Goal: Task Accomplishment & Management: Use online tool/utility

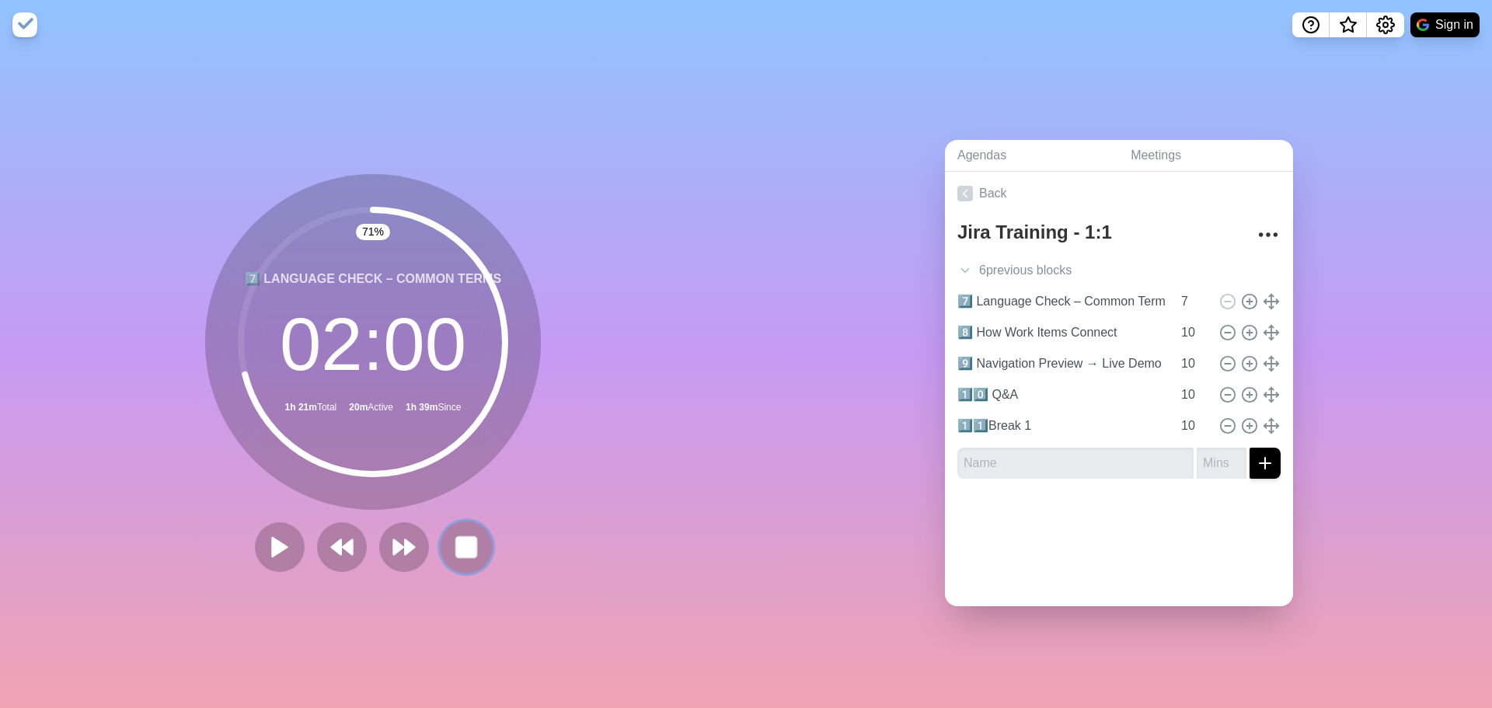
click at [456, 542] on rect at bounding box center [465, 546] width 19 height 19
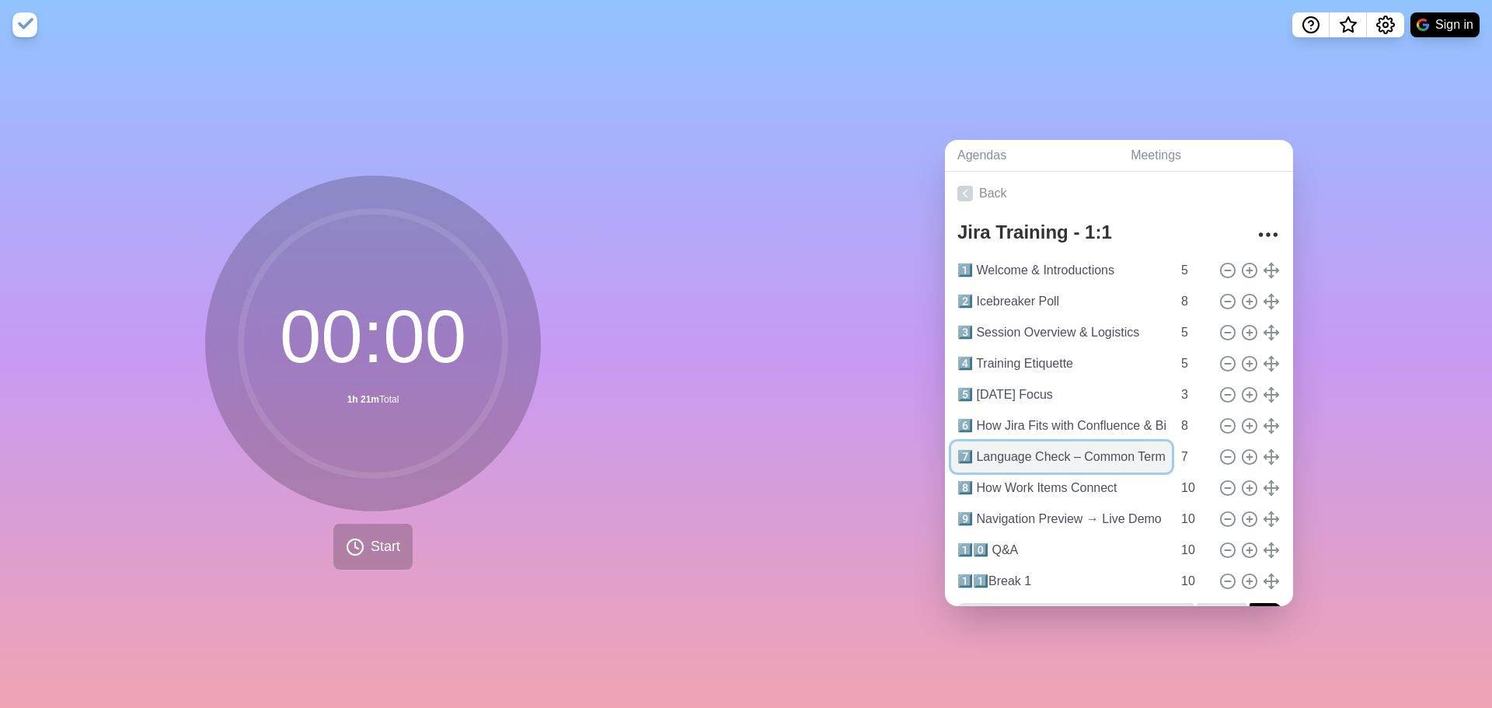
click at [957, 451] on input "7️⃣ Language Check – Common Terms" at bounding box center [1061, 456] width 221 height 31
click at [433, 507] on div "00 : 00 1h 21m Total Start" at bounding box center [373, 373] width 336 height 394
click at [365, 527] on button "Start" at bounding box center [372, 547] width 79 height 46
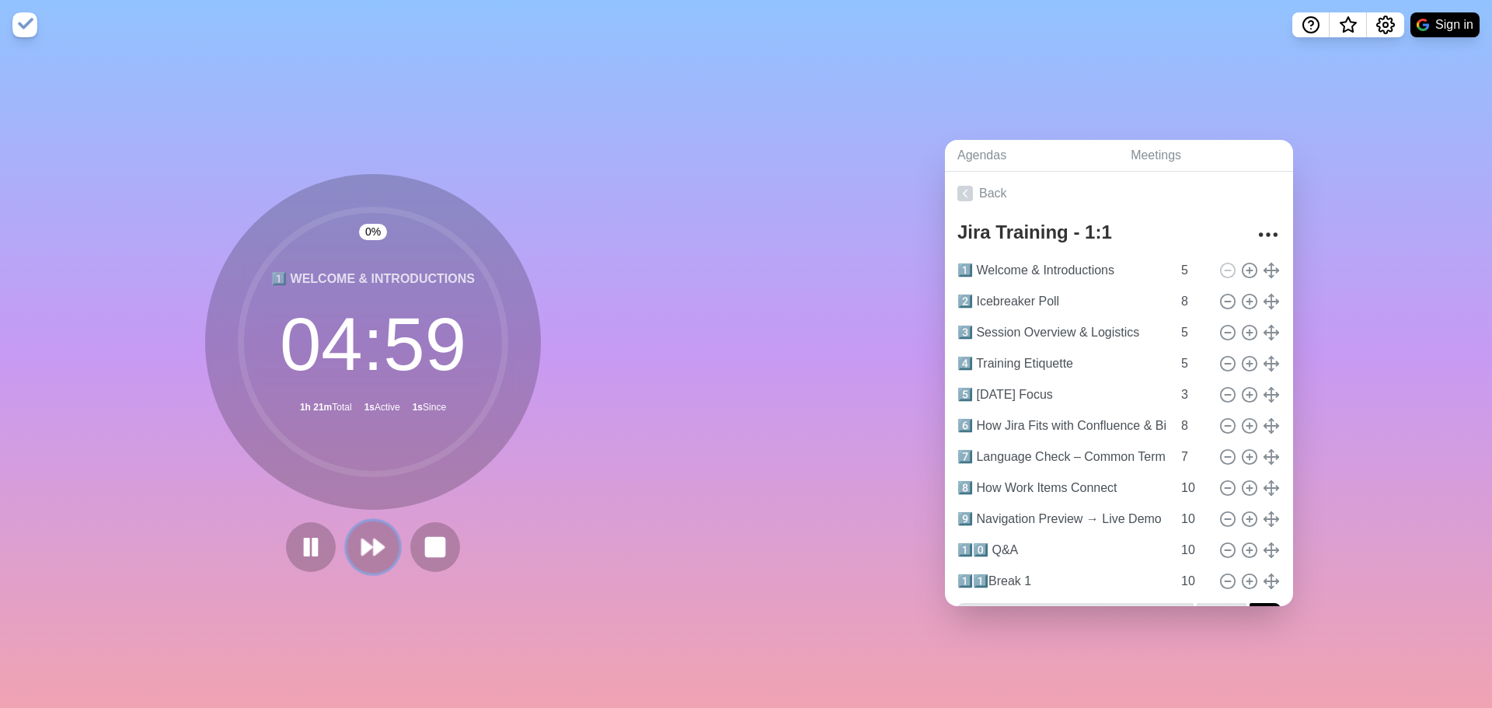
click at [374, 539] on polygon at bounding box center [379, 547] width 10 height 16
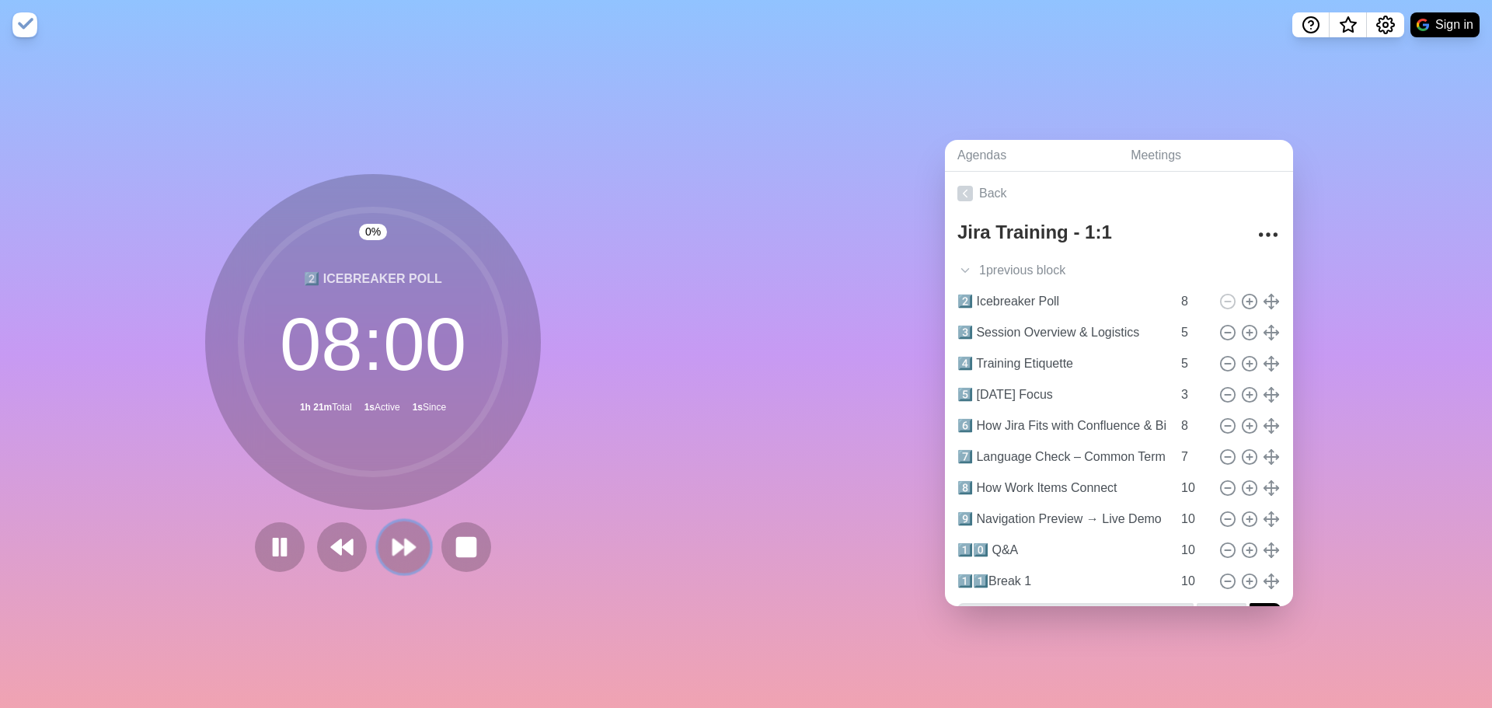
click at [378, 538] on button at bounding box center [404, 546] width 52 height 52
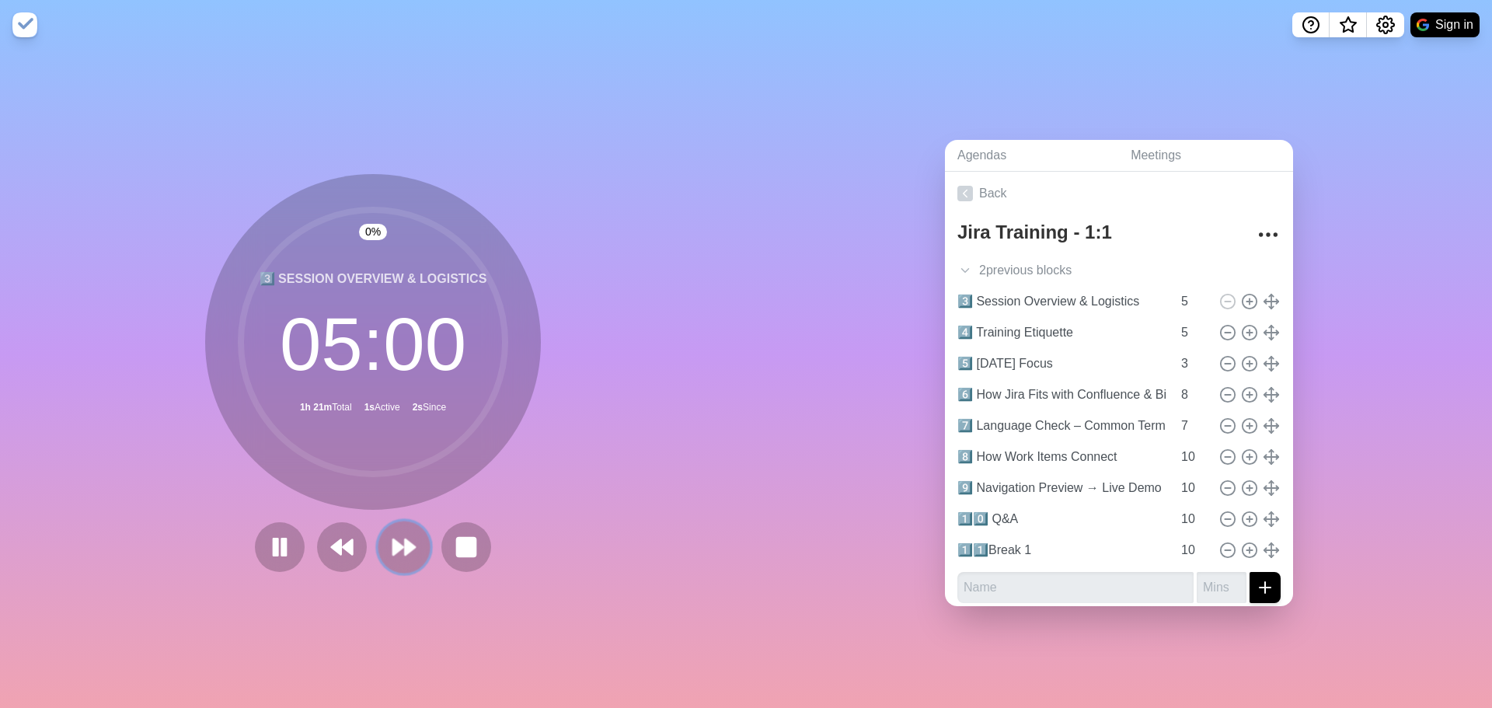
click at [378, 538] on button at bounding box center [404, 546] width 52 height 52
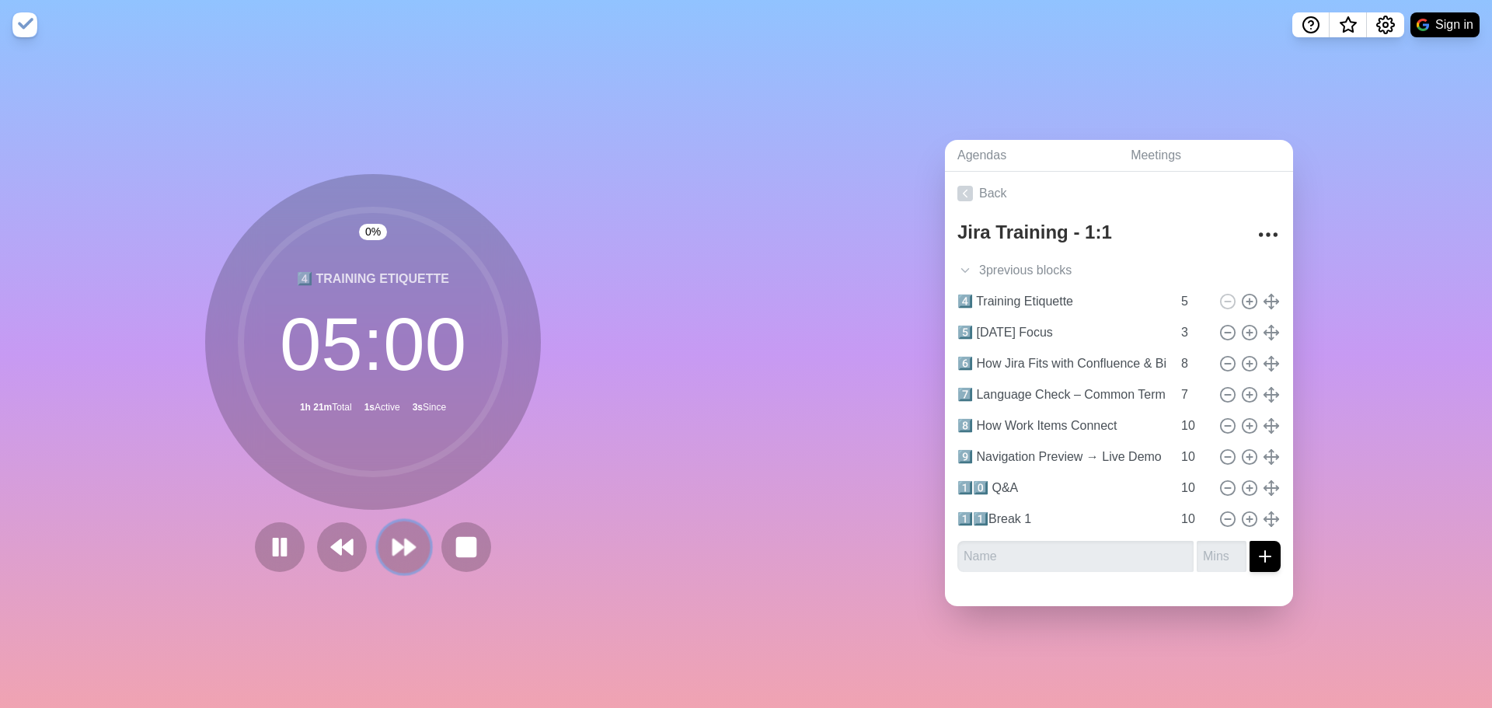
click at [378, 538] on button at bounding box center [404, 546] width 52 height 52
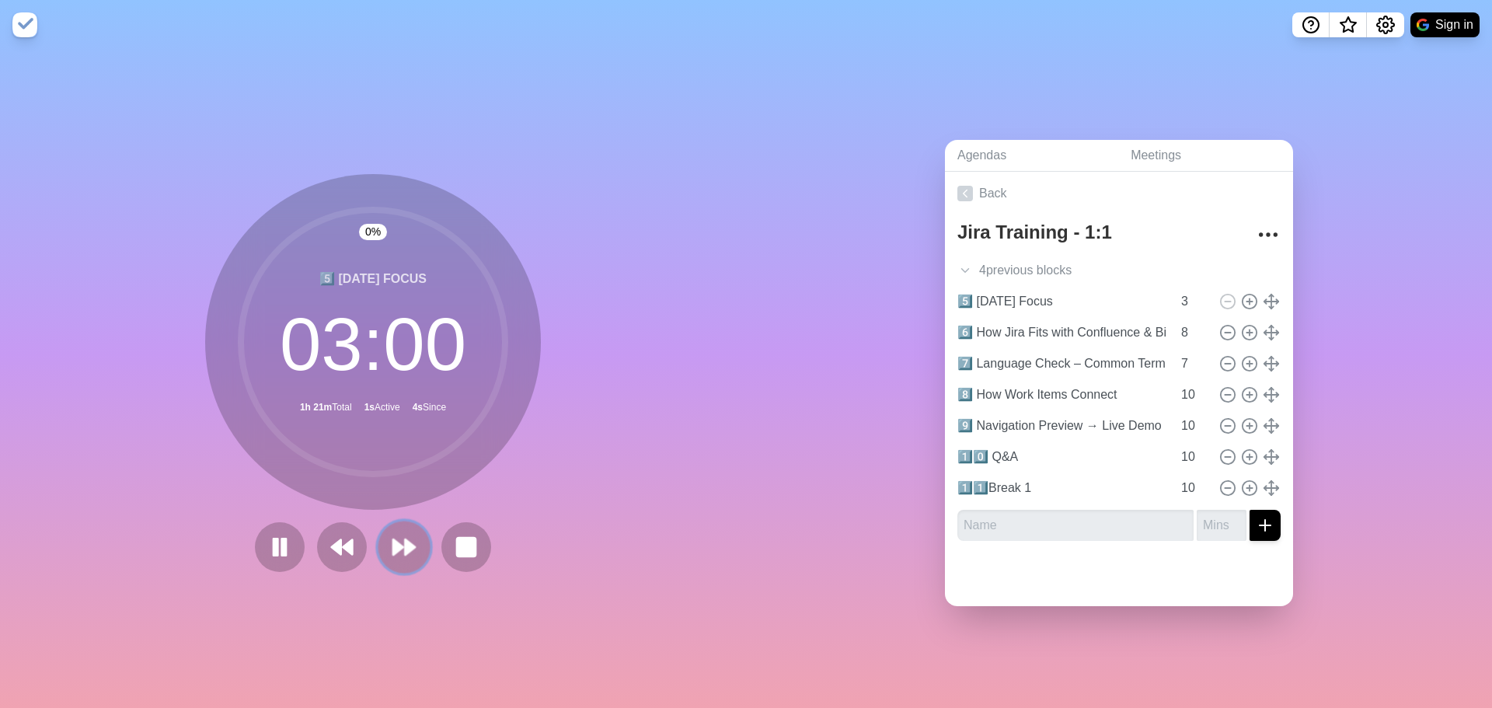
click at [378, 538] on button at bounding box center [404, 546] width 52 height 52
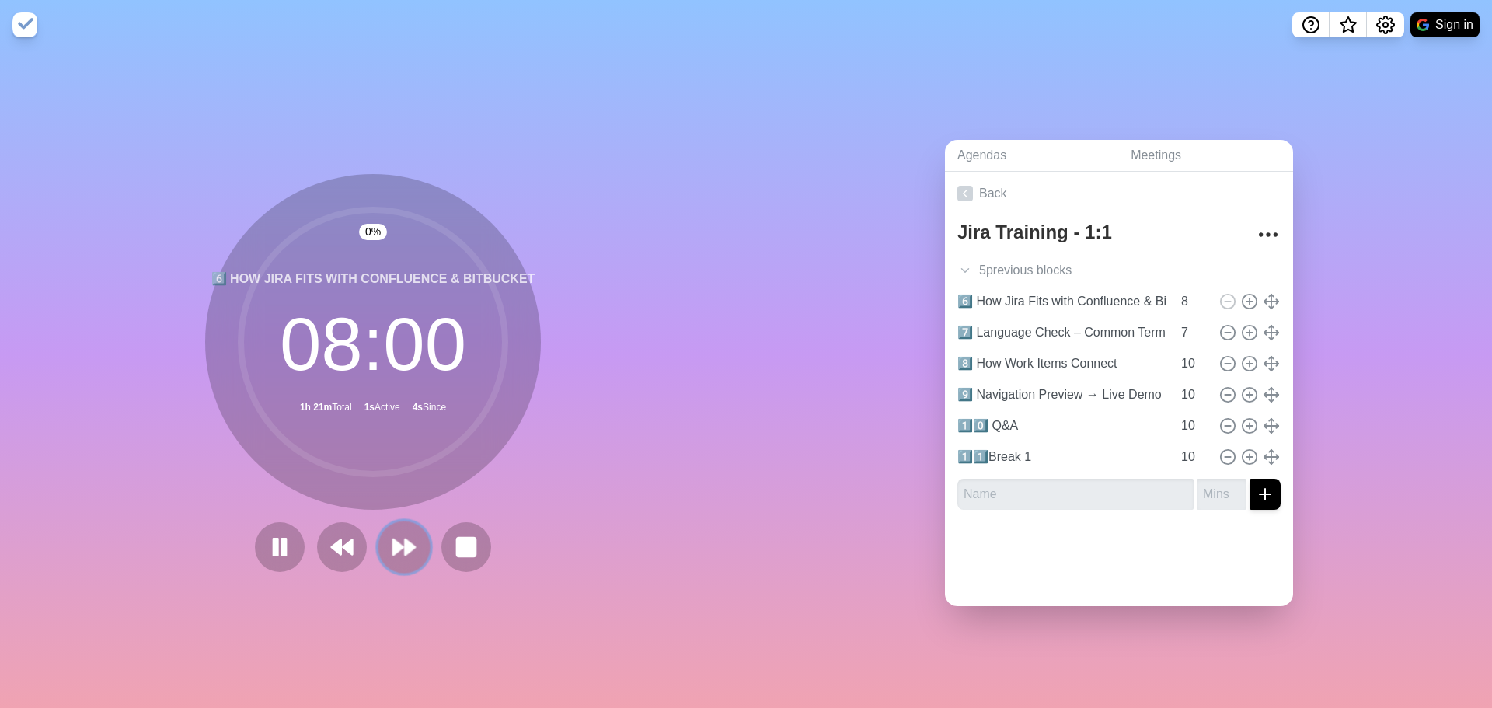
click at [378, 538] on button at bounding box center [404, 546] width 52 height 52
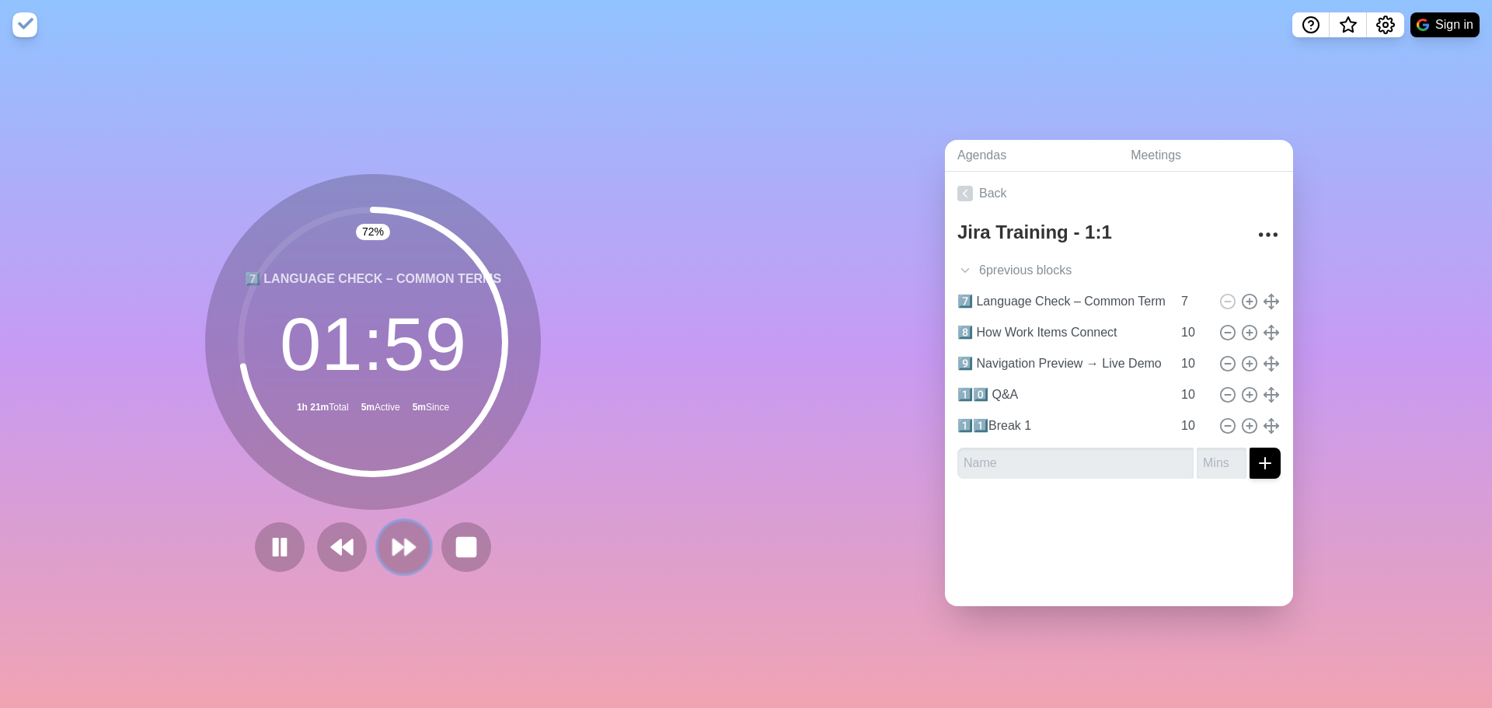
click at [394, 542] on polygon at bounding box center [398, 547] width 10 height 16
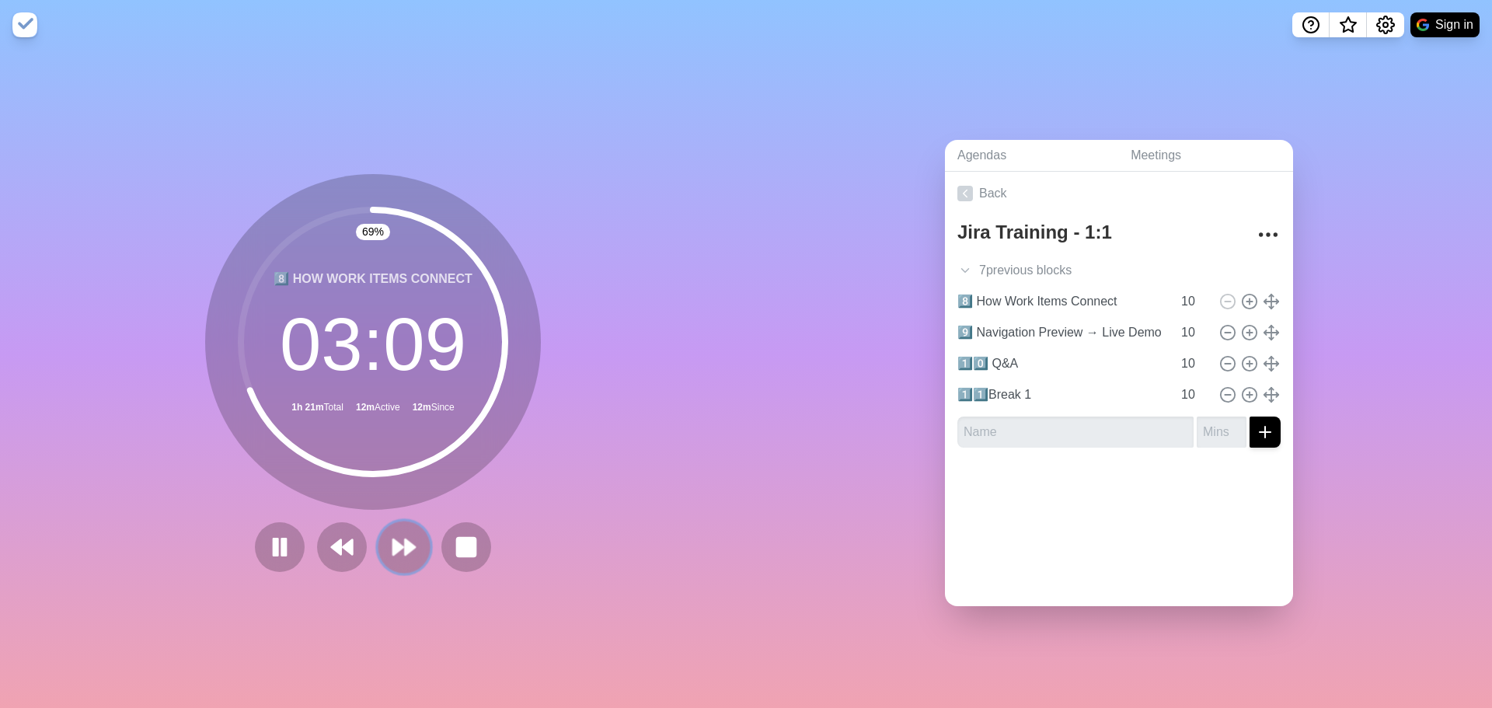
click at [383, 537] on button at bounding box center [404, 546] width 52 height 52
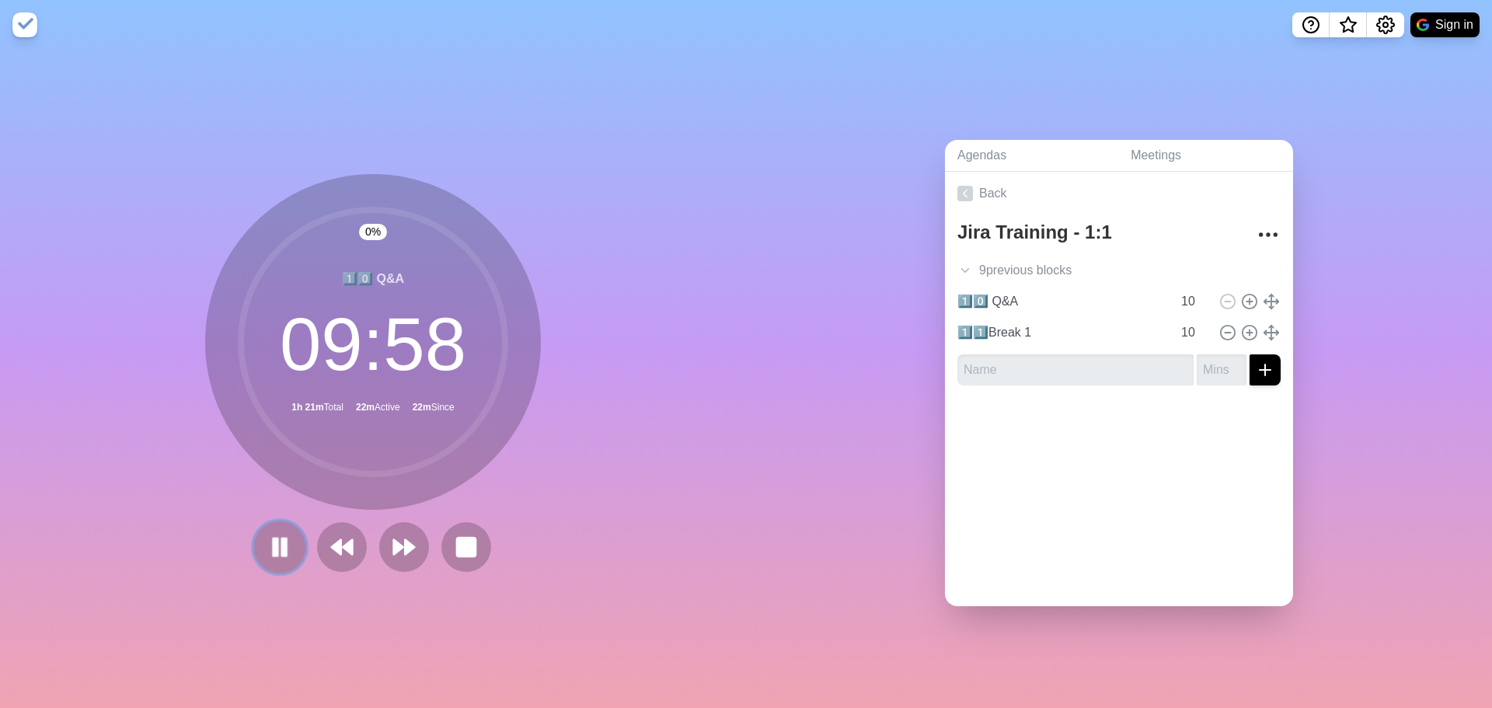
click at [278, 534] on icon at bounding box center [279, 547] width 26 height 26
click at [1255, 228] on icon "More" at bounding box center [1267, 234] width 25 height 25
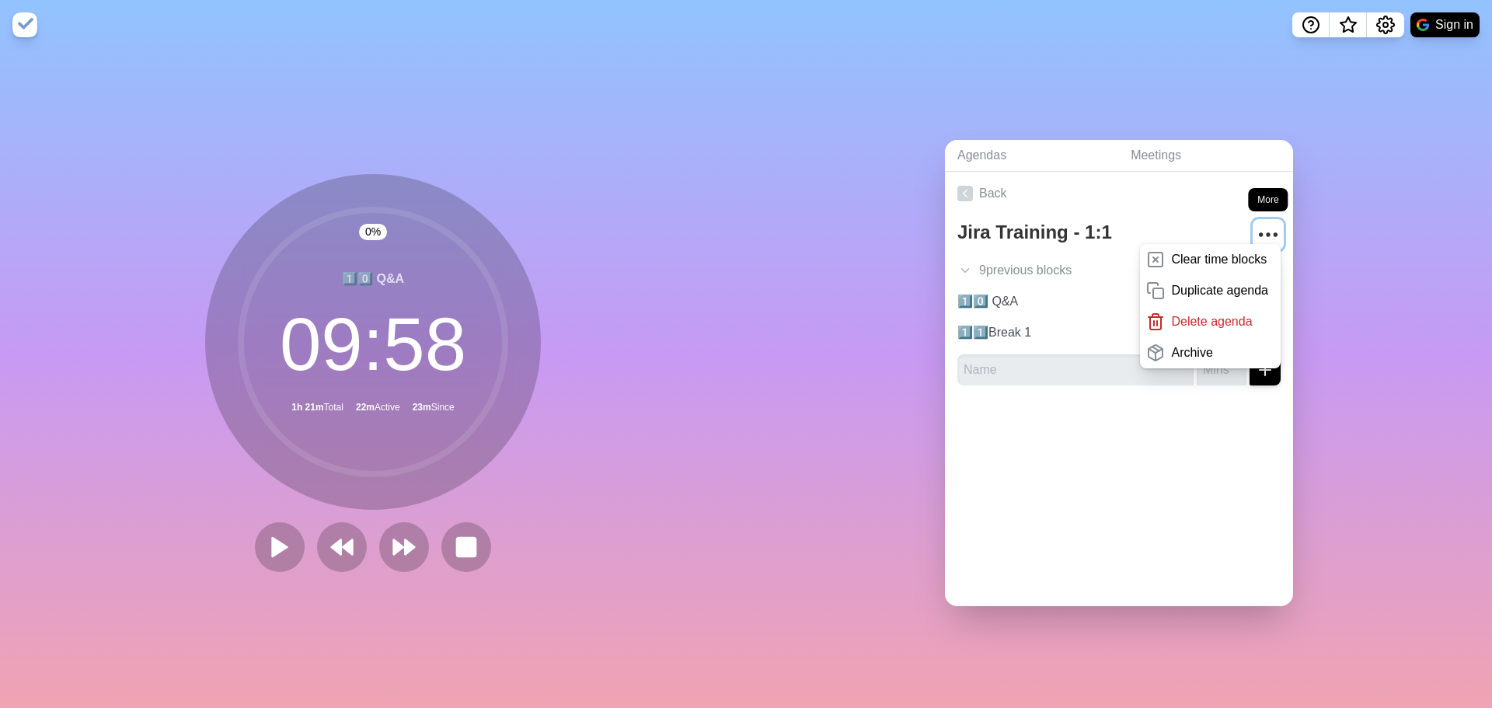
click at [1255, 223] on icon "More" at bounding box center [1267, 234] width 25 height 25
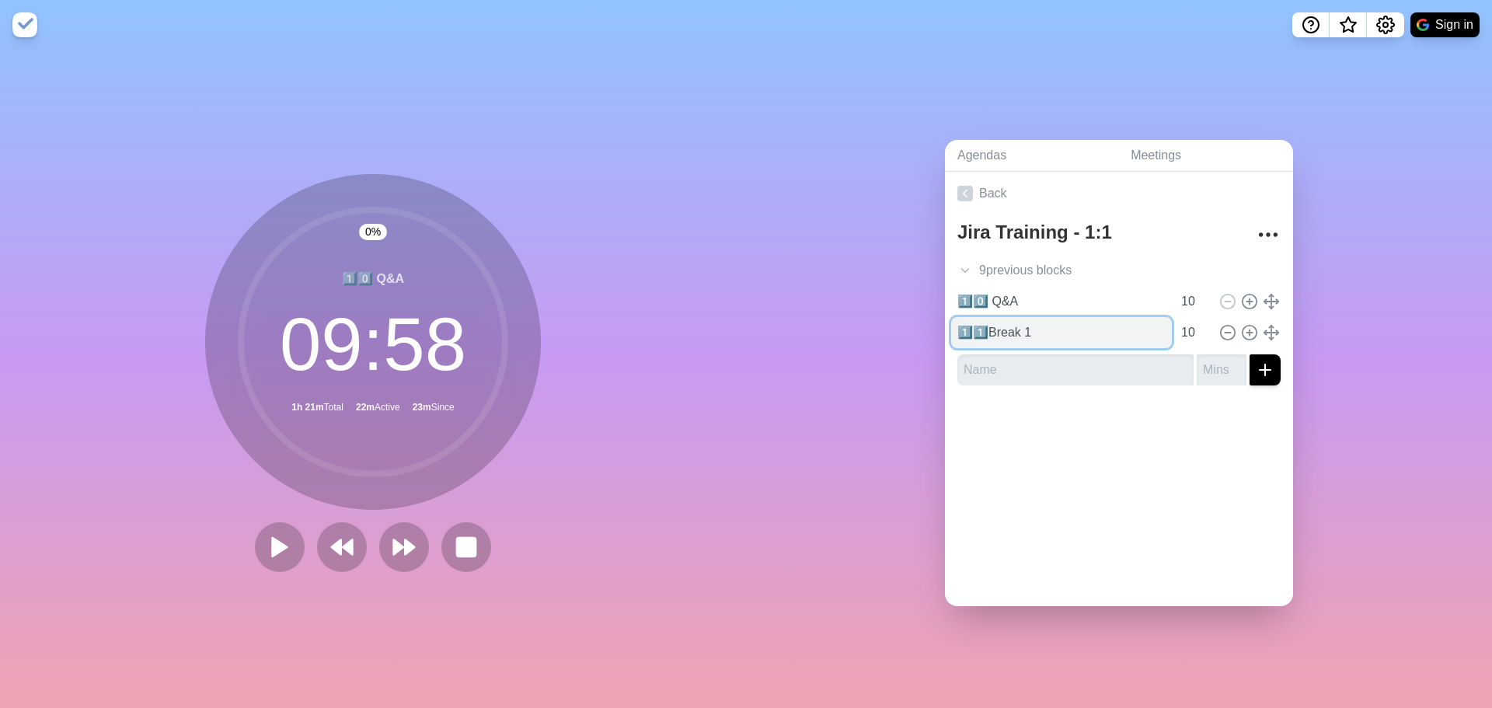
click at [986, 324] on input "1️⃣1️⃣Break 1" at bounding box center [1061, 332] width 221 height 31
drag, startPoint x: 1015, startPoint y: 325, endPoint x: 1055, endPoint y: 326, distance: 40.4
click at [1055, 326] on input "1️⃣1️⃣10:20 - 10:30 | Break 1" at bounding box center [1061, 332] width 221 height 31
type input "1️⃣1️⃣10:20am | Break 1"
click at [1066, 325] on input "1️⃣1️⃣10:20am | Break 1" at bounding box center [1061, 332] width 221 height 31
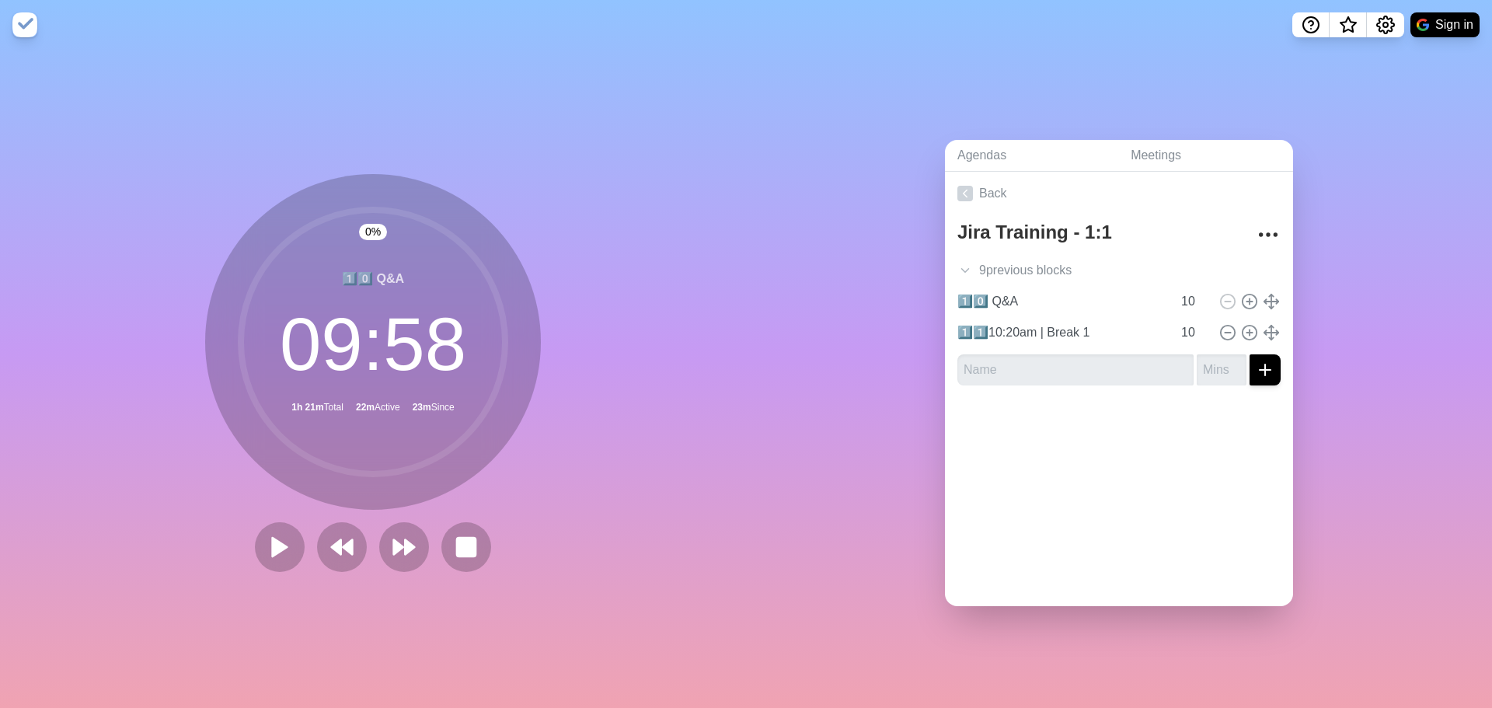
click at [1056, 385] on div "Jira Training - 1:1 9 previous block s 1️⃣ Welcome & Introductions 5 2️⃣ Icebre…" at bounding box center [1119, 306] width 348 height 183
click at [1148, 452] on div at bounding box center [1119, 429] width 348 height 62
click at [967, 256] on div "9 previous block s" at bounding box center [1119, 270] width 348 height 31
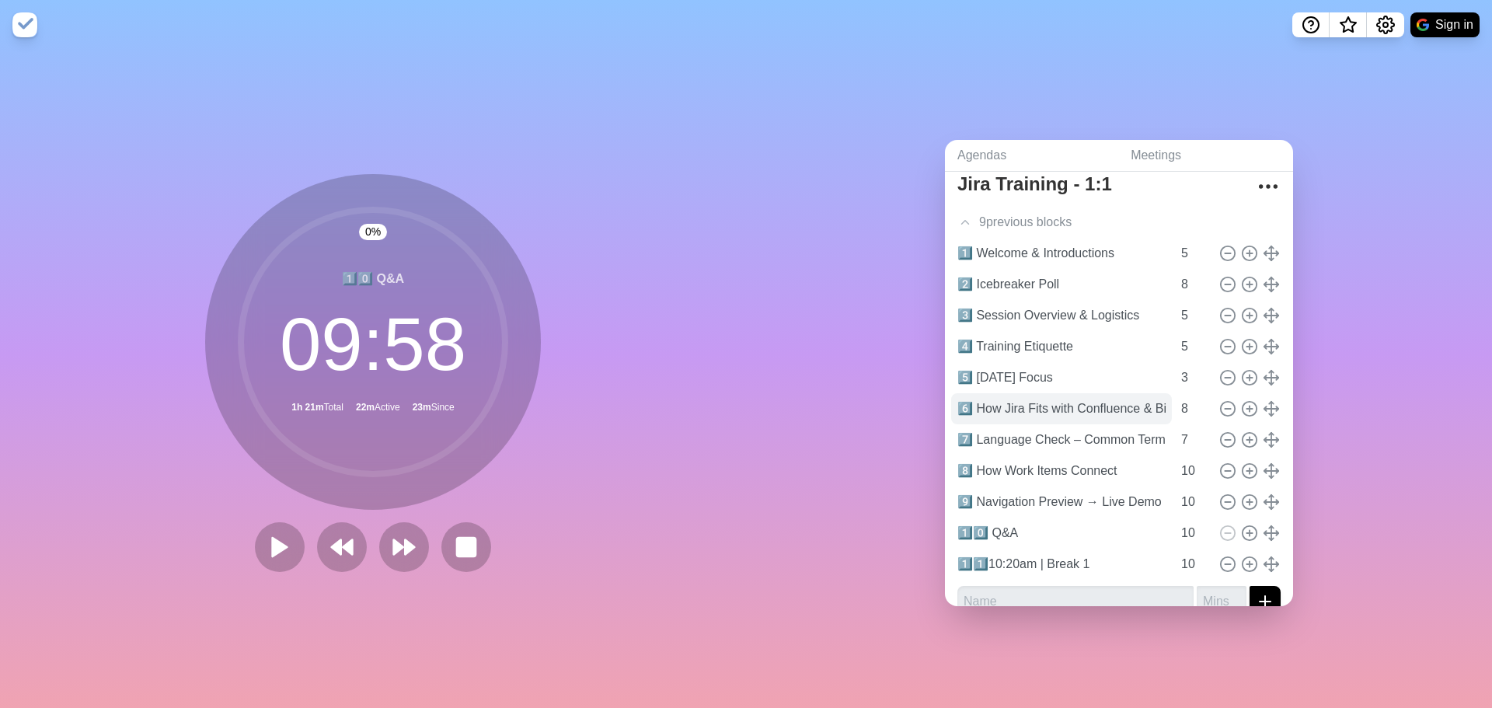
scroll to position [71, 0]
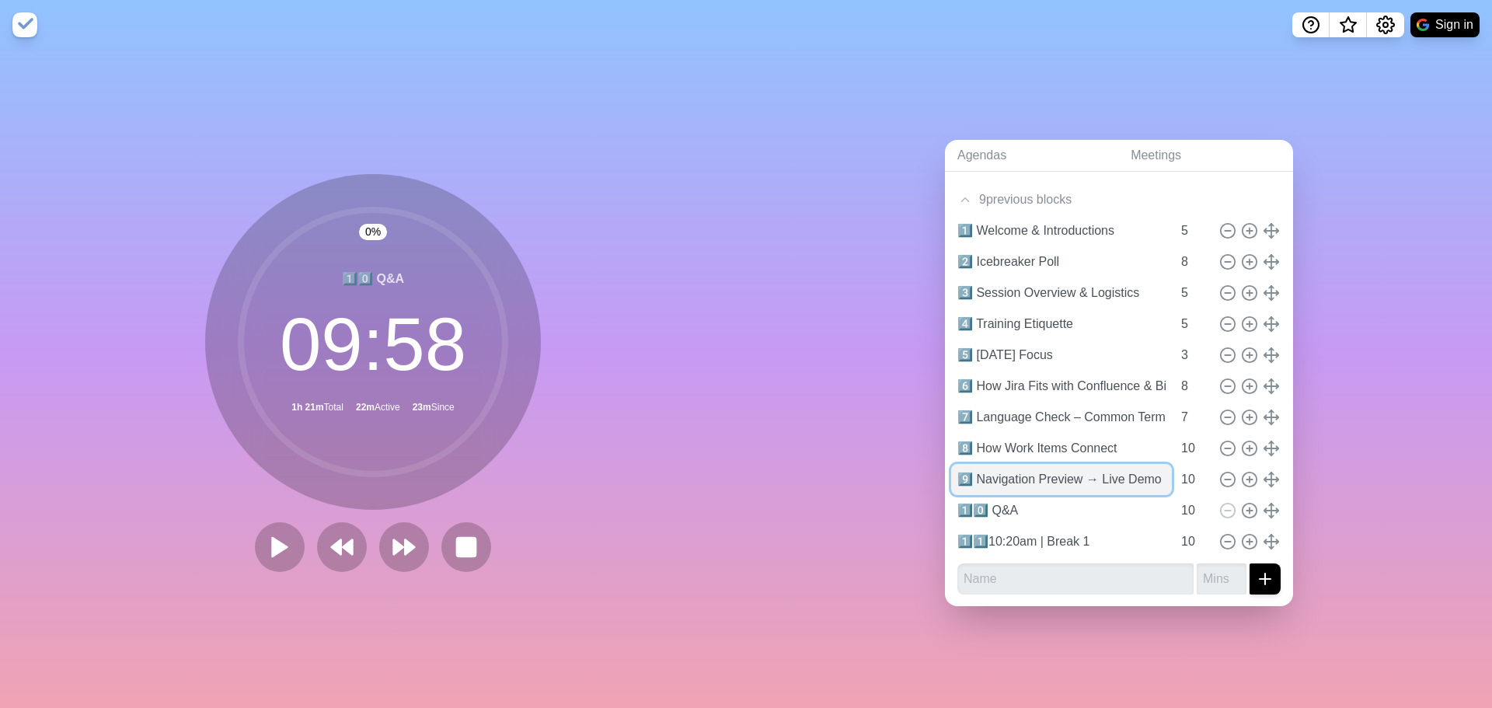
click at [1001, 470] on input "9️⃣ Navigation Preview → Live Demo" at bounding box center [1061, 479] width 221 height 31
click at [977, 471] on input "9️⃣ Navigation Preview → Live Demo" at bounding box center [1061, 479] width 221 height 31
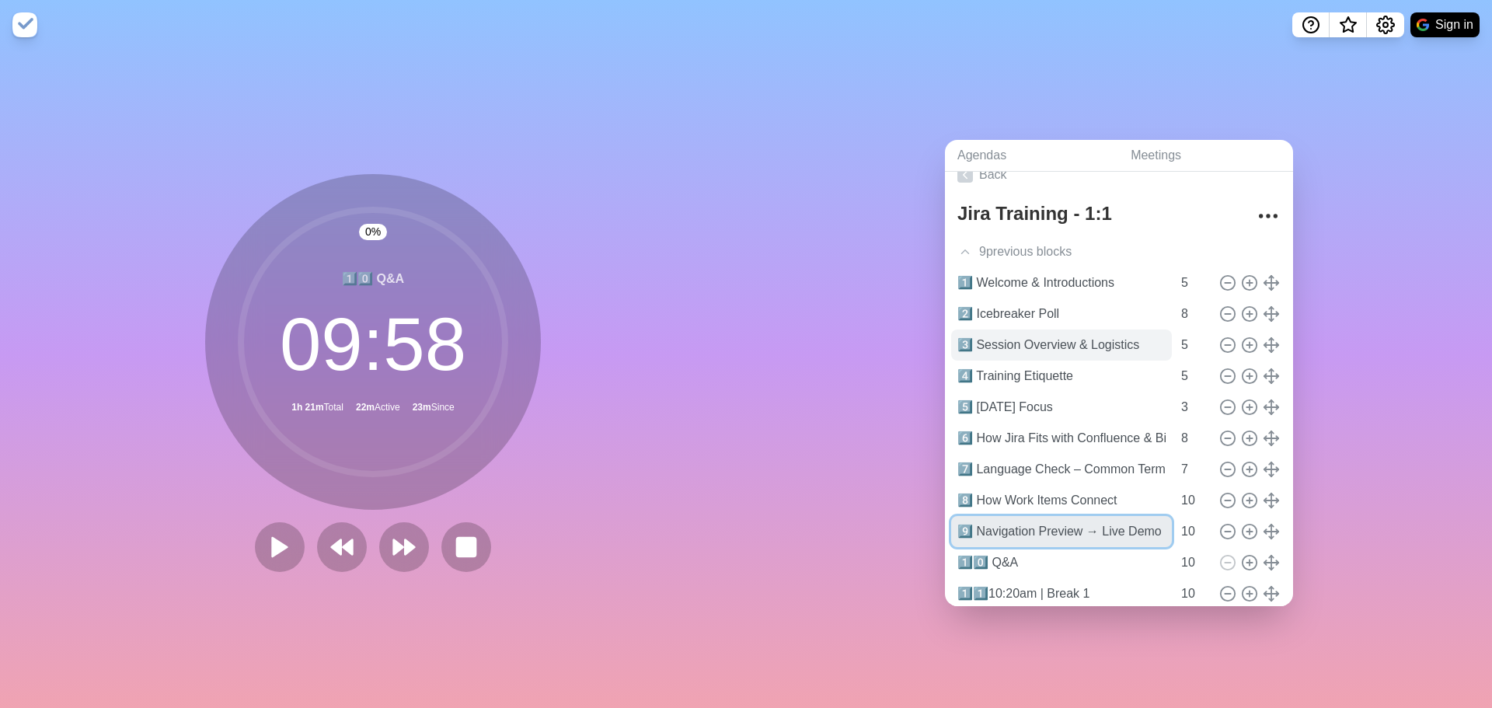
scroll to position [0, 0]
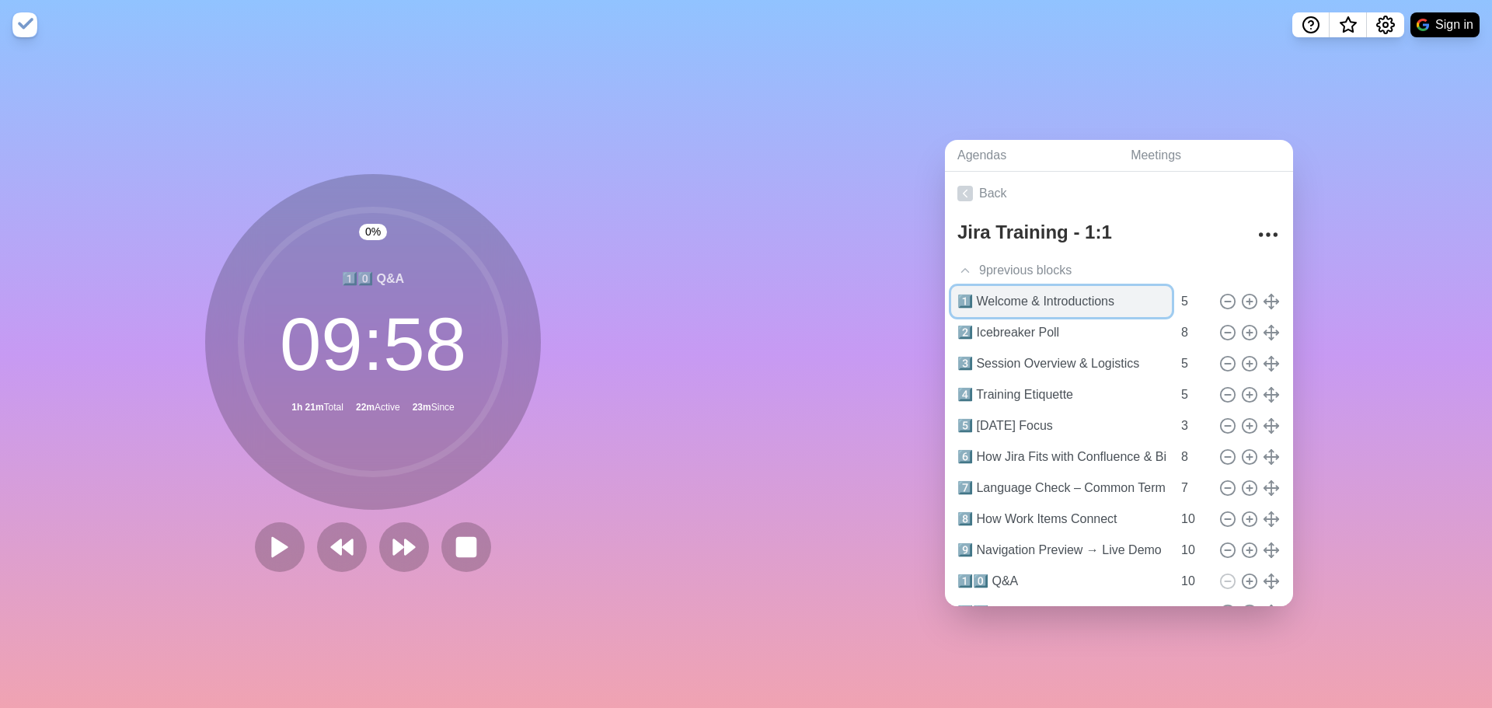
click at [971, 292] on input "1️⃣ Welcome & Introductions" at bounding box center [1061, 301] width 221 height 31
drag, startPoint x: 1099, startPoint y: 296, endPoint x: 1173, endPoint y: 296, distance: 73.8
click at [1173, 296] on div "1️⃣ 8am | Welcome & Introductions 5" at bounding box center [1119, 301] width 336 height 31
type input "1️⃣ 8am | Welcome & Intro"
click at [1011, 324] on input "2️⃣ Icebreaker Poll" at bounding box center [1061, 332] width 221 height 31
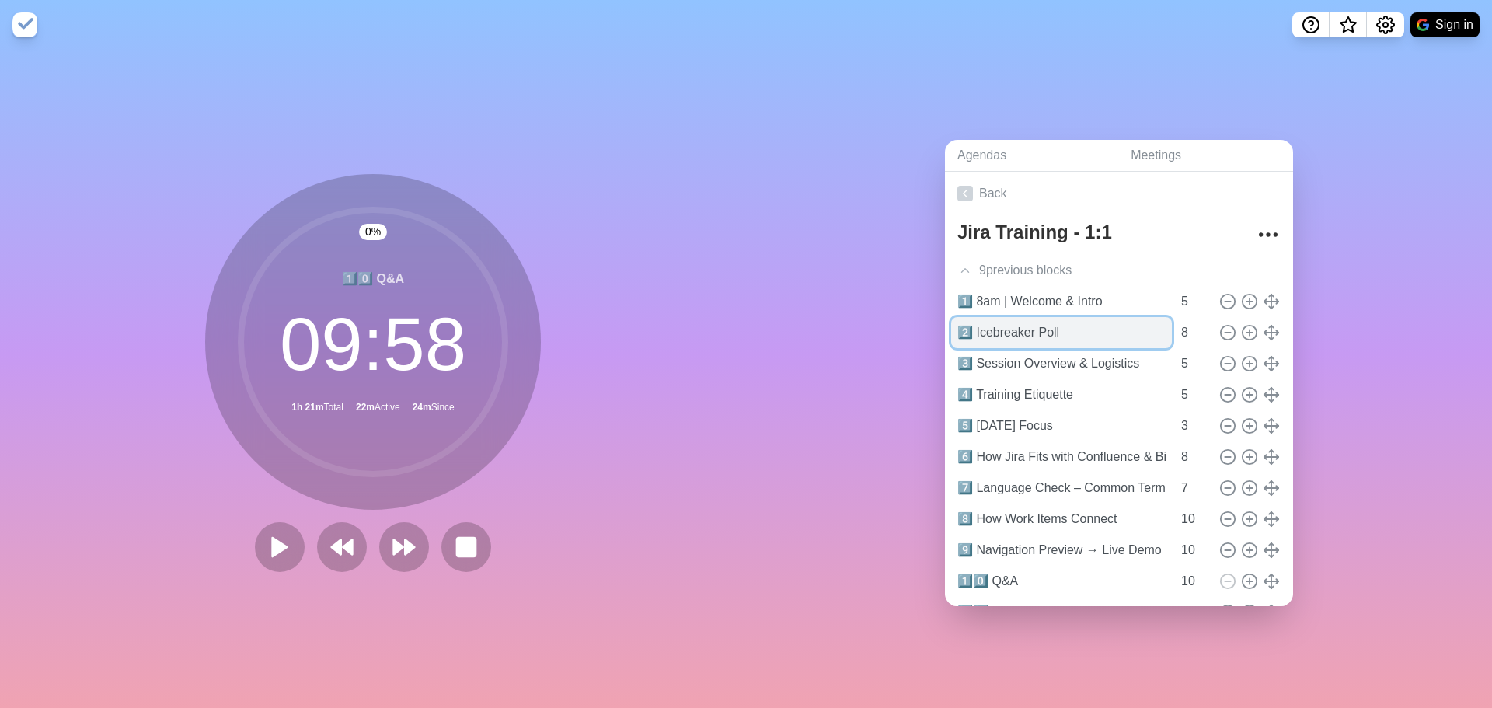
click at [972, 326] on input "2️⃣ Icebreaker Poll" at bounding box center [1061, 332] width 221 height 31
type input "2️⃣ 8:05 | Icebreaker Poll"
click at [972, 356] on input "3️⃣ Session Overview & Logistics" at bounding box center [1061, 363] width 221 height 31
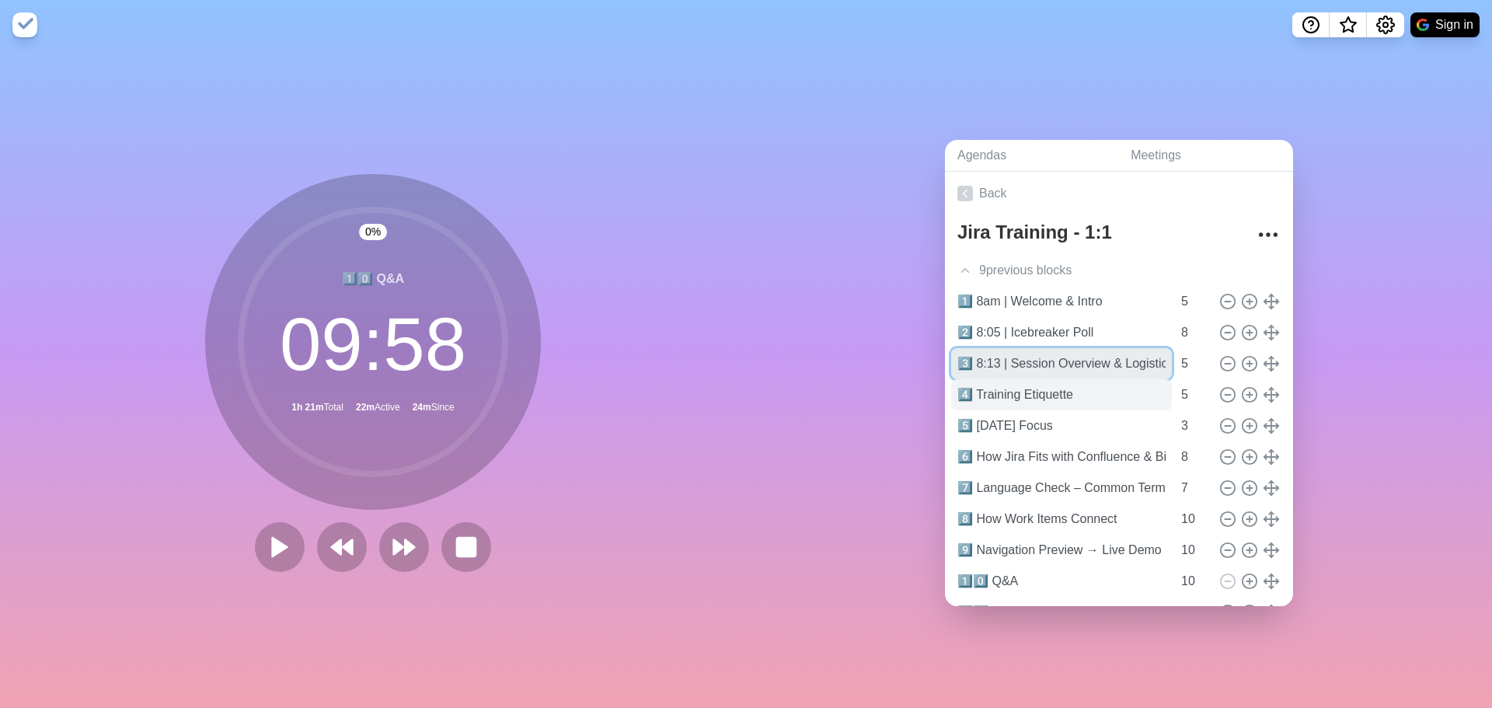
type input "3️⃣ 8:13 | Session Overview & Logistics"
click at [973, 389] on input "4️⃣ Training Etiquette" at bounding box center [1061, 394] width 221 height 31
click at [978, 387] on input "4️⃣ 8:18am | Training Etiquette" at bounding box center [1061, 394] width 221 height 31
type input "4️⃣ 9:18am | Training Etiquette"
click at [974, 358] on input "3️⃣ 8:13 | Session Overview & Logistics" at bounding box center [1061, 363] width 221 height 31
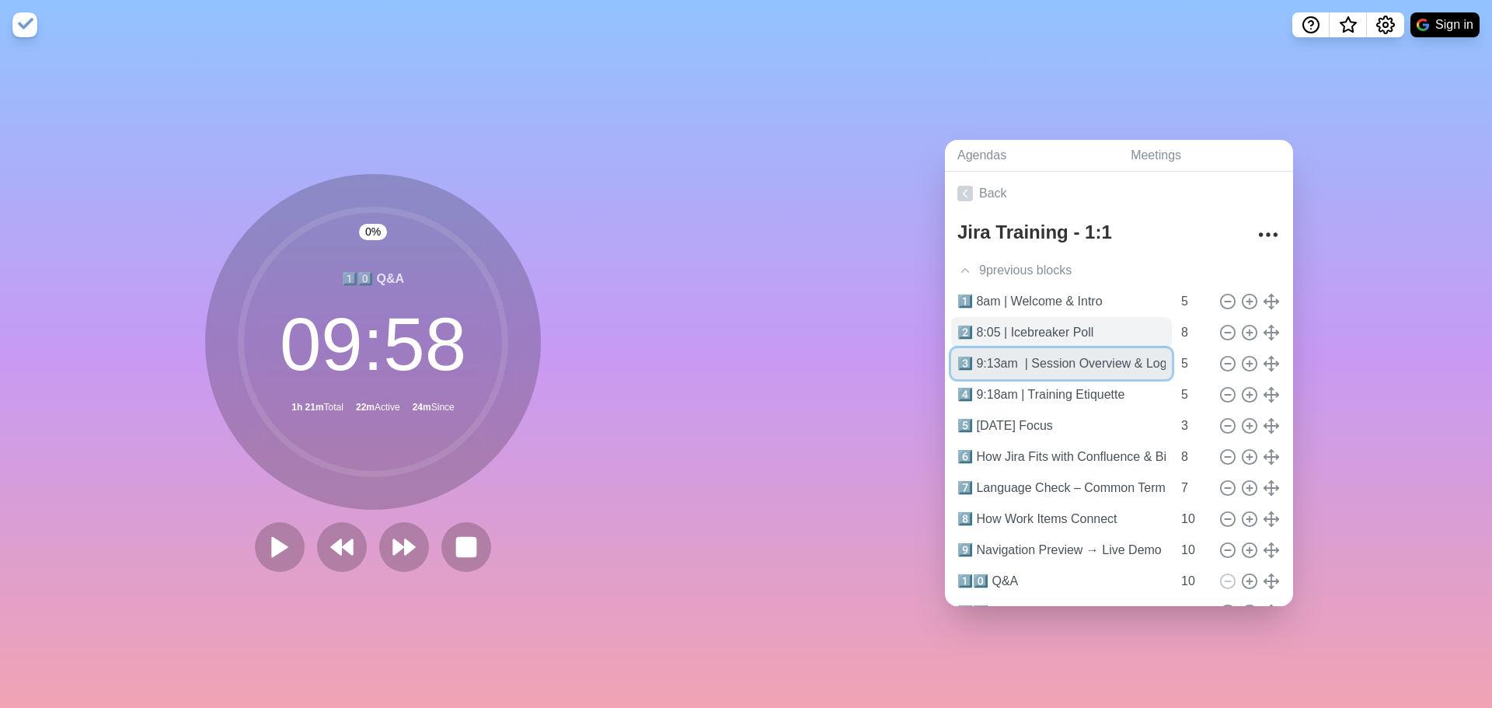
type input "3️⃣ 9:13am | Session Overview & Logistics"
click at [977, 325] on input "2️⃣ 8:05 | Icebreaker Poll" at bounding box center [1061, 332] width 221 height 31
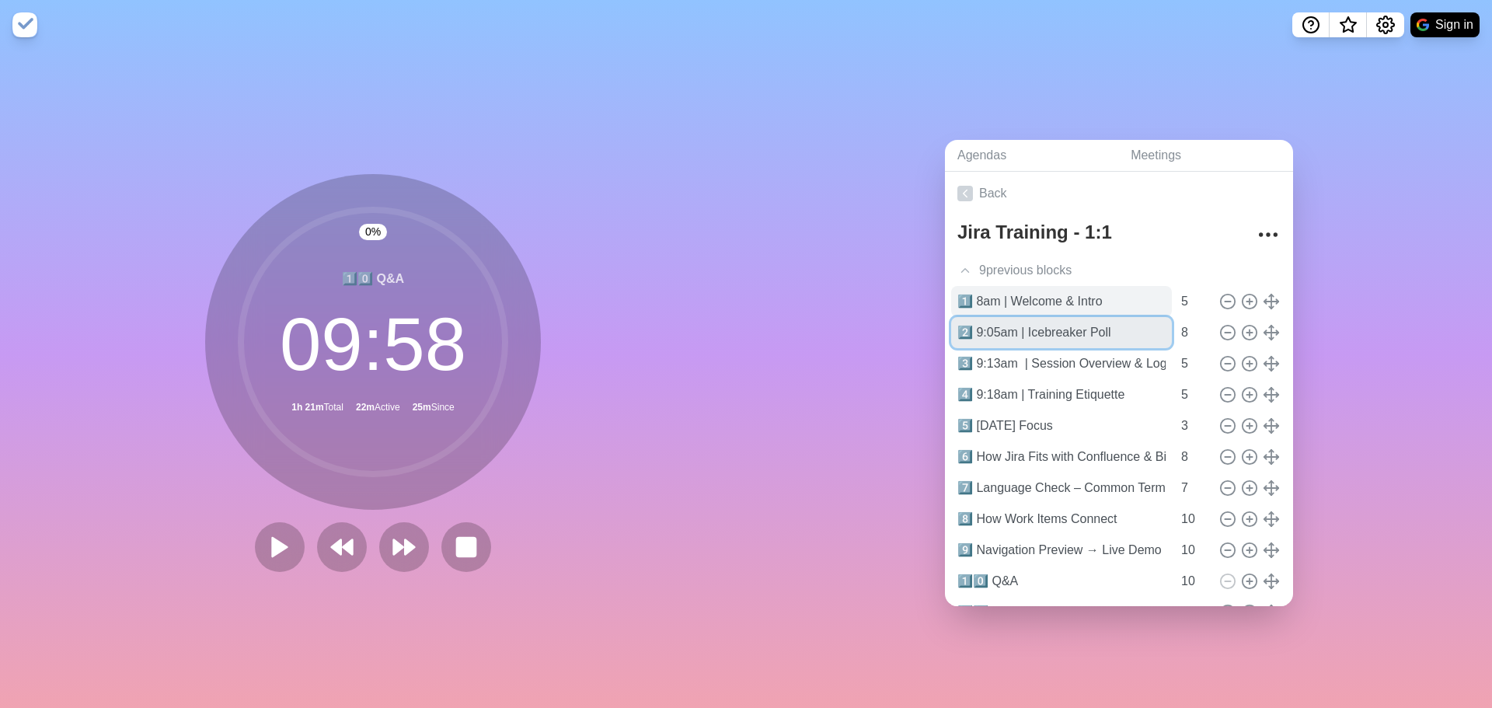
type input "2️⃣ 9:05am | Icebreaker Poll"
click at [978, 294] on input "1️⃣ 8am | Welcome & Intro" at bounding box center [1061, 301] width 221 height 31
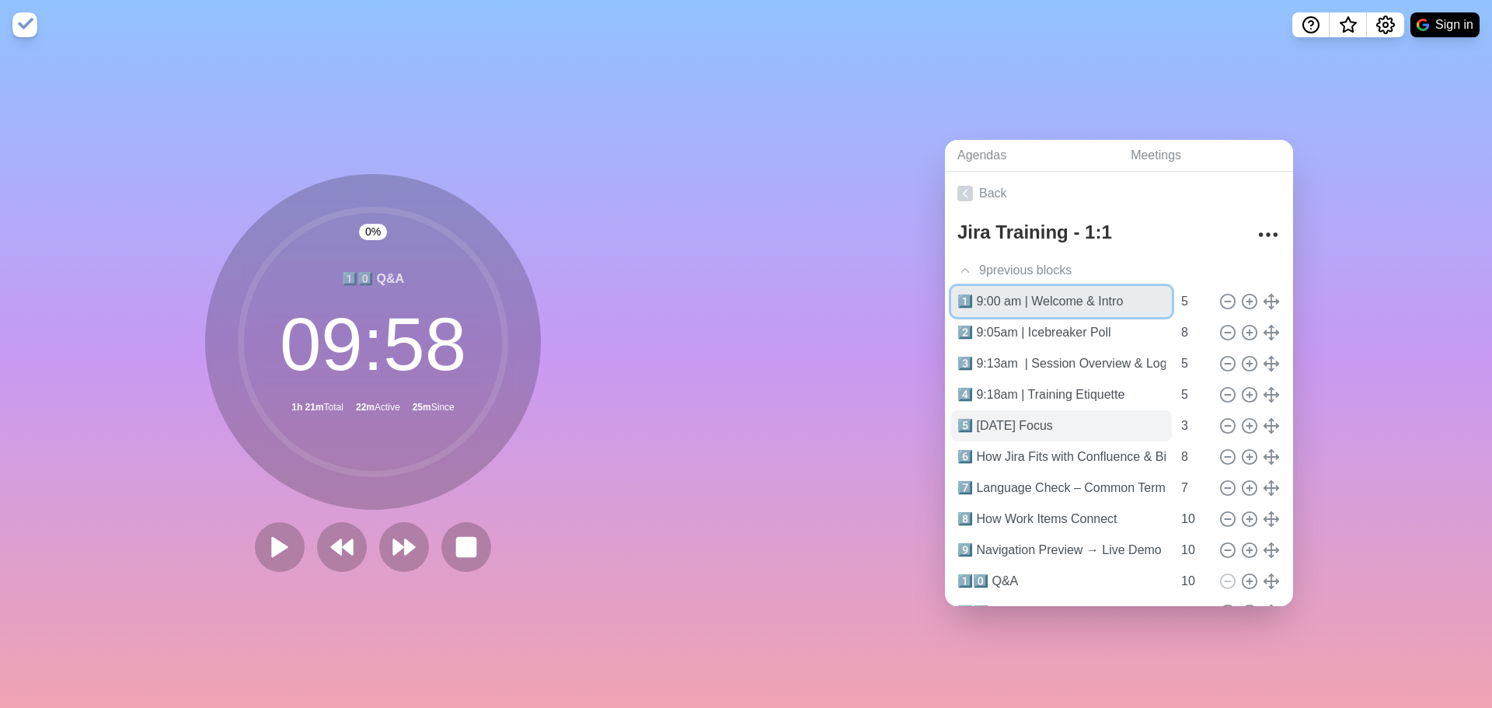
type input "1️⃣ 9:00 am | Welcome & Intro"
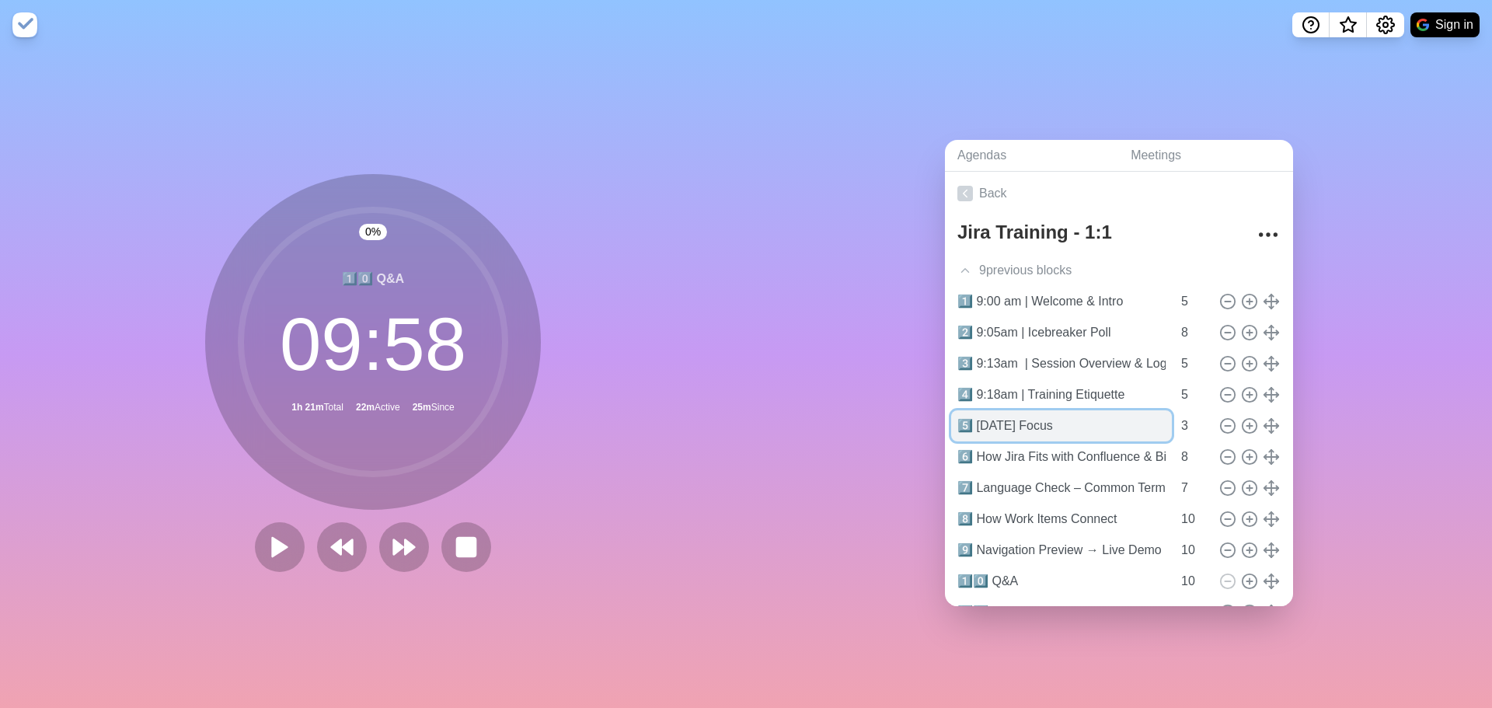
click at [970, 421] on input "5️⃣ [DATE] Focus" at bounding box center [1061, 425] width 221 height 31
type input "5️⃣9:23 am [DATE] Focus"
click at [994, 389] on input "4️⃣ 9:18am | Training Etiquette" at bounding box center [1061, 394] width 221 height 31
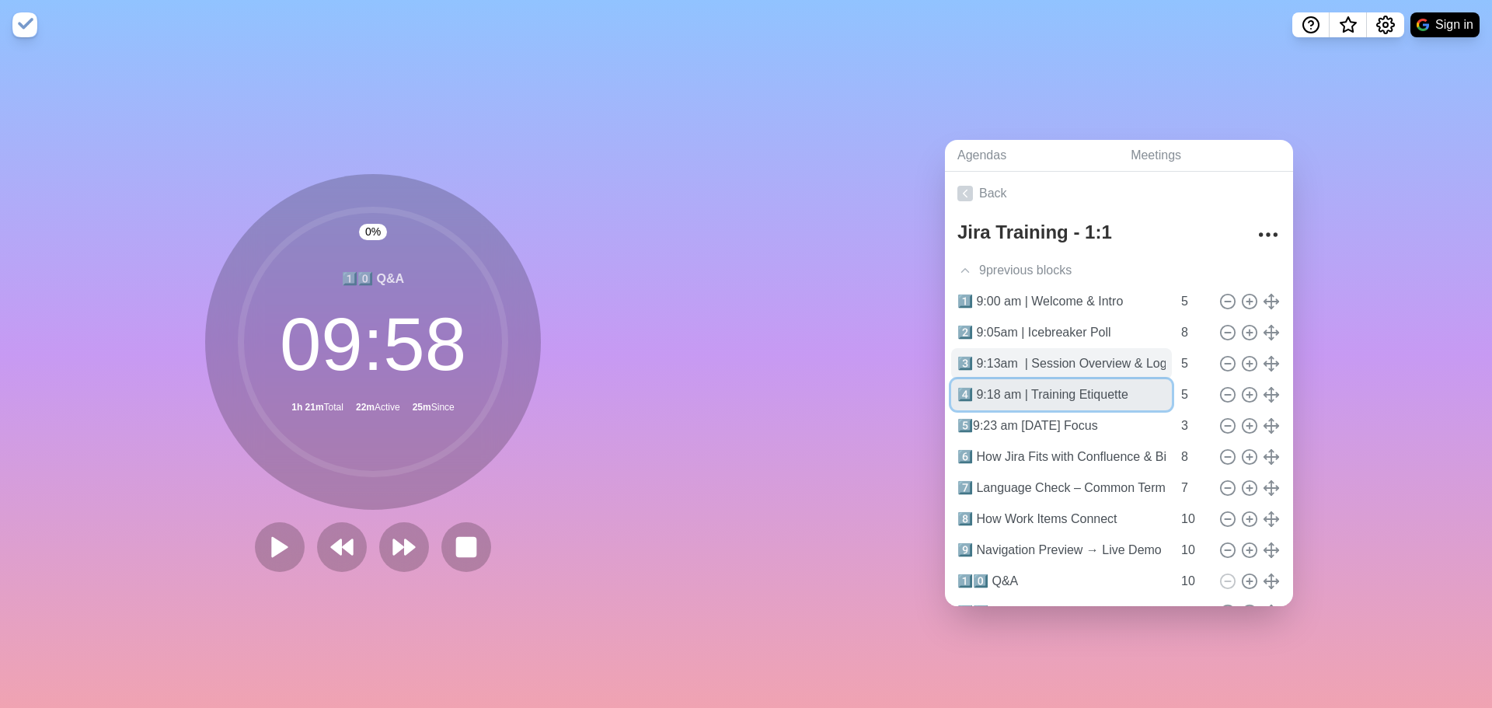
type input "4️⃣ 9:18 am | Training Etiquette"
click at [994, 359] on input "3️⃣ 9:13am | Session Overview & Logistics" at bounding box center [1061, 363] width 221 height 31
type input "3️⃣ 9:13 am | Session Overview & Logistics"
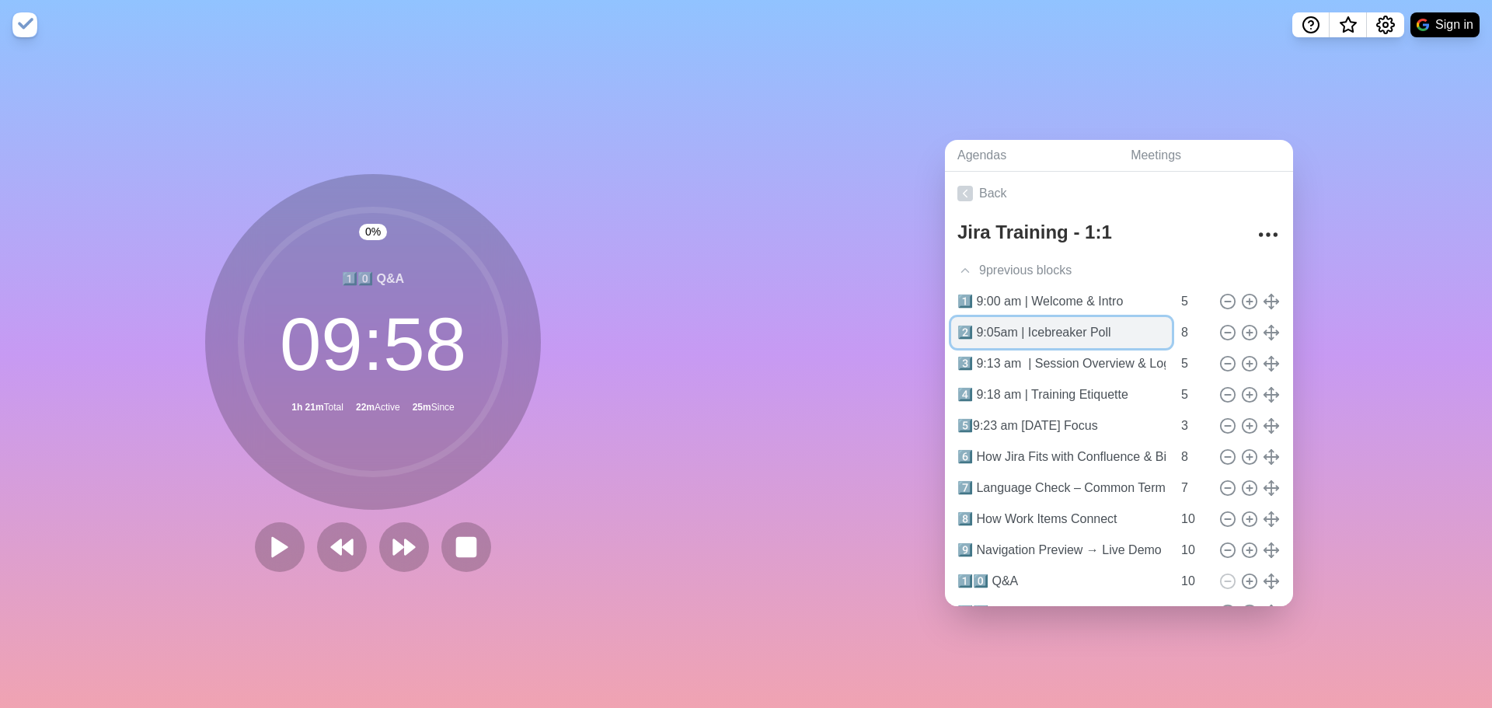
click at [991, 323] on input "2️⃣ 9:05am | Icebreaker Poll" at bounding box center [1061, 332] width 221 height 31
type input "2️⃣ 9:05 am | Icebreaker Poll"
click at [1004, 297] on input "1️⃣ 9:00 am | Welcome & Intro" at bounding box center [1061, 301] width 221 height 31
type input "1️⃣ 9:00 AM| Welcome & Intro"
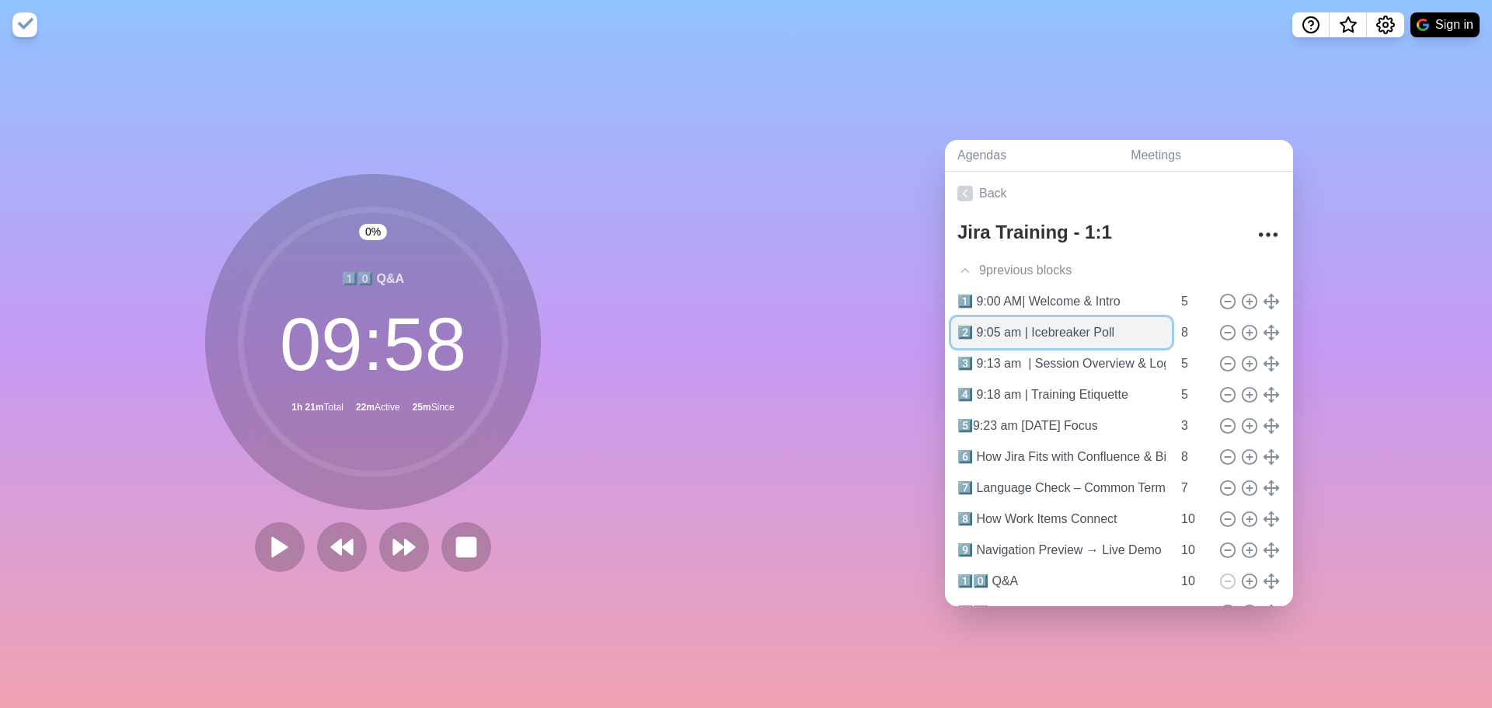
click at [1000, 329] on input "2️⃣ 9:05 am | Icebreaker Poll" at bounding box center [1061, 332] width 221 height 31
click at [1001, 331] on input "2️⃣ 9:05 AM| Icebreaker Poll" at bounding box center [1061, 332] width 221 height 31
type input "2️⃣ 9:05 AM | Icebreaker Poll"
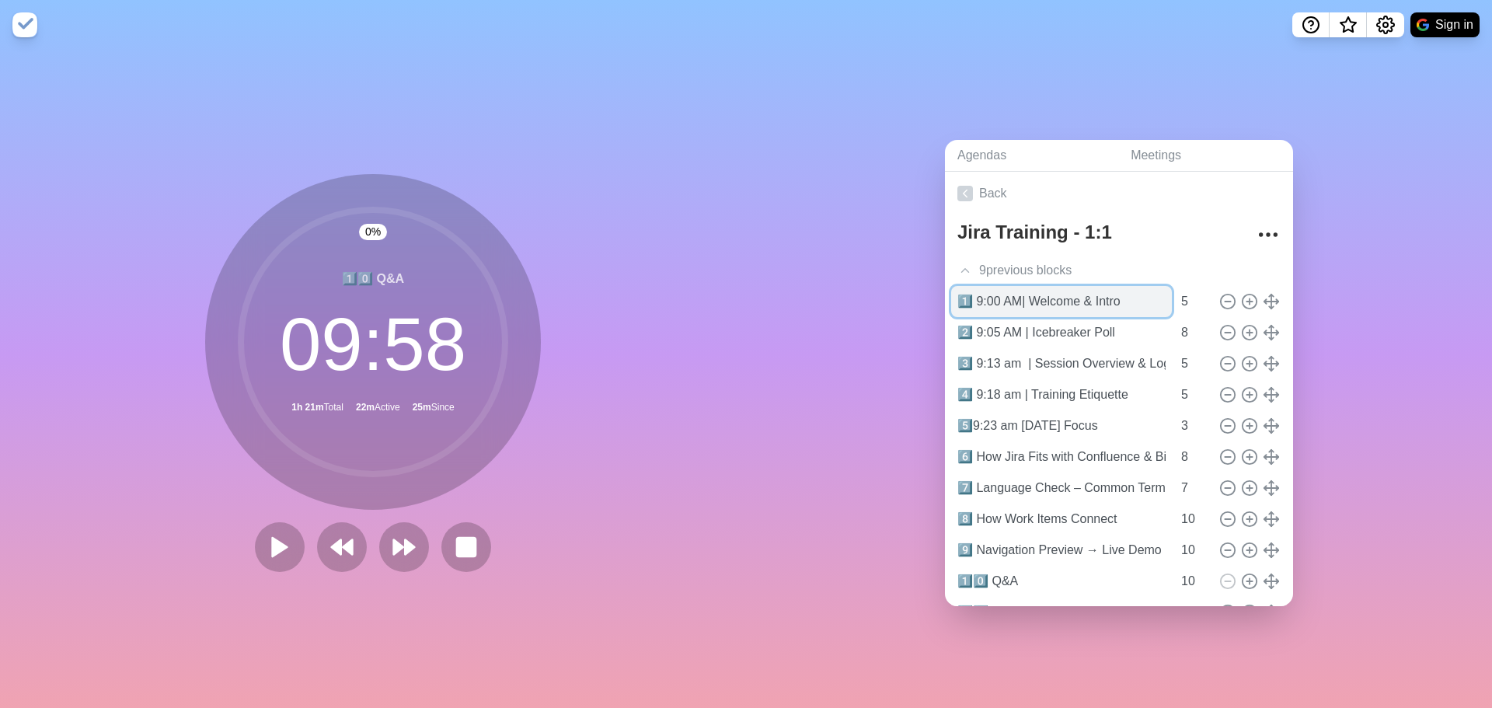
click at [1017, 295] on input "1️⃣ 9:00 AM| Welcome & Intro" at bounding box center [1061, 301] width 221 height 31
paste input "AM"
type input "1️⃣ 9:00 AM | Welcome & Intro"
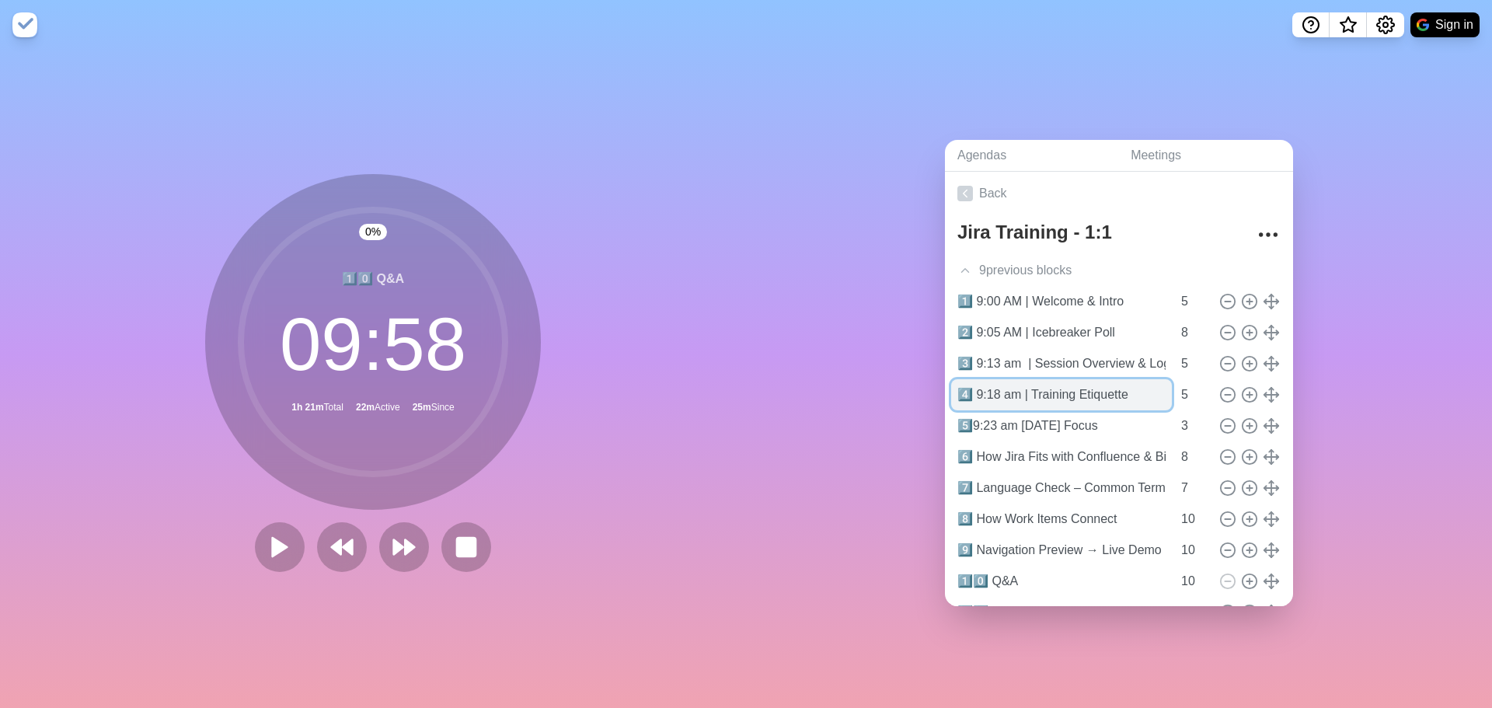
click at [997, 390] on input "4️⃣ 9:18 am | Training Etiquette" at bounding box center [1061, 394] width 221 height 31
click at [1019, 388] on input "4️⃣ 9:18 am | Training Etiquette" at bounding box center [1061, 394] width 221 height 31
paste input "AM"
type input "4️⃣ 9:18 AM | Training Etiquette"
click at [1011, 419] on input "5️⃣9:23 am [DATE] Focus" at bounding box center [1061, 425] width 221 height 31
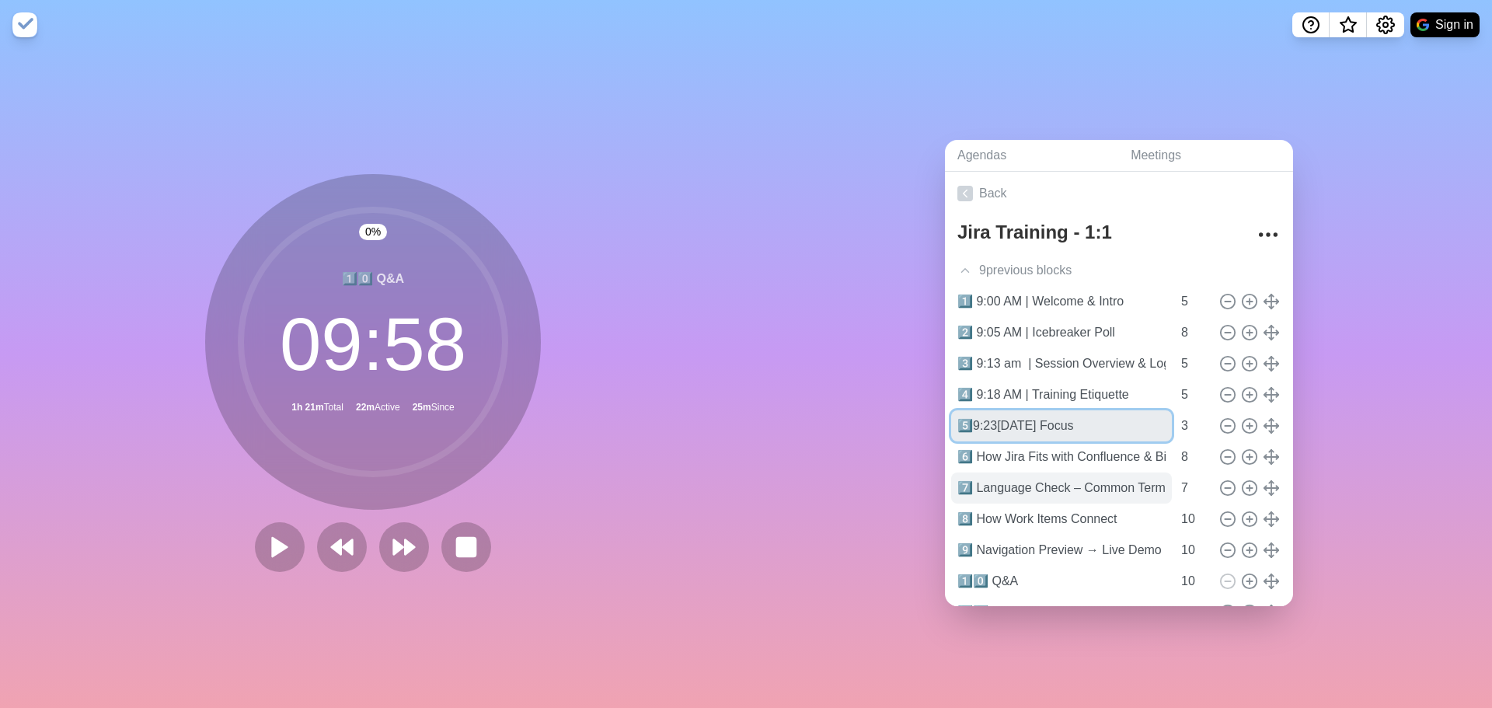
paste input "AM"
type input "5️⃣9:23 AM | [DATE] Focus"
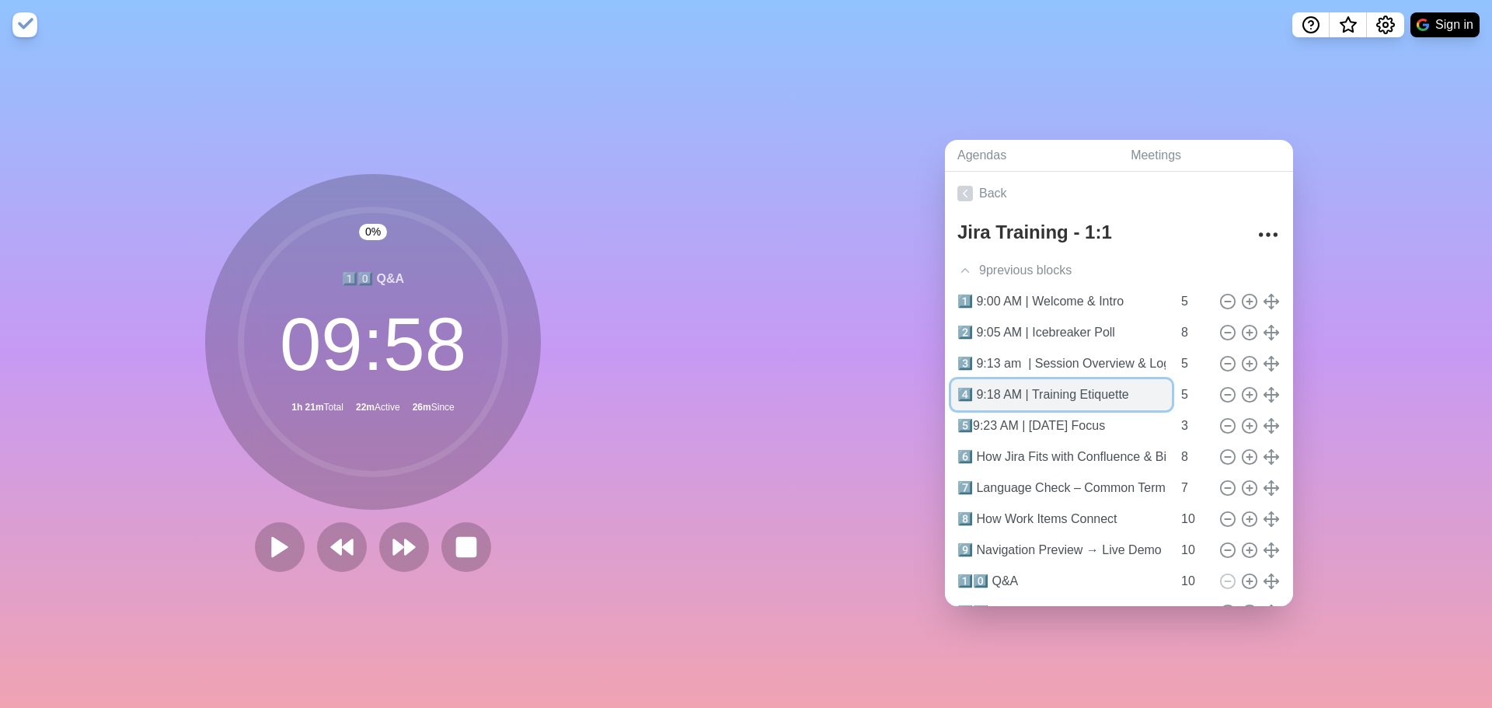
click at [1029, 385] on input "4️⃣ 9:18 AM | Training Etiquette" at bounding box center [1061, 394] width 221 height 31
type input "4️⃣ 9:18 AM | Training Etiquette"
click at [957, 263] on icon at bounding box center [965, 271] width 16 height 16
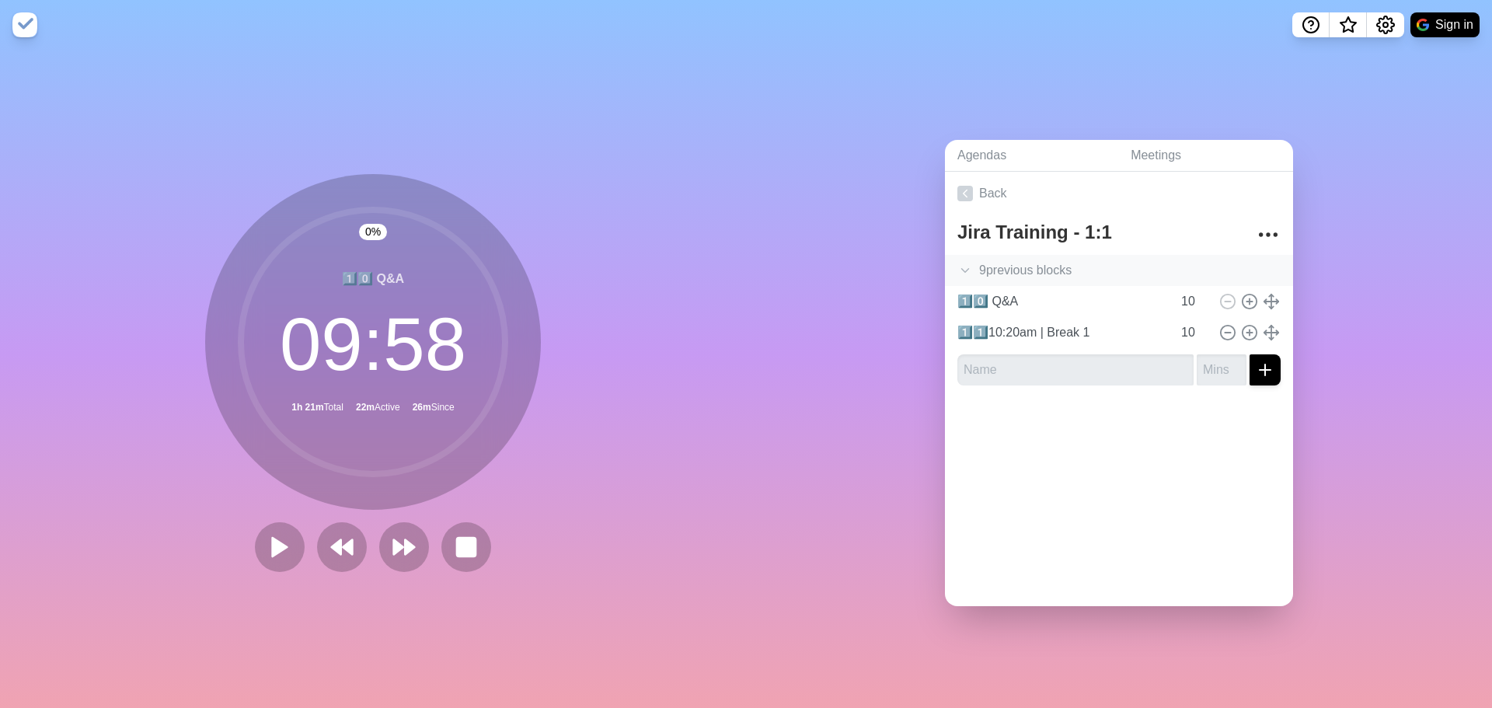
click at [957, 263] on icon at bounding box center [965, 271] width 16 height 16
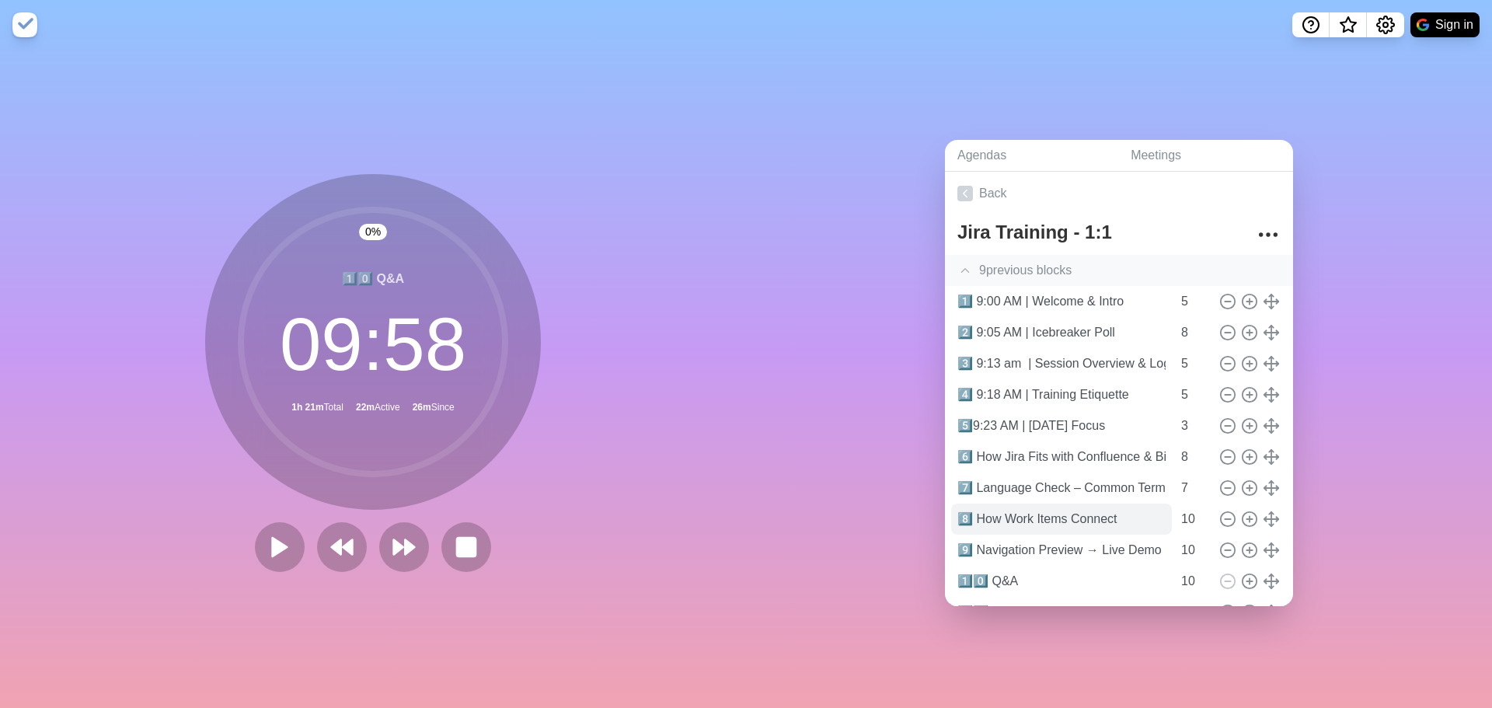
scroll to position [71, 0]
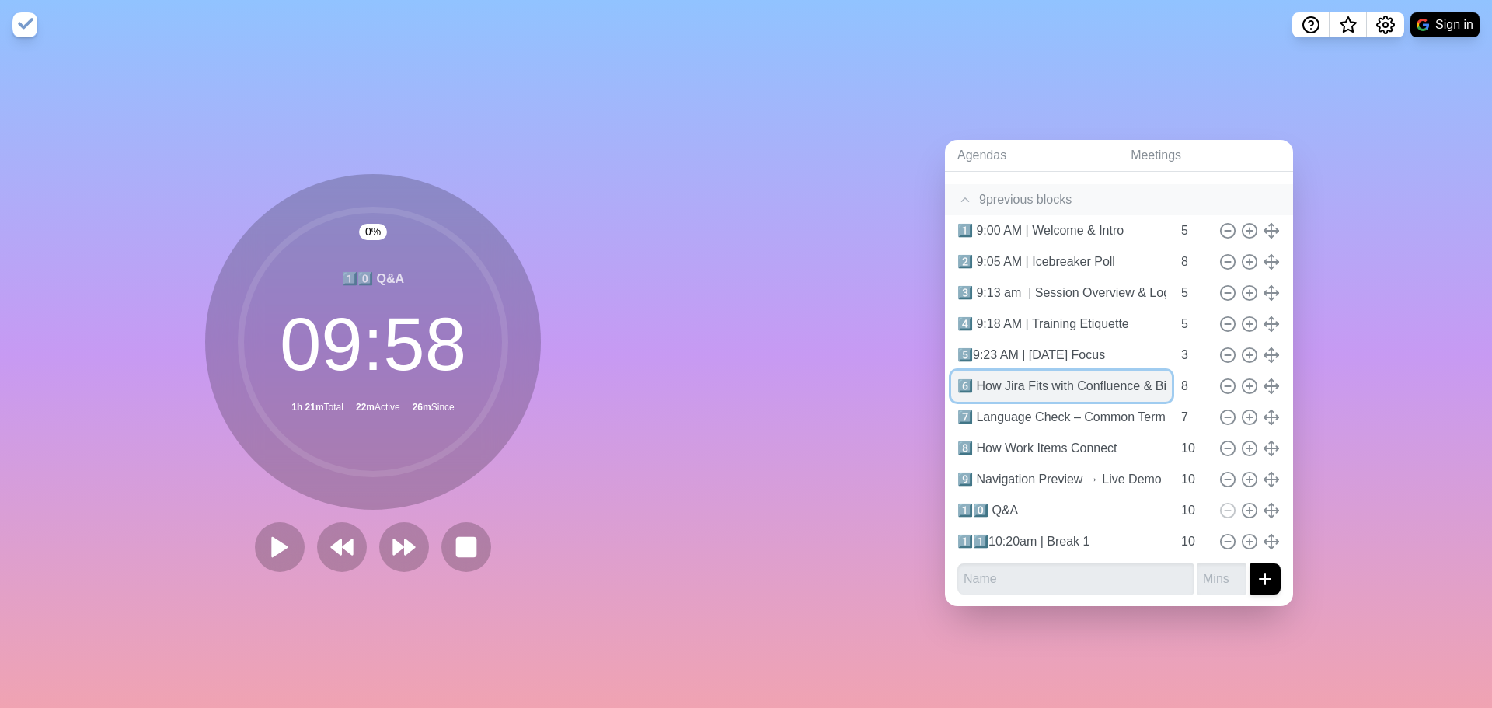
click at [975, 378] on input "6️⃣ How Jira Fits with Confluence & Bitbucket" at bounding box center [1061, 386] width 221 height 31
paste input "AM"
type input "6️⃣9:26 AM | How Jira Fits with Confluence & Bitbucket"
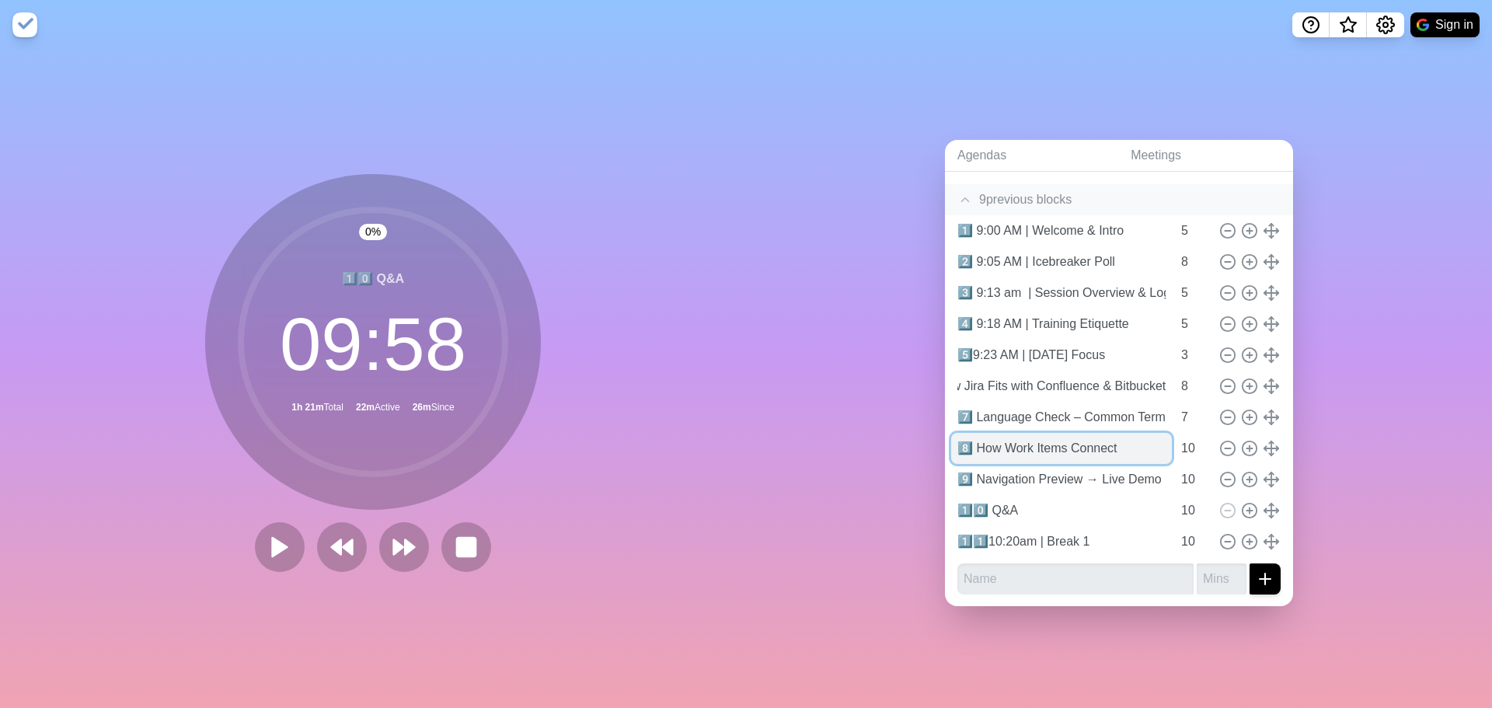
click at [1008, 448] on input "8️⃣ How Work Items Connect" at bounding box center [1061, 448] width 221 height 31
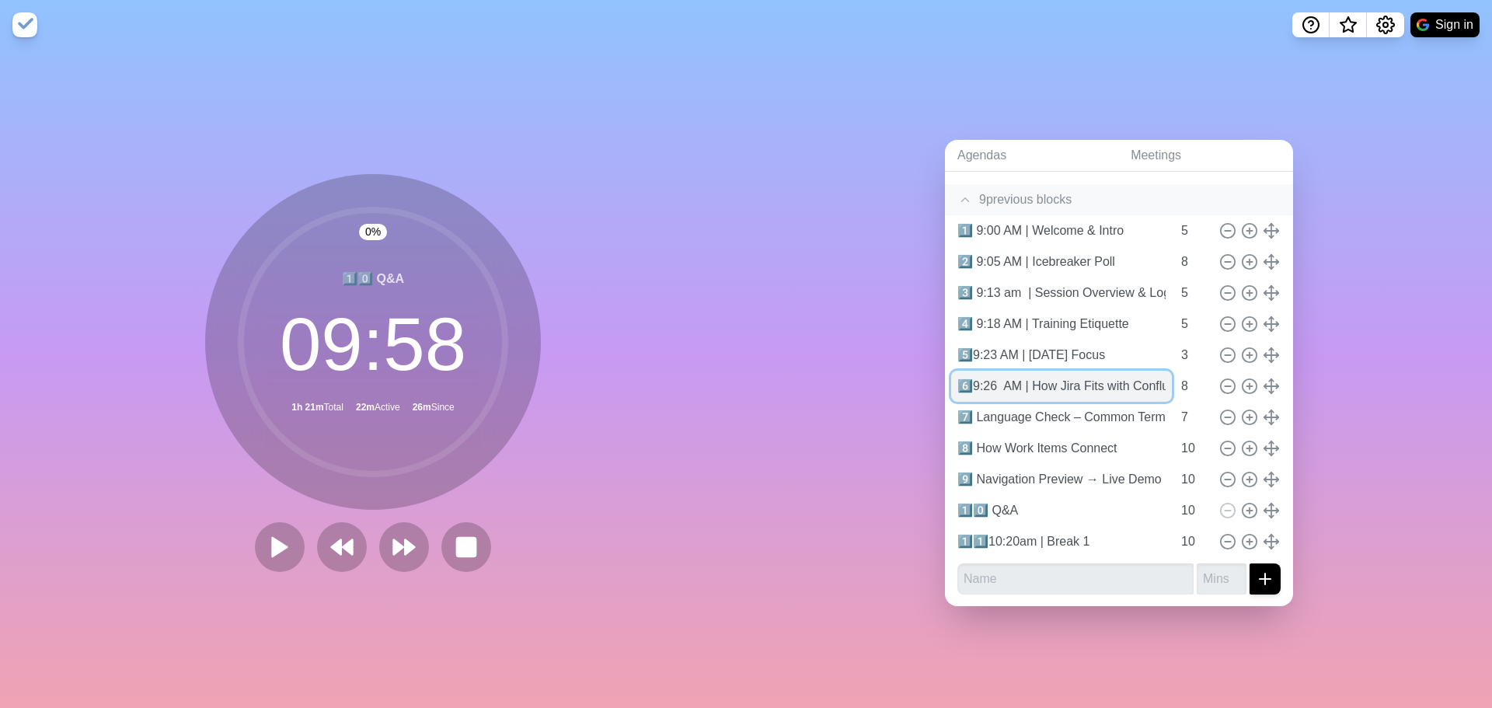
click at [1004, 392] on input "6️⃣9:26 AM | How Jira Fits with Confluence & Bitbucket" at bounding box center [1061, 386] width 221 height 31
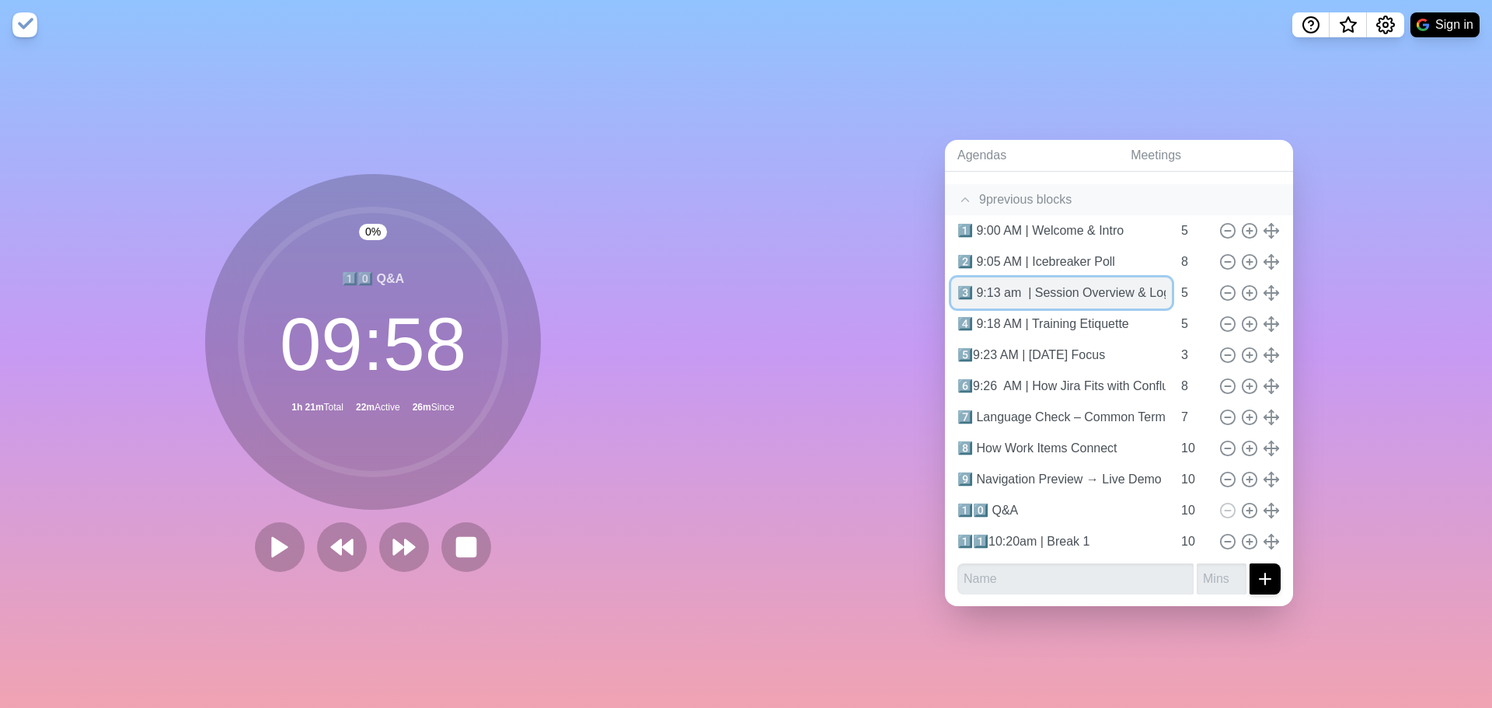
click at [996, 279] on input "3️⃣ 9:13 am | Session Overview & Logistics" at bounding box center [1061, 292] width 221 height 31
click at [1020, 287] on input "3️⃣ 9:13 am | Session Overview & Logistics" at bounding box center [1061, 292] width 221 height 31
paste input "AM"
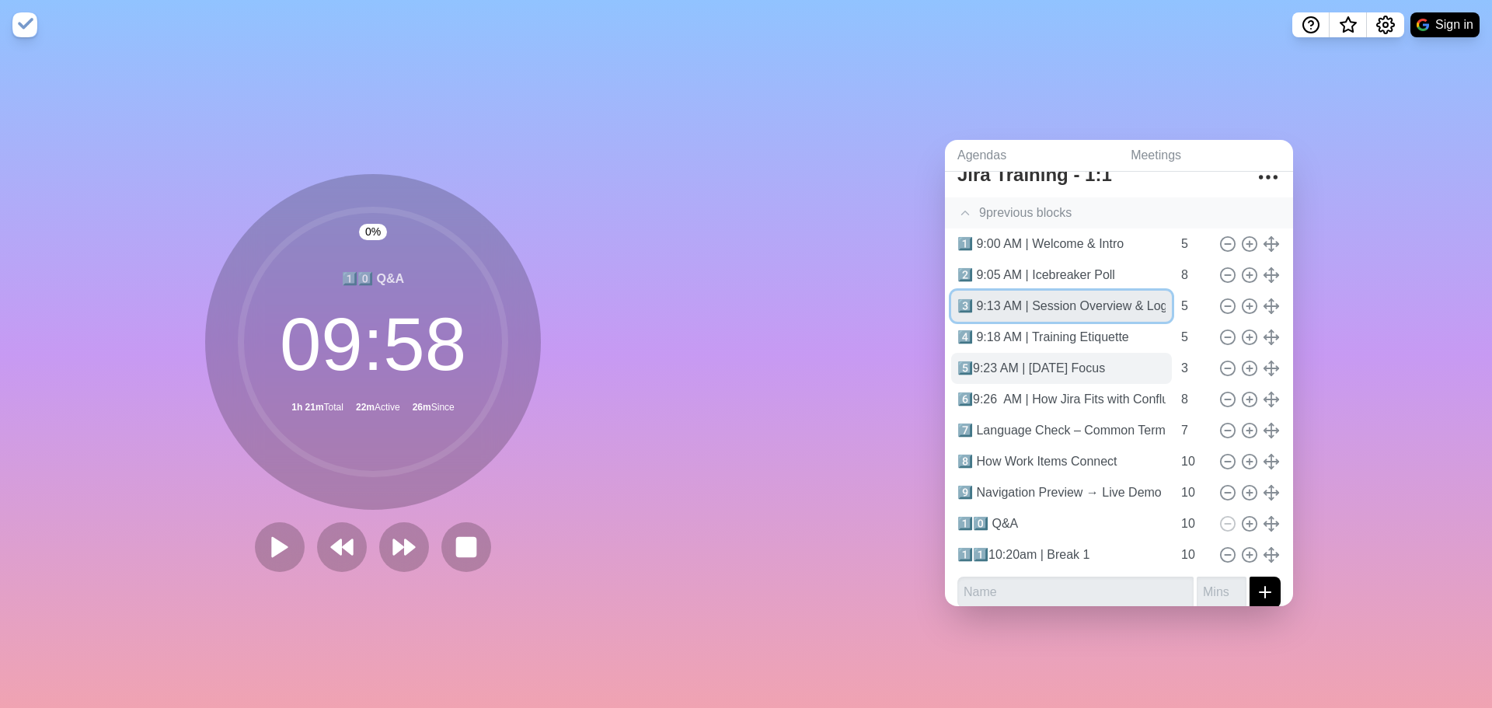
scroll to position [71, 0]
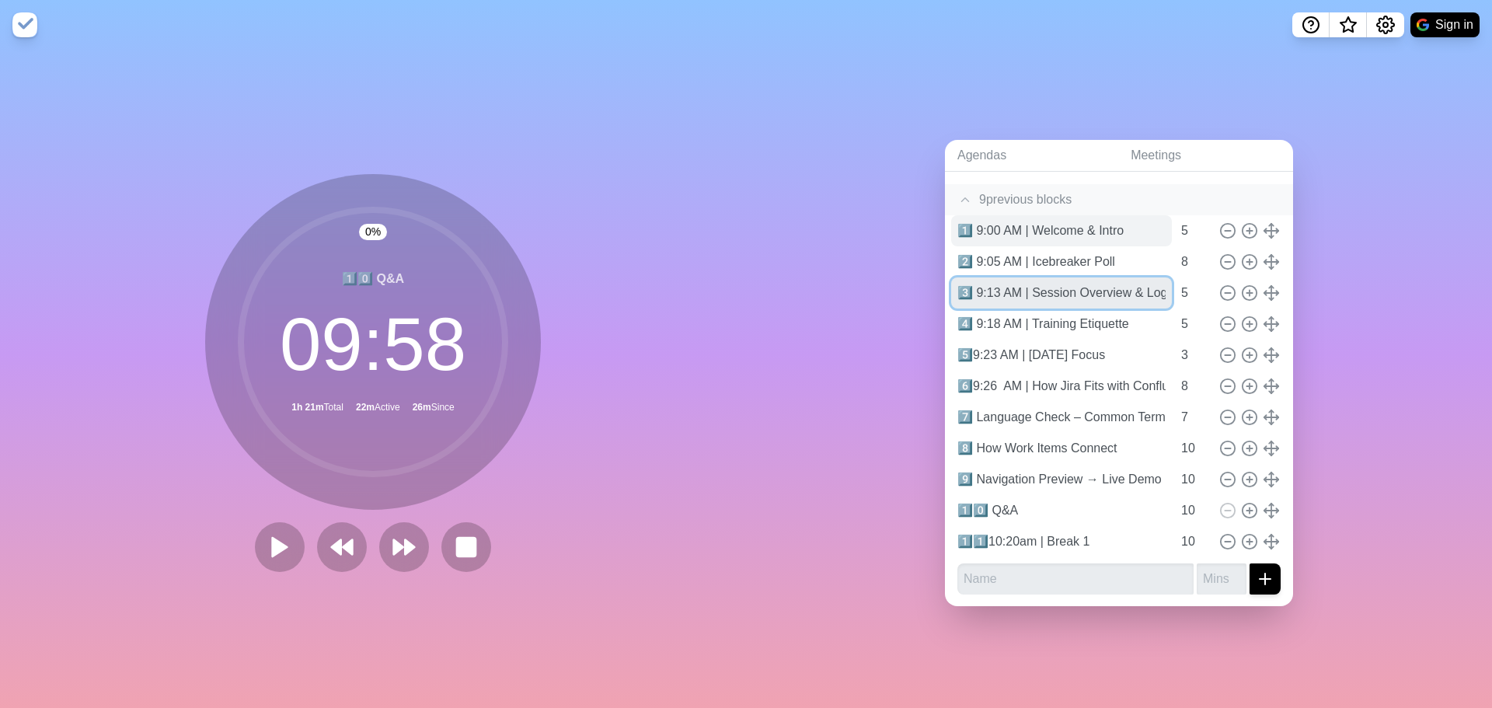
type input "3️⃣ 9:13 AM | Session Overview & Logistics"
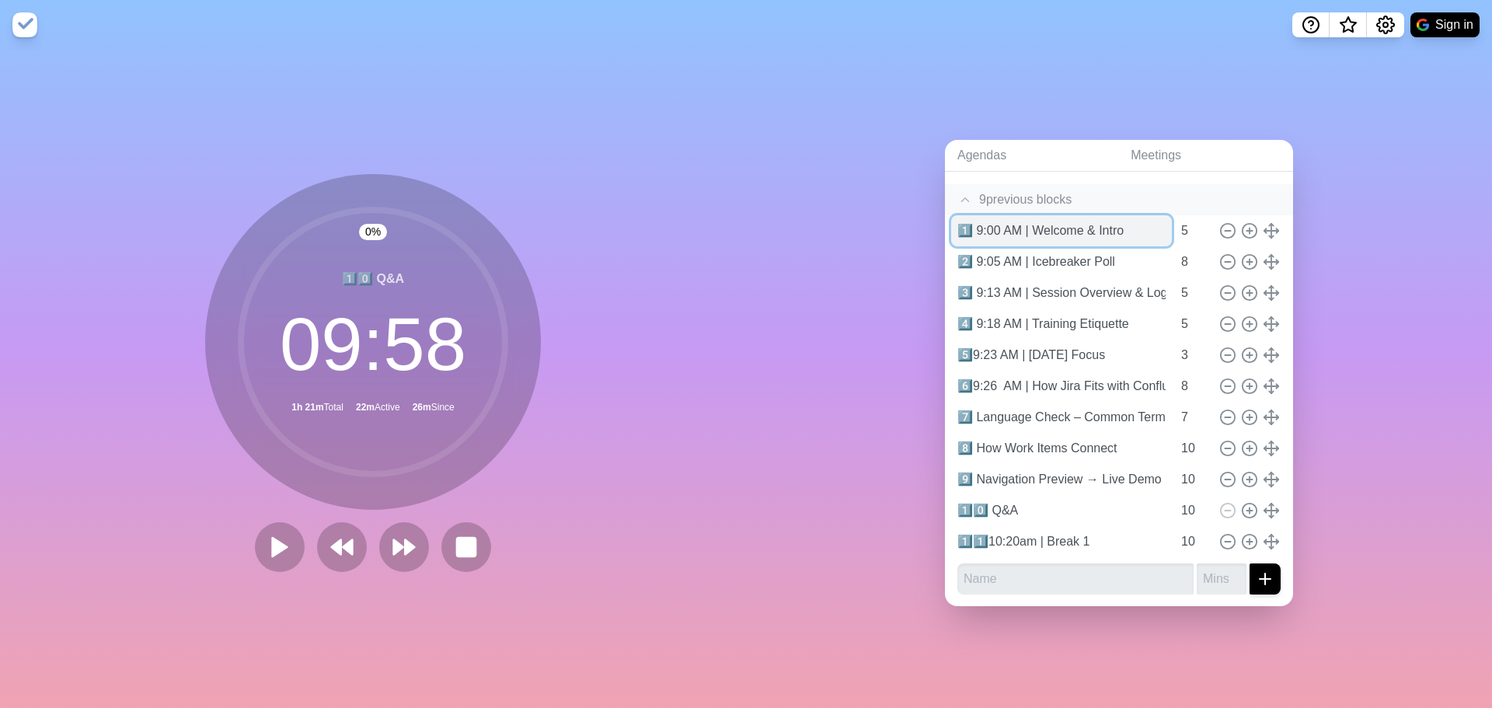
click at [1015, 223] on input "1️⃣ 9:00 AM | Welcome & Intro" at bounding box center [1061, 230] width 221 height 31
click at [1018, 223] on input "1️⃣ 9:00 AM | Welcome & Intro" at bounding box center [1061, 230] width 221 height 31
type input "1️⃣ 9:00 | Welcome & Intro"
click at [1020, 256] on input "2️⃣ 9:05 AM | Icebreaker Poll" at bounding box center [1061, 261] width 221 height 31
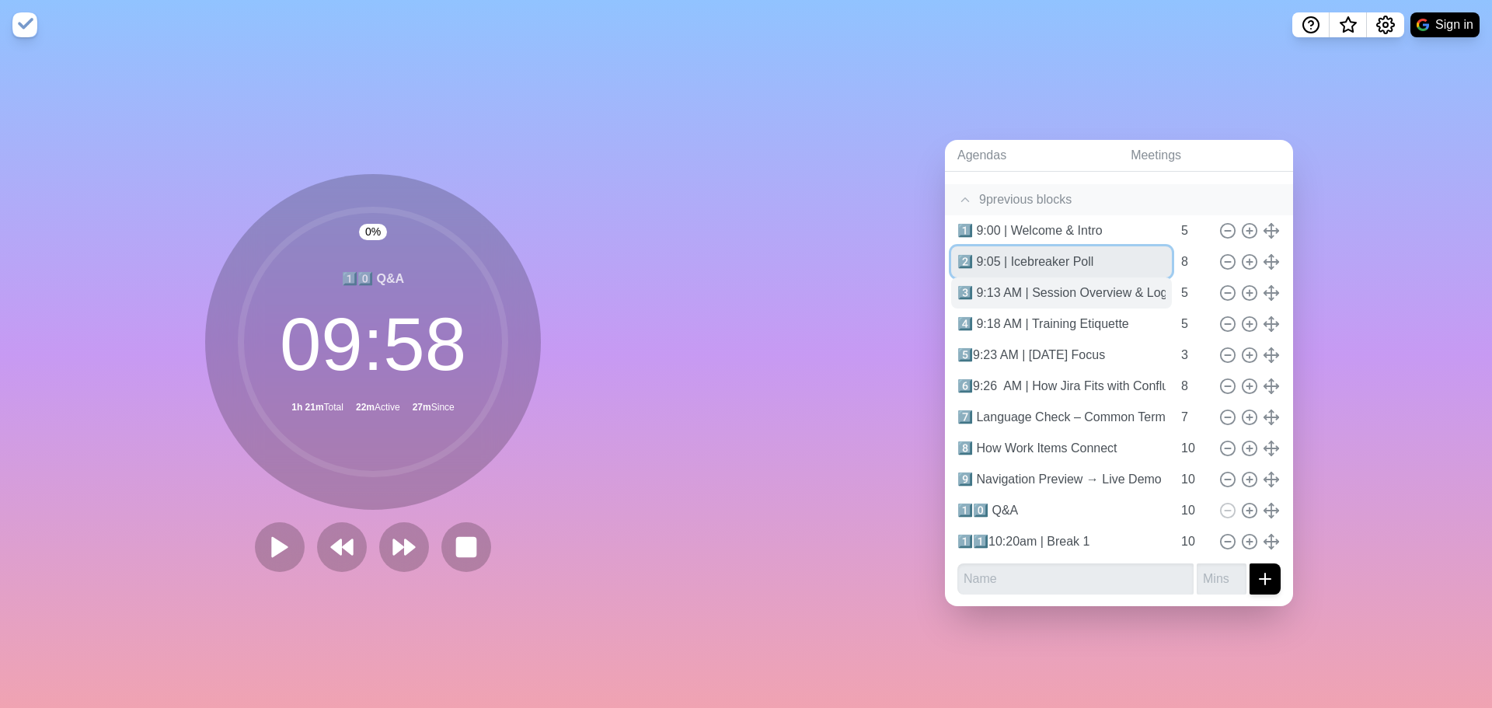
type input "2️⃣ 9:05 | Icebreaker Poll"
click at [1019, 284] on input "3️⃣ 9:13 AM | Session Overview & Logistics" at bounding box center [1061, 292] width 221 height 31
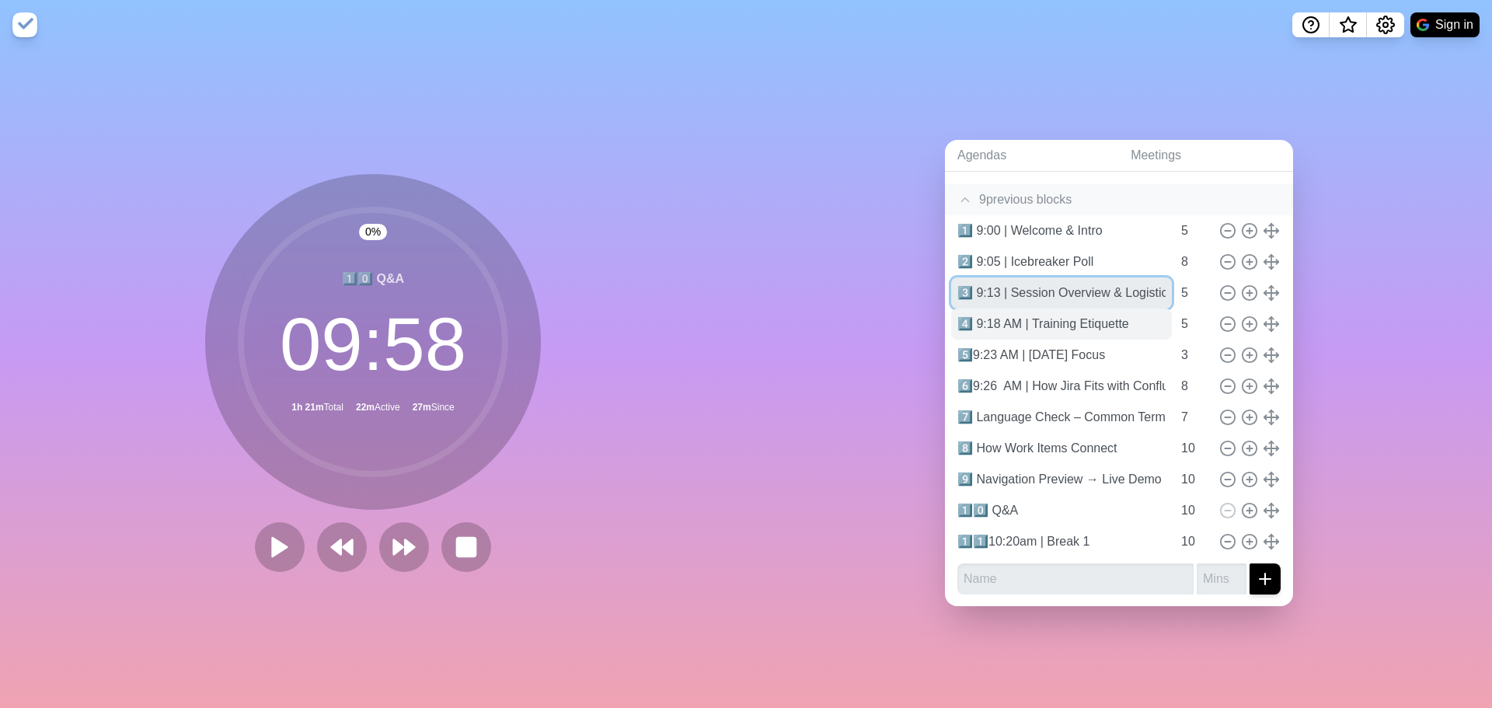
type input "3️⃣ 9:13 | Session Overview & Logistics"
click at [1020, 317] on input "4️⃣ 9:18 AM | Training Etiquette" at bounding box center [1061, 323] width 221 height 31
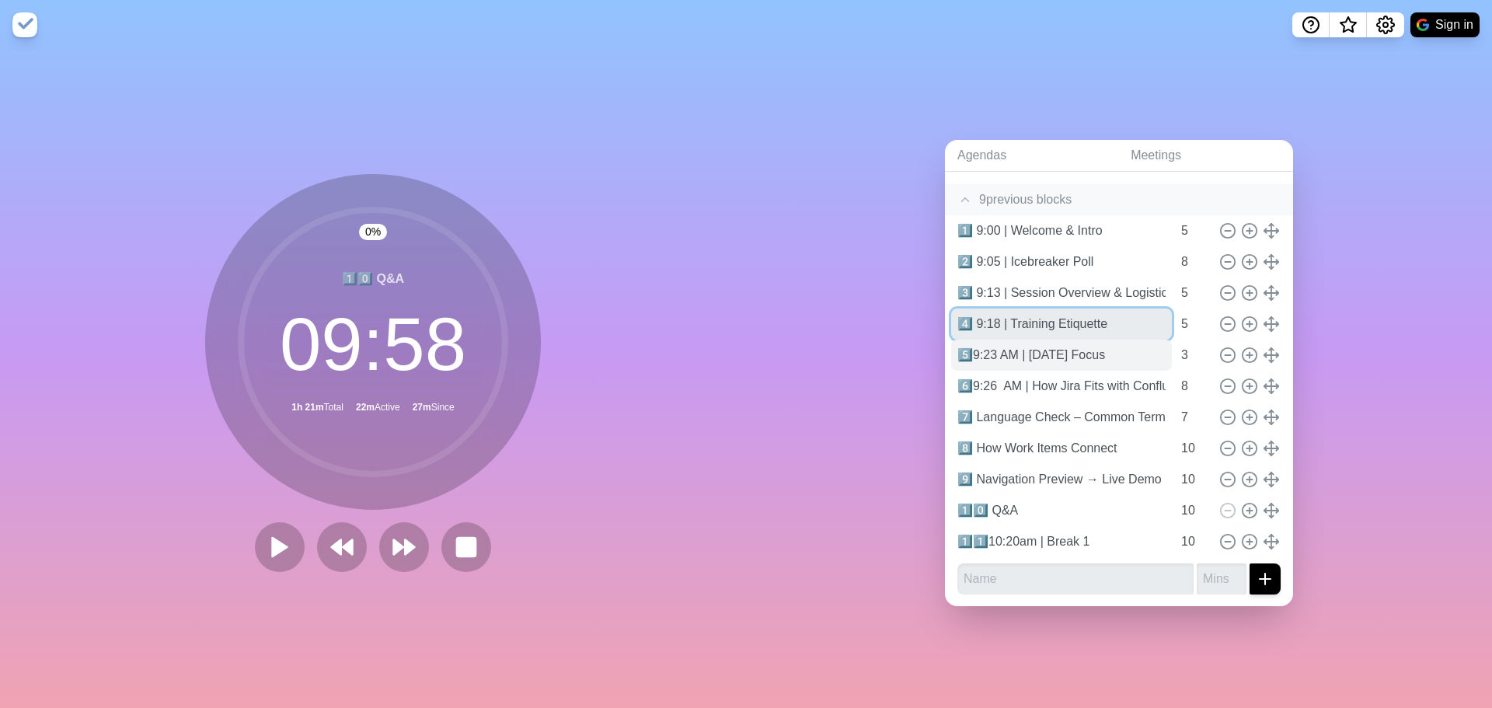
type input "4️⃣ 9:18 | Training Etiquette"
click at [1016, 351] on input "5️⃣9:23 AM | [DATE] Focus" at bounding box center [1061, 354] width 221 height 31
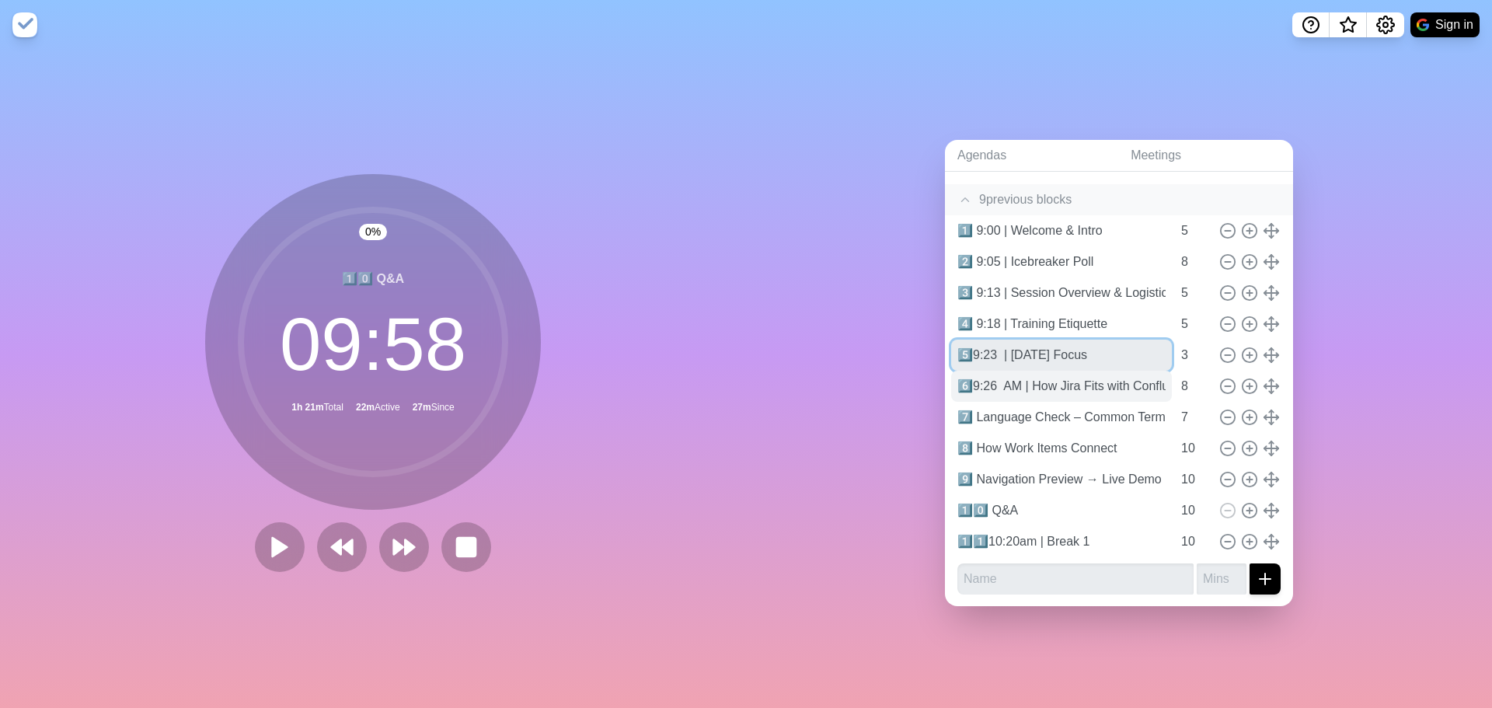
type input "5️⃣9:23 | [DATE] Focus"
click at [1018, 381] on input "6️⃣9:26 AM | How Jira Fits with Confluence & Bitbucket" at bounding box center [1061, 386] width 221 height 31
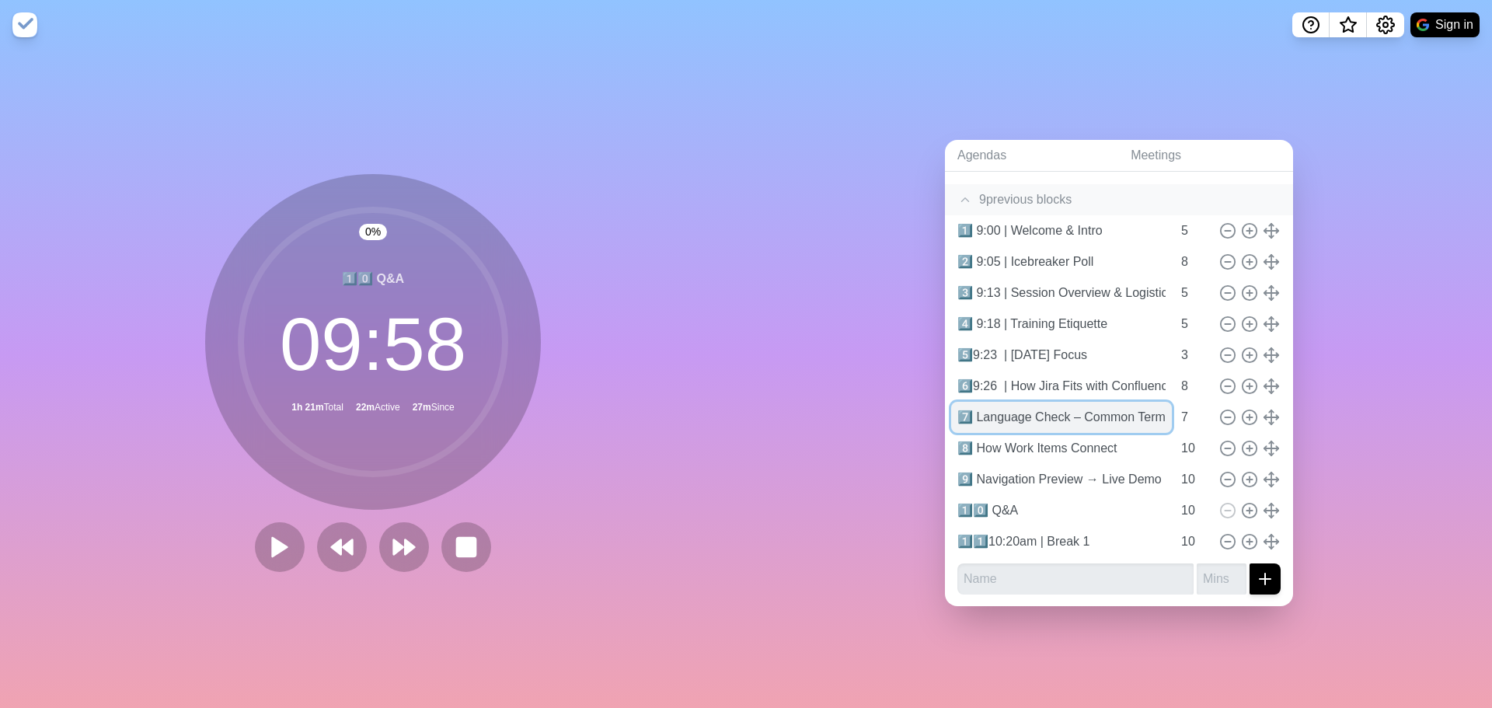
click at [977, 413] on input "7️⃣ Language Check – Common Terms" at bounding box center [1061, 417] width 221 height 31
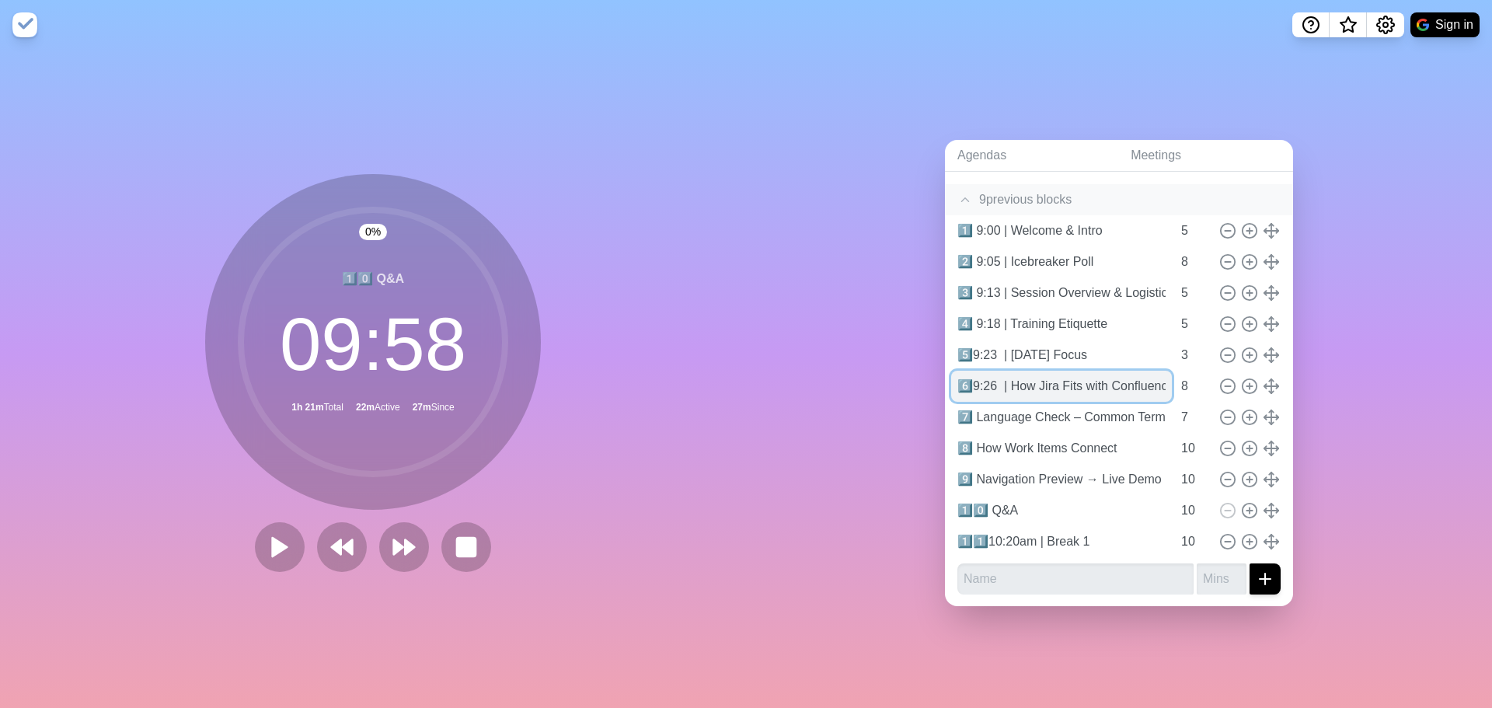
click at [967, 385] on input "6️⃣9:26 | How Jira Fits with Confluence & Bitbucket" at bounding box center [1061, 386] width 221 height 31
type input "6️⃣9:26 | How Jira Fits with Confluence & Bitbucket"
drag, startPoint x: 971, startPoint y: 350, endPoint x: 970, endPoint y: 315, distance: 34.2
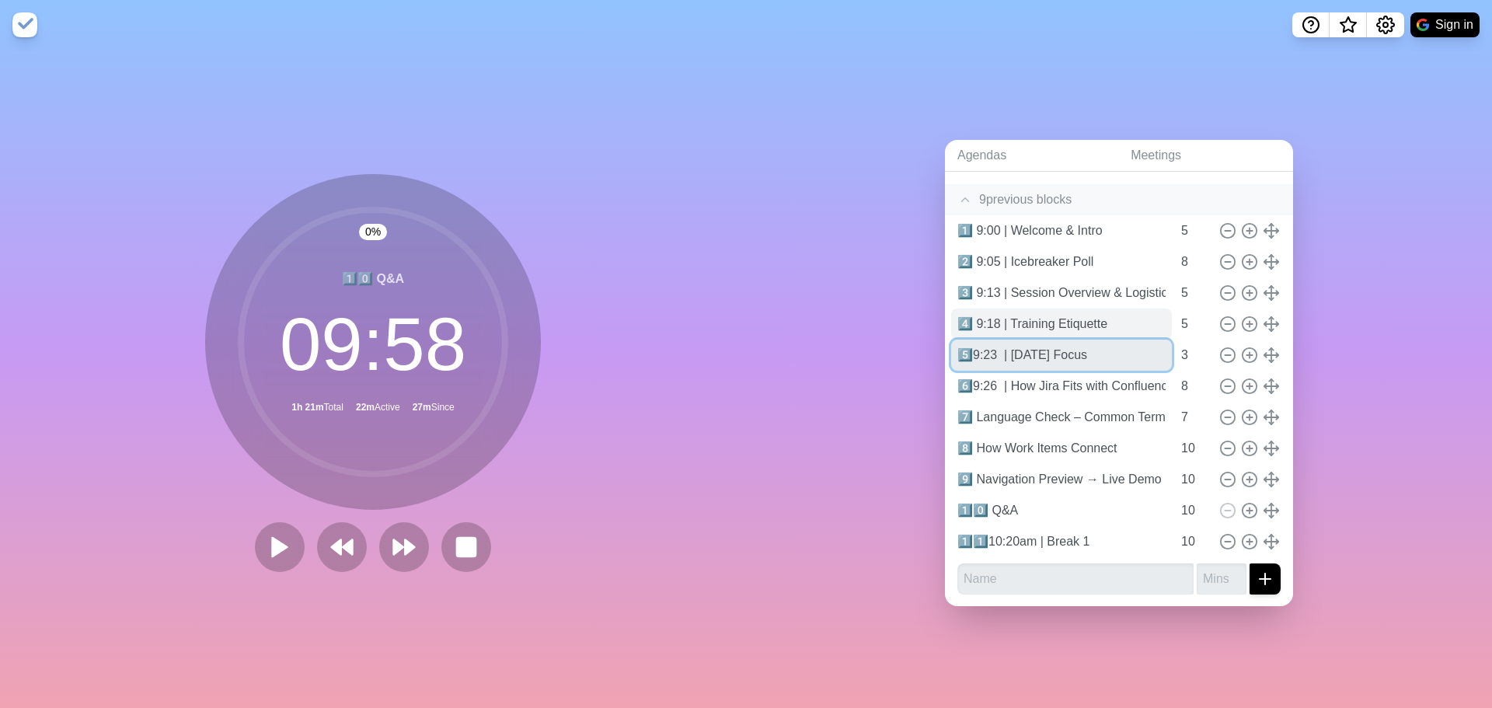
click at [971, 345] on input "5️⃣9:23 | [DATE] Focus" at bounding box center [1061, 354] width 221 height 31
click at [970, 315] on input "4️⃣ 9:18 | Training Etiquette" at bounding box center [1061, 323] width 221 height 31
click at [994, 320] on input "4️⃣9:18 | Training Etiquette" at bounding box center [1061, 323] width 221 height 31
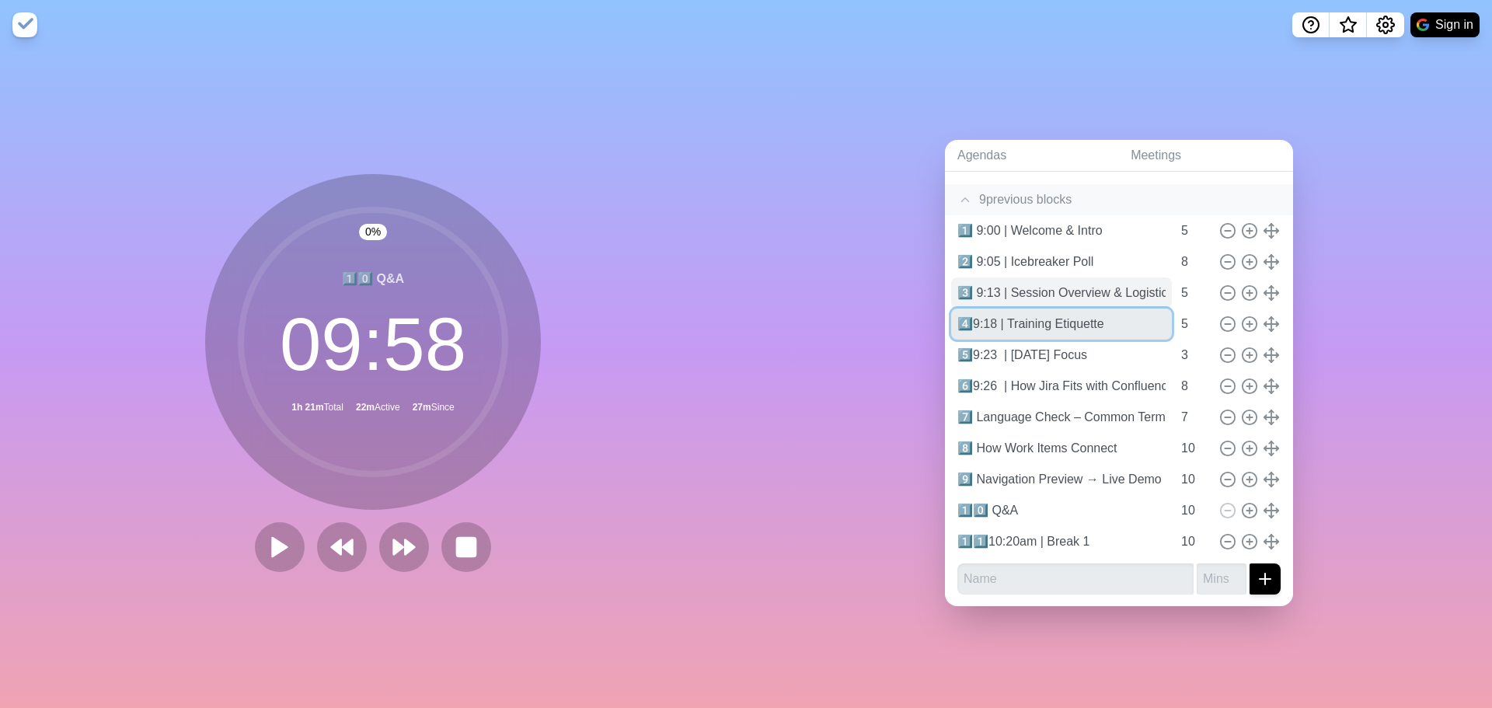
type input "4️⃣9:18 | Training Etiquette"
click at [973, 291] on input "3️⃣ 9:13 | Session Overview & Logistics" at bounding box center [1061, 292] width 221 height 31
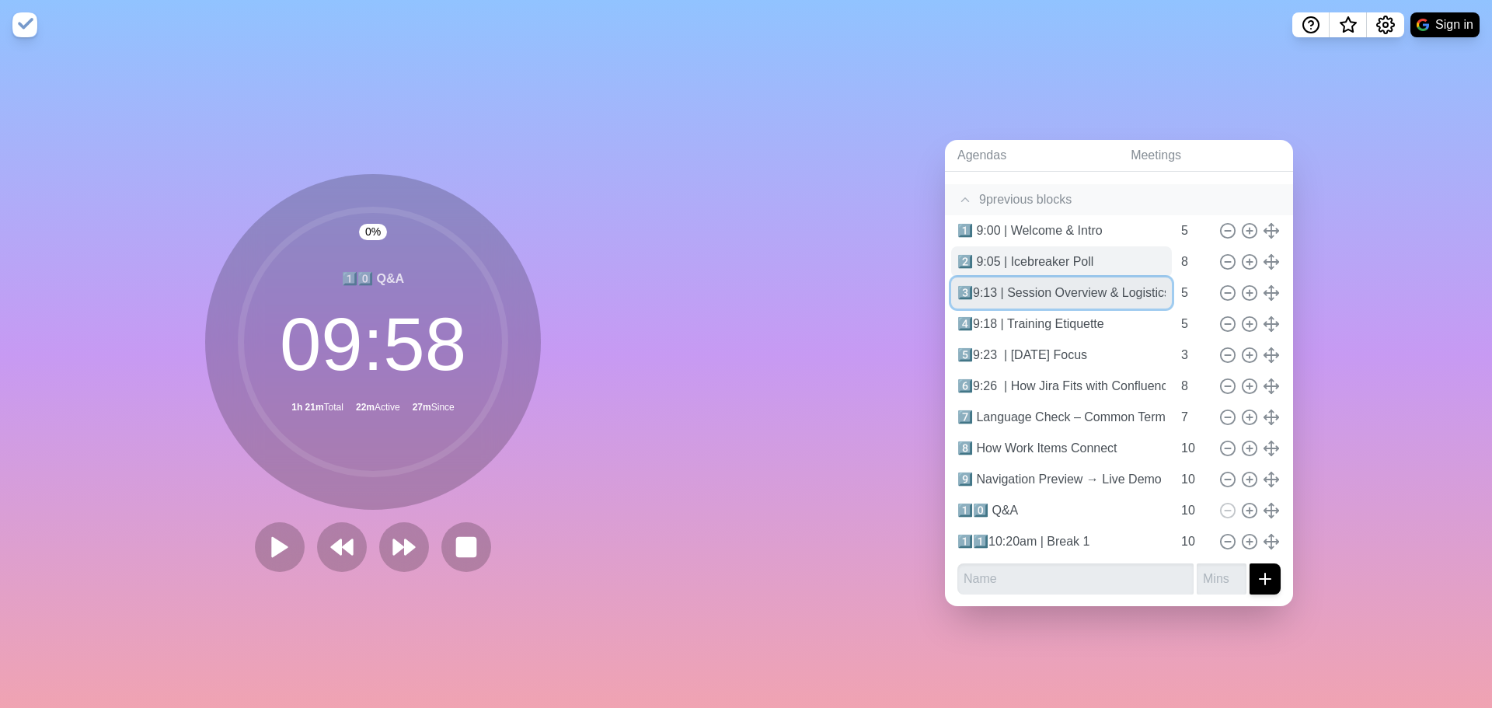
type input "3️⃣9:13 | Session Overview & Logistics"
click at [973, 256] on input "2️⃣ 9:05 | Icebreaker Poll" at bounding box center [1061, 261] width 221 height 31
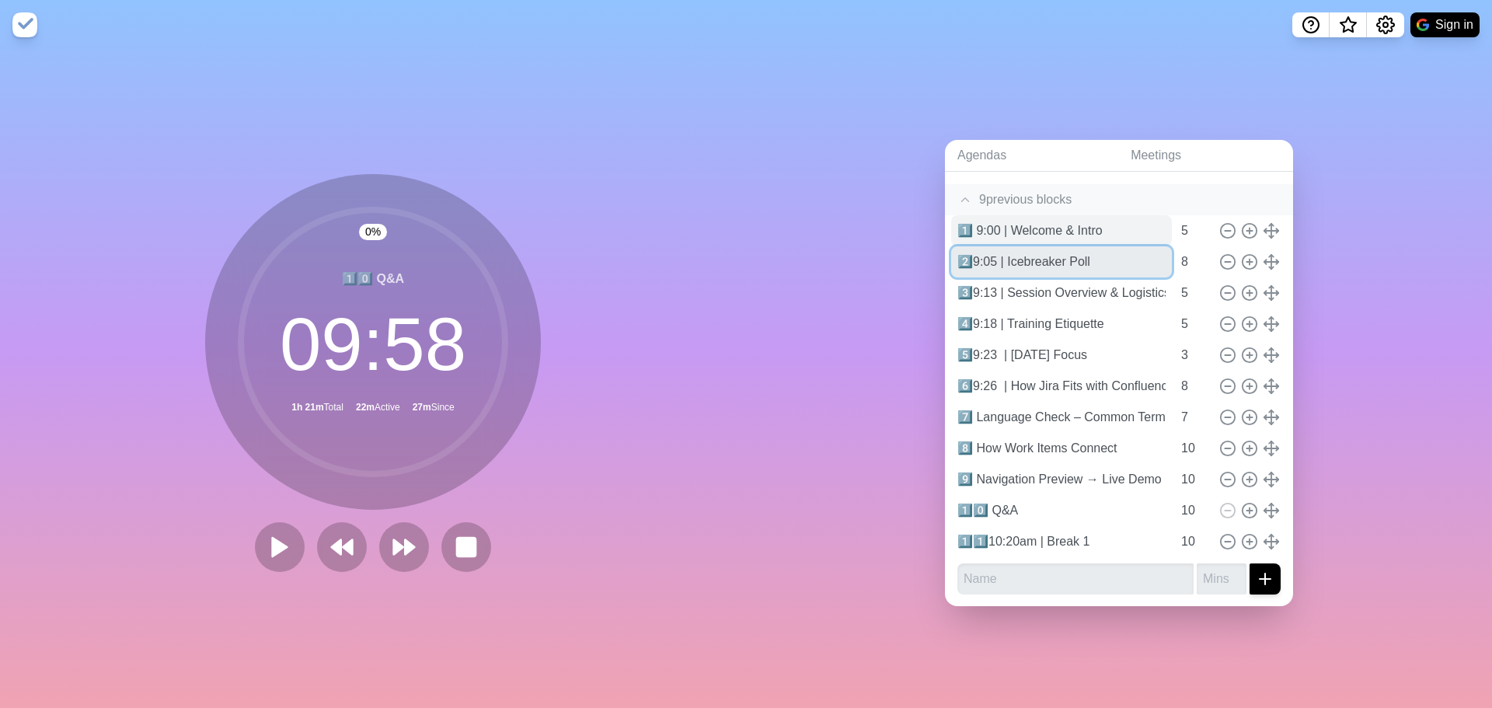
type input "2️⃣9:05 | Icebreaker Poll"
click at [973, 224] on input "1️⃣ 9:00 | Welcome & Intro" at bounding box center [1061, 230] width 221 height 31
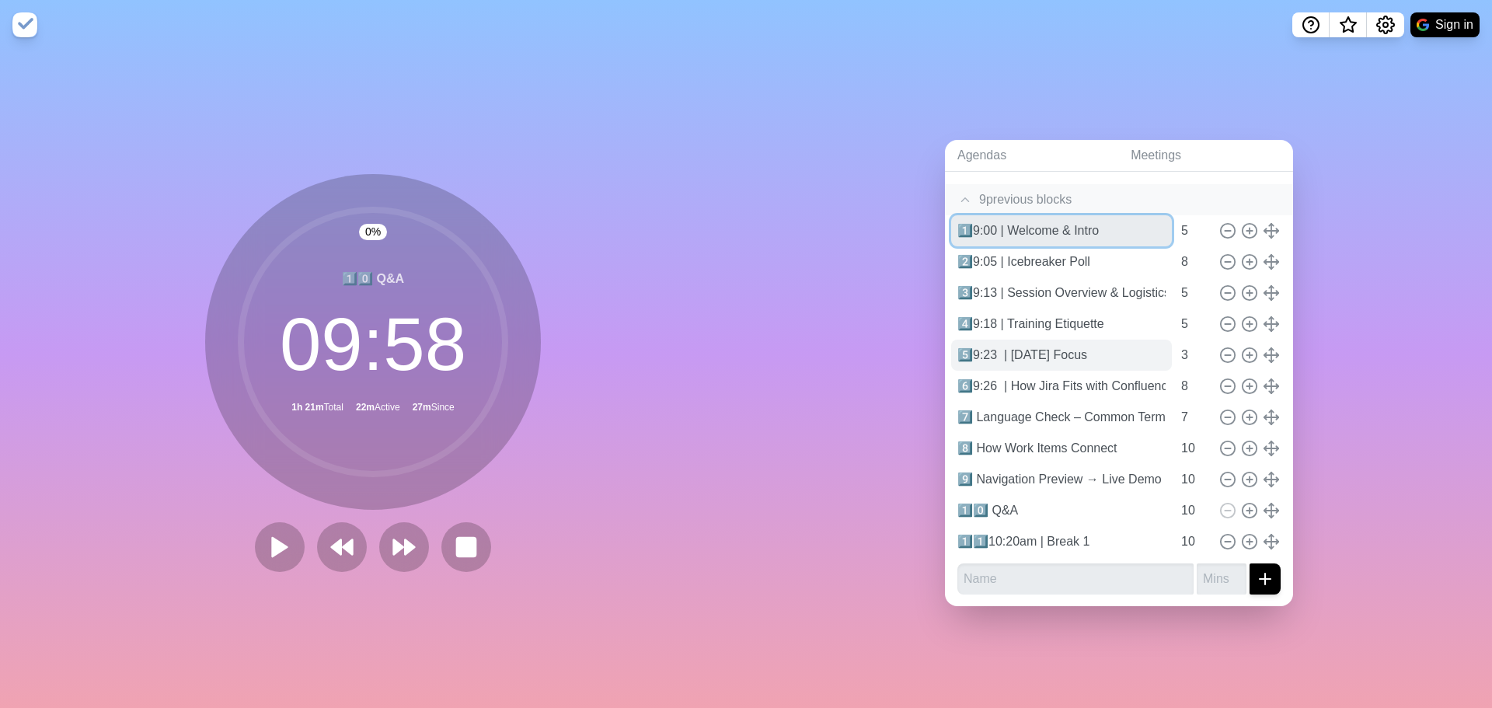
type input "1️⃣9:00 | Welcome & Intro"
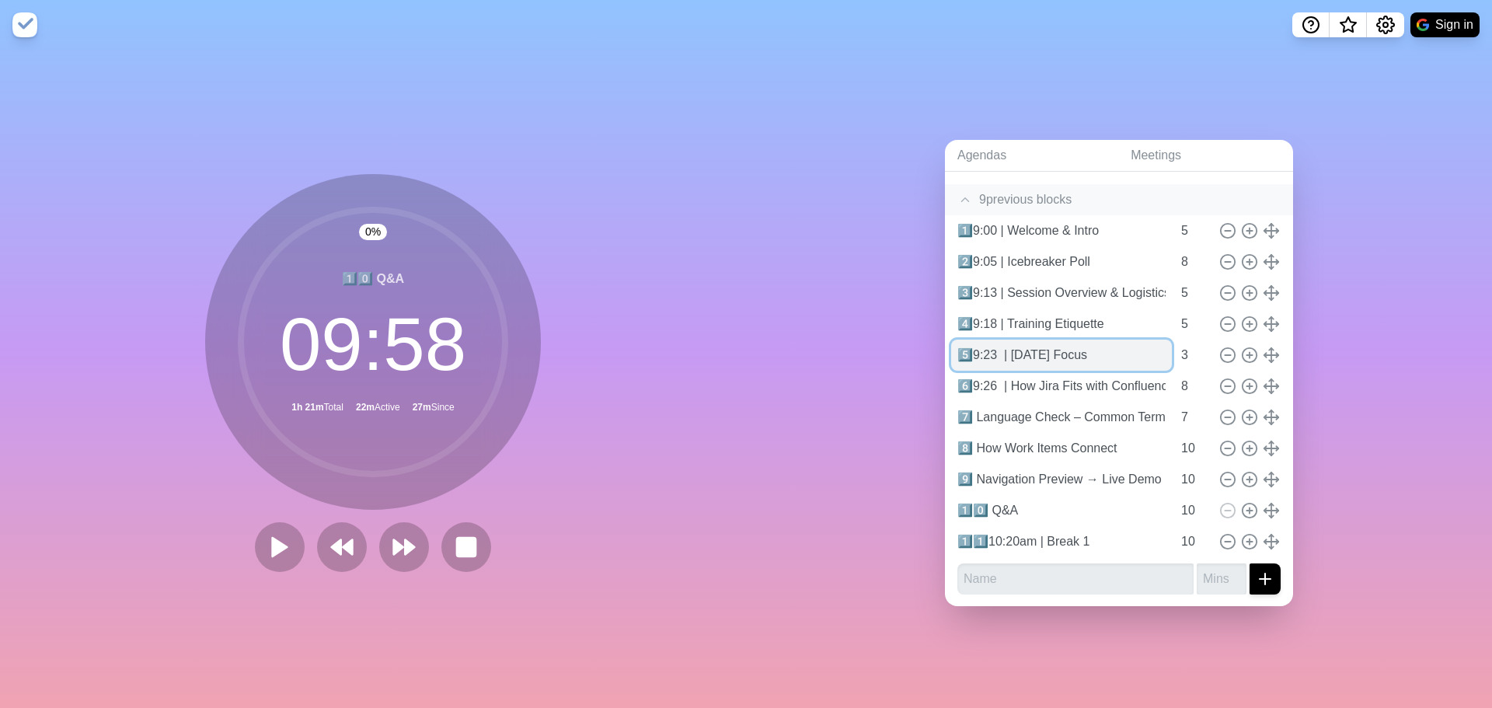
click at [995, 351] on input "5️⃣9:23 | [DATE] Focus" at bounding box center [1061, 354] width 221 height 31
type input "5️⃣9:23 | [DATE] Focus"
click at [997, 378] on input "6️⃣9:26 | How Jira Fits with Confluence & Bitbucket" at bounding box center [1061, 386] width 221 height 31
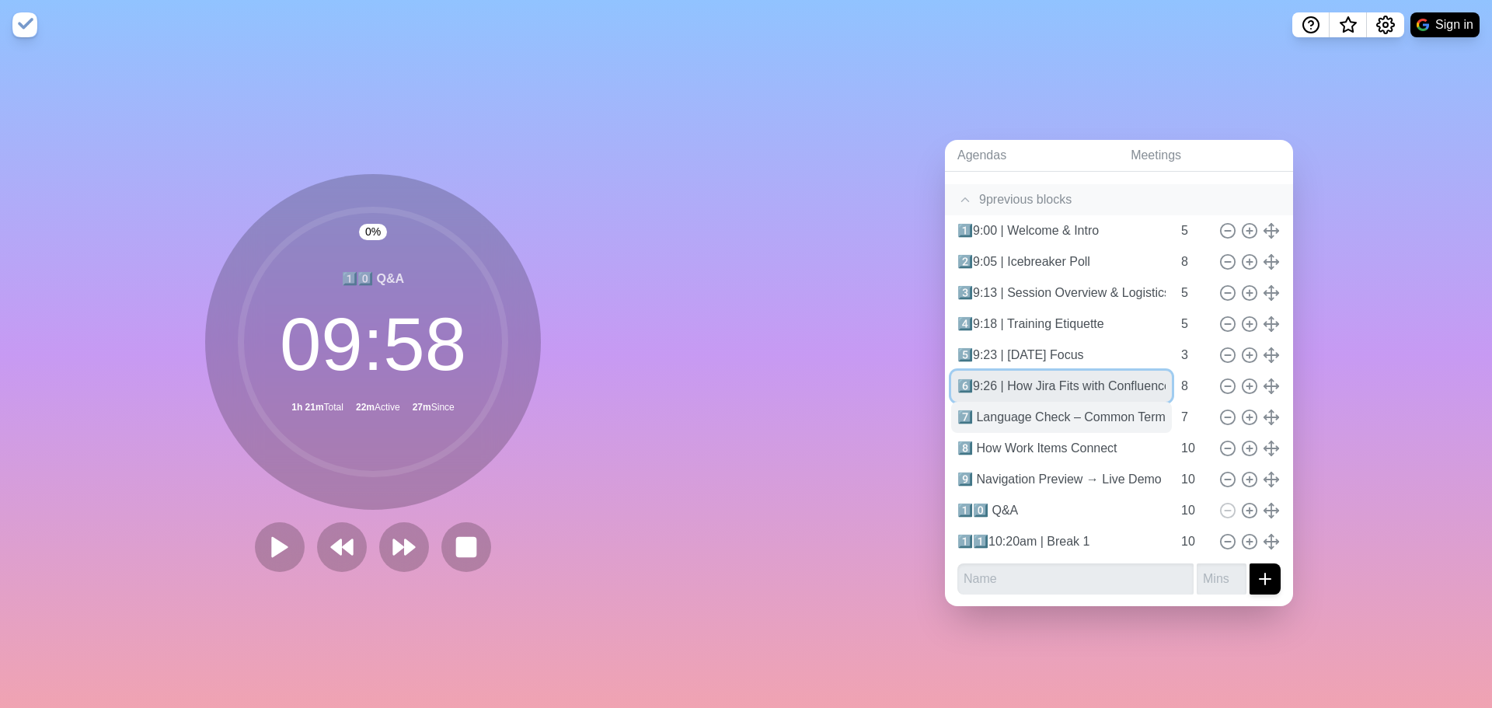
type input "6️⃣9:26 | How Jira Fits with Confluence & Bitbucket"
click at [970, 409] on input "7️⃣ Language Check – Common Terms" at bounding box center [1061, 417] width 221 height 31
click at [1004, 416] on input "7️⃣ Language Check – Common Terms" at bounding box center [1061, 417] width 221 height 31
click at [1002, 423] on input "7️⃣ Language Check – Common Terms" at bounding box center [1061, 417] width 221 height 31
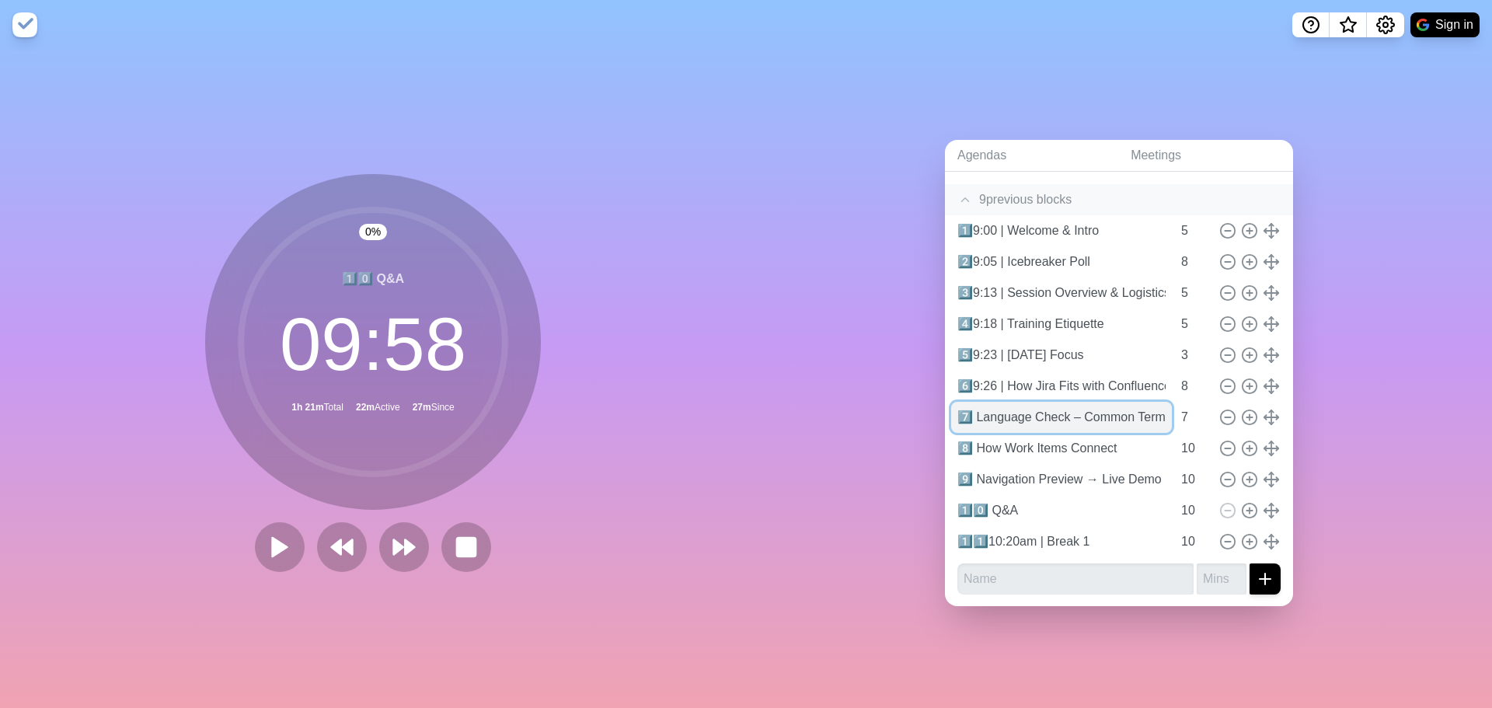
click at [973, 410] on input "7️⃣ Language Check – Common Terms" at bounding box center [1061, 417] width 221 height 31
type input "7️⃣9:34 | Language Check – Common Terms"
click at [968, 433] on input "8️⃣ How Work Items Connect" at bounding box center [1061, 448] width 221 height 31
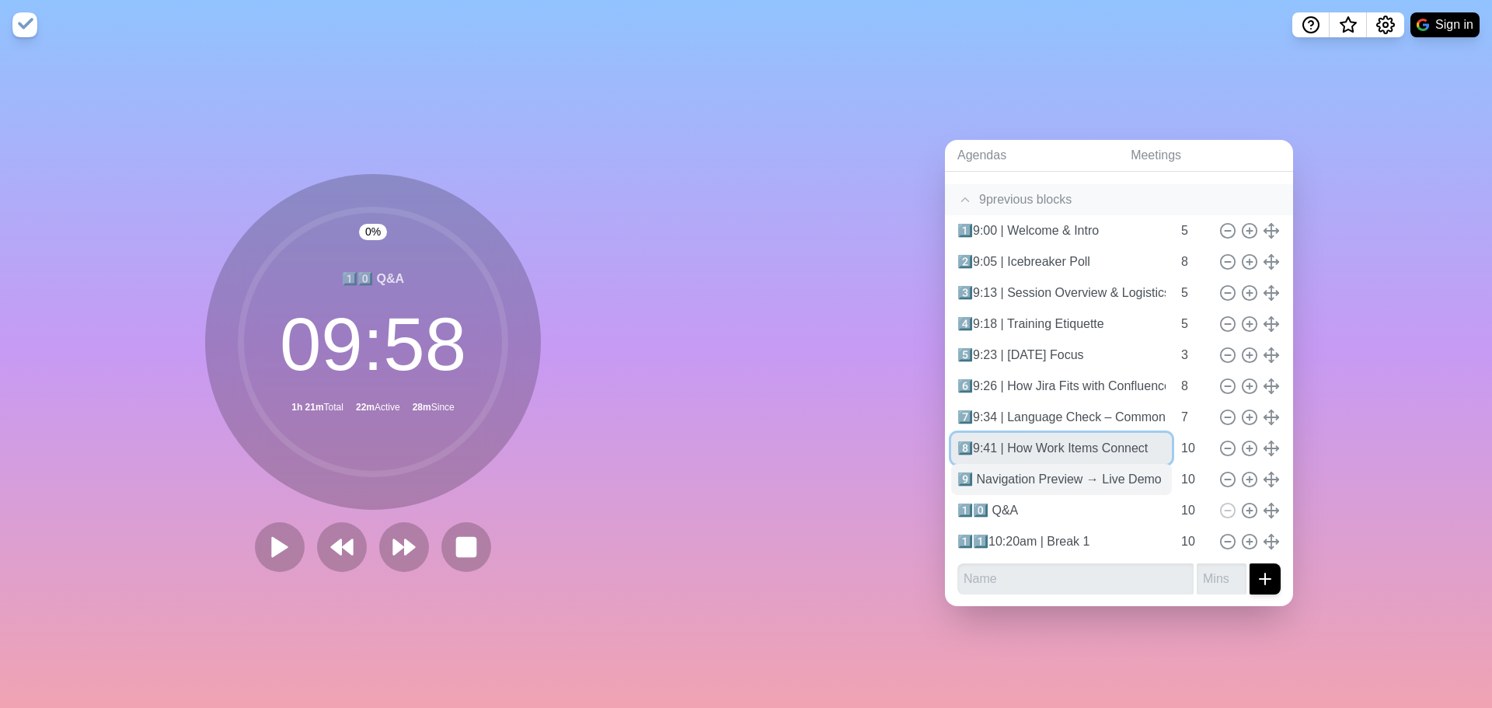
type input "8️⃣9:41 | How Work Items Connect"
click at [1001, 478] on input "9️⃣ Navigation Preview → Live Demo" at bounding box center [1061, 479] width 221 height 31
click at [978, 468] on input "9️⃣ Navigation Preview → Live Demo" at bounding box center [1061, 479] width 221 height 31
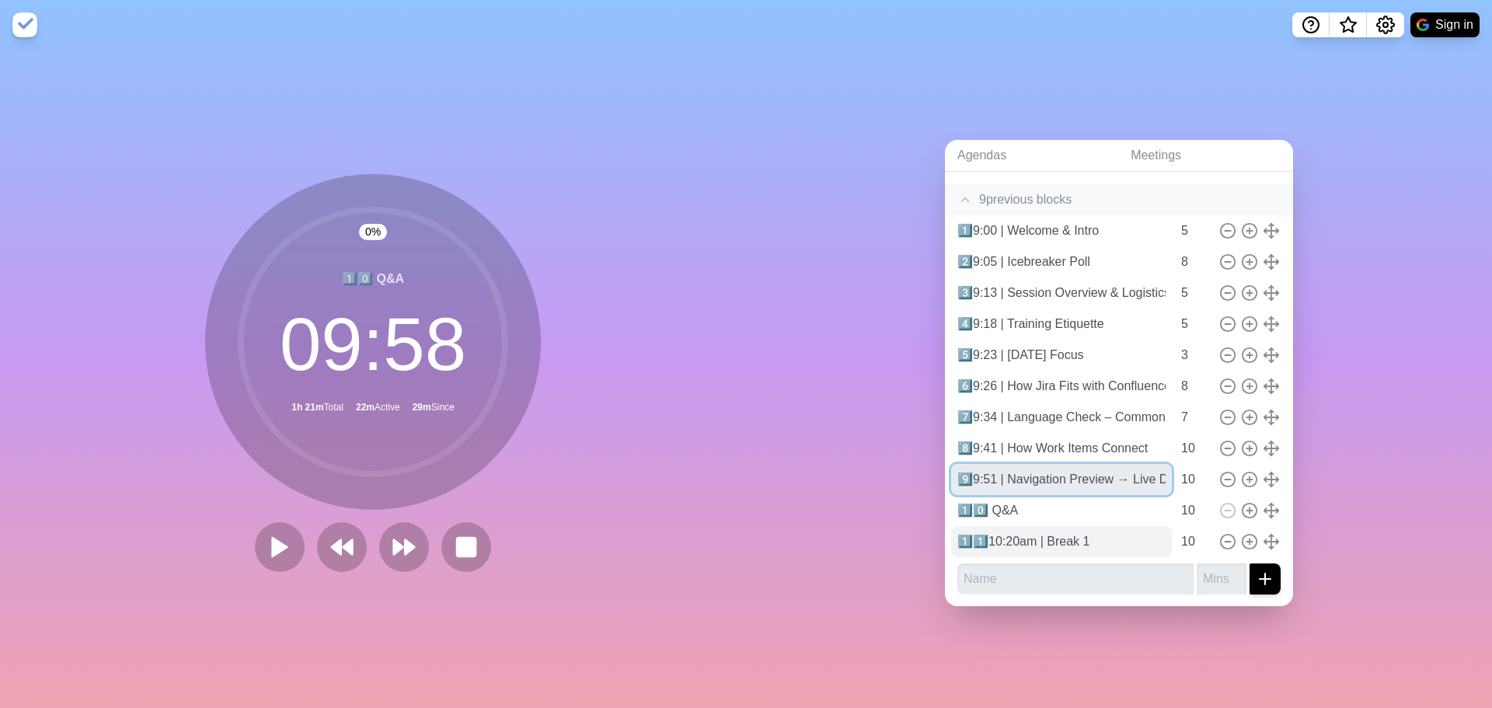
type input "9️⃣9:51 | Navigation Preview → Live Demo"
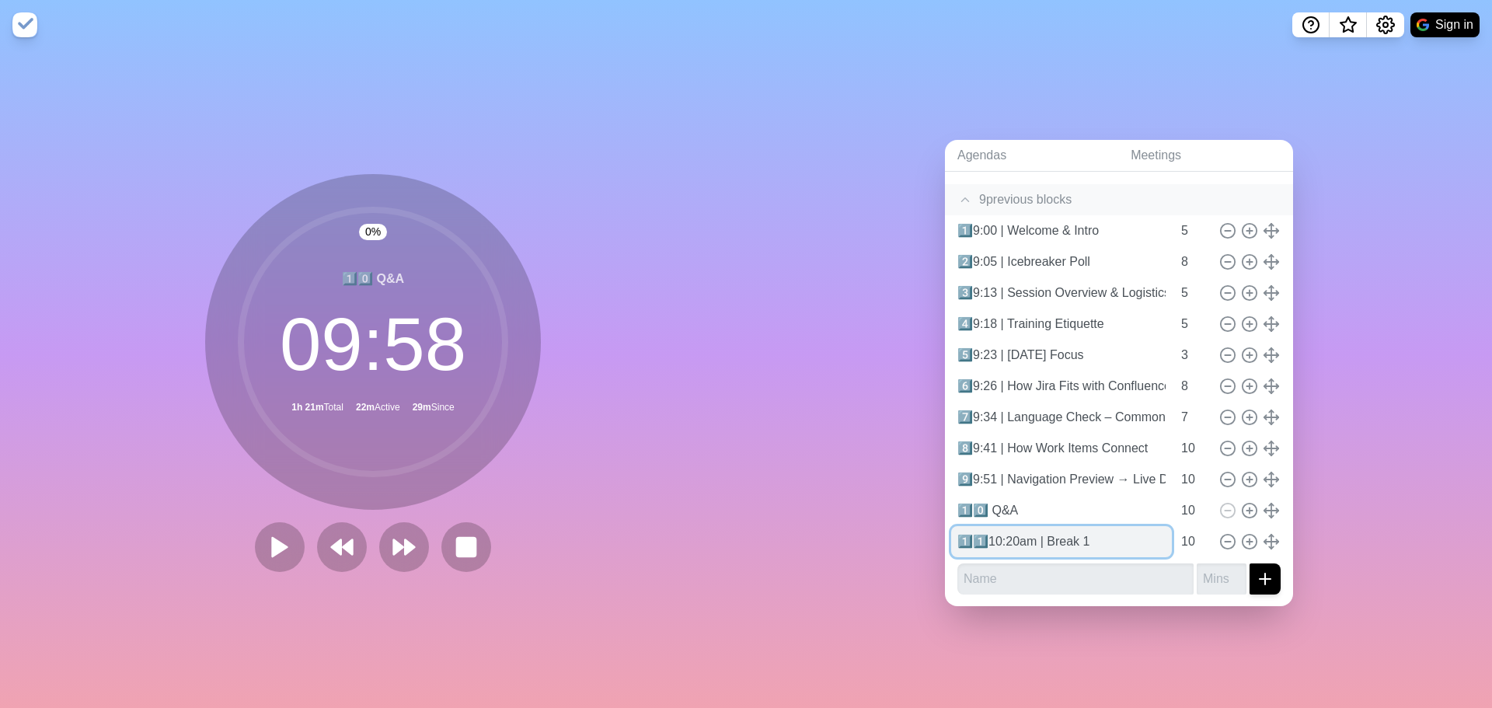
click at [1015, 536] on input "1️⃣1️⃣10:20am | Break 1" at bounding box center [1061, 541] width 221 height 31
click at [1014, 534] on input "1️⃣1️⃣10:20am | Break 1" at bounding box center [1061, 541] width 221 height 31
type input "1️⃣1️⃣10:21 | Break 1"
click at [459, 538] on rect at bounding box center [465, 546] width 19 height 19
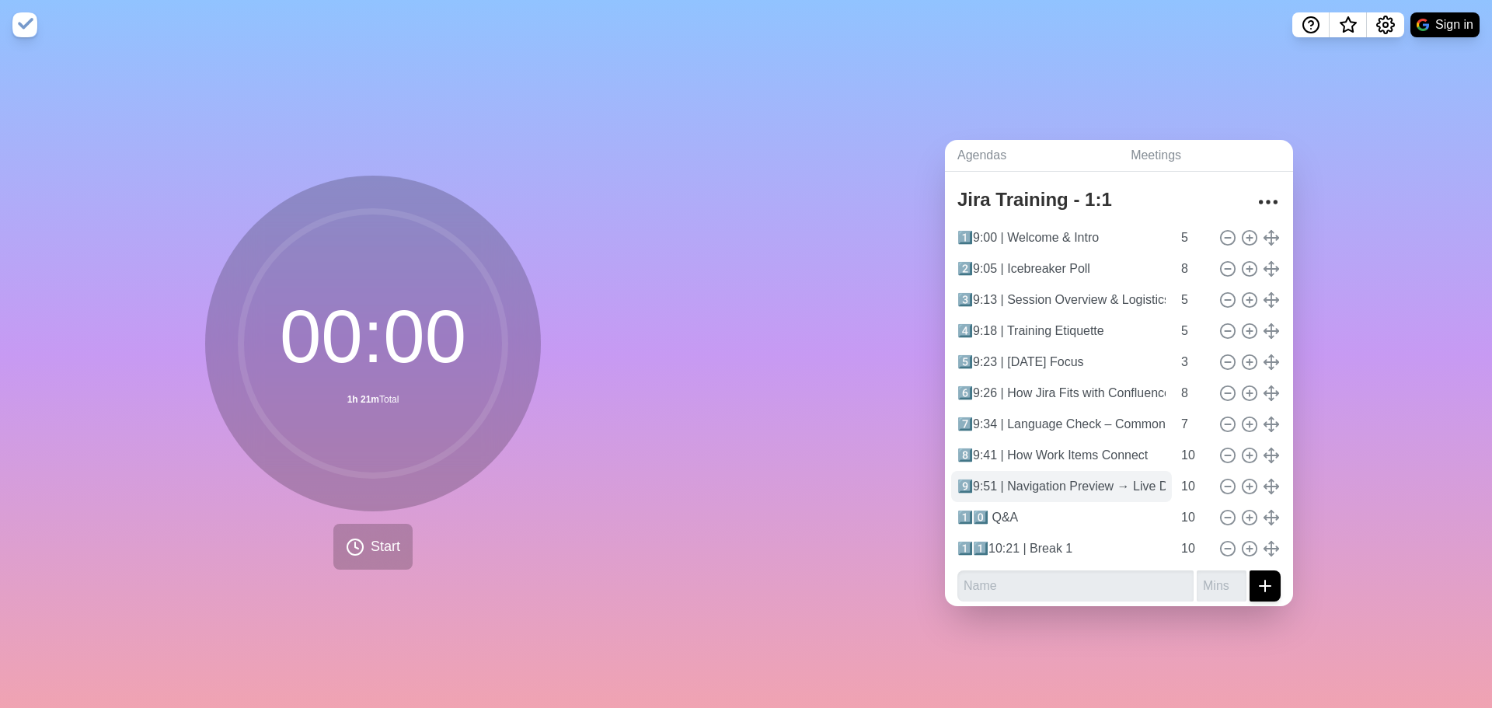
scroll to position [40, 0]
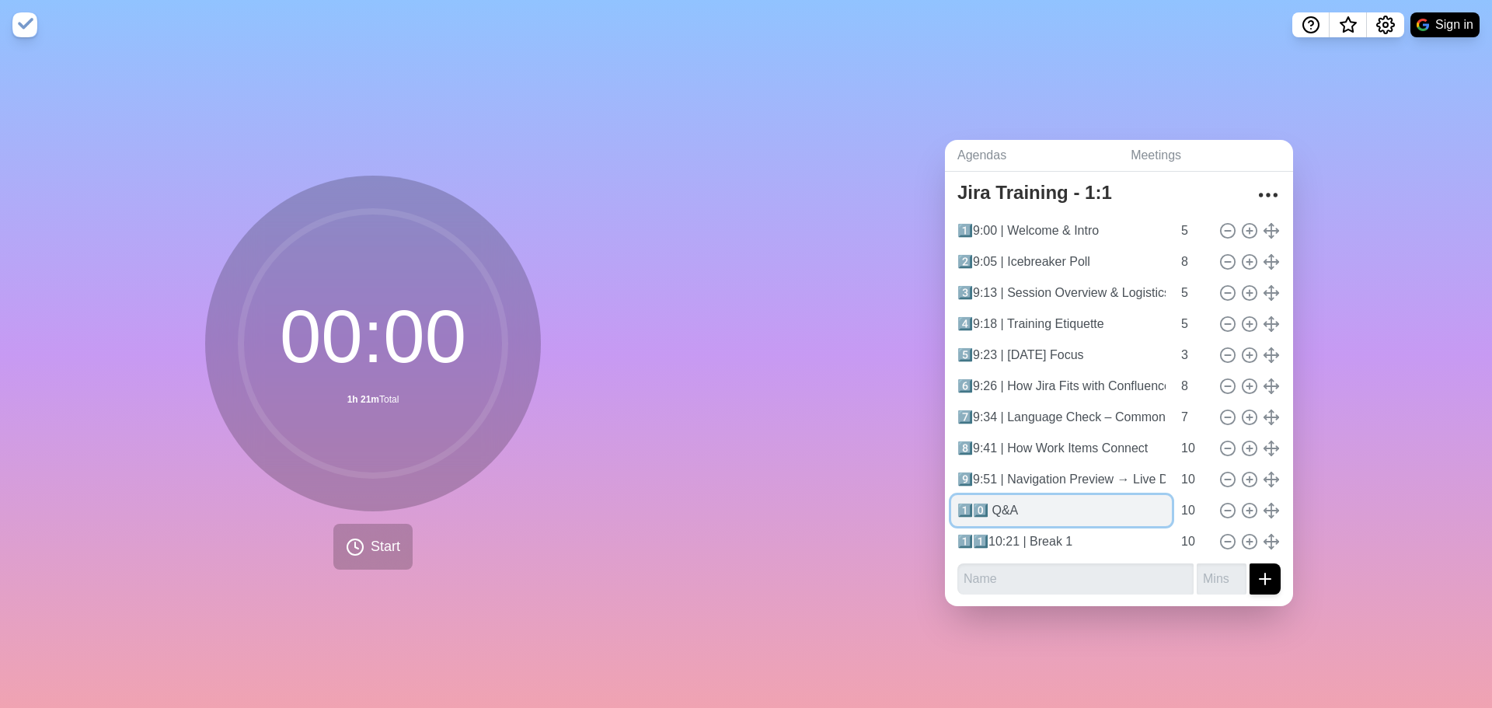
click at [989, 506] on input "1️⃣0️⃣ Q&A" at bounding box center [1061, 510] width 221 height 31
drag, startPoint x: 991, startPoint y: 503, endPoint x: 1017, endPoint y: 502, distance: 26.5
click at [1017, 502] on input "1️⃣0️⃣ 10:01 | Q&A" at bounding box center [1061, 510] width 221 height 31
type input "1️⃣0️⃣ 10:01 | Q&A"
drag, startPoint x: 1177, startPoint y: 475, endPoint x: 1165, endPoint y: 473, distance: 11.9
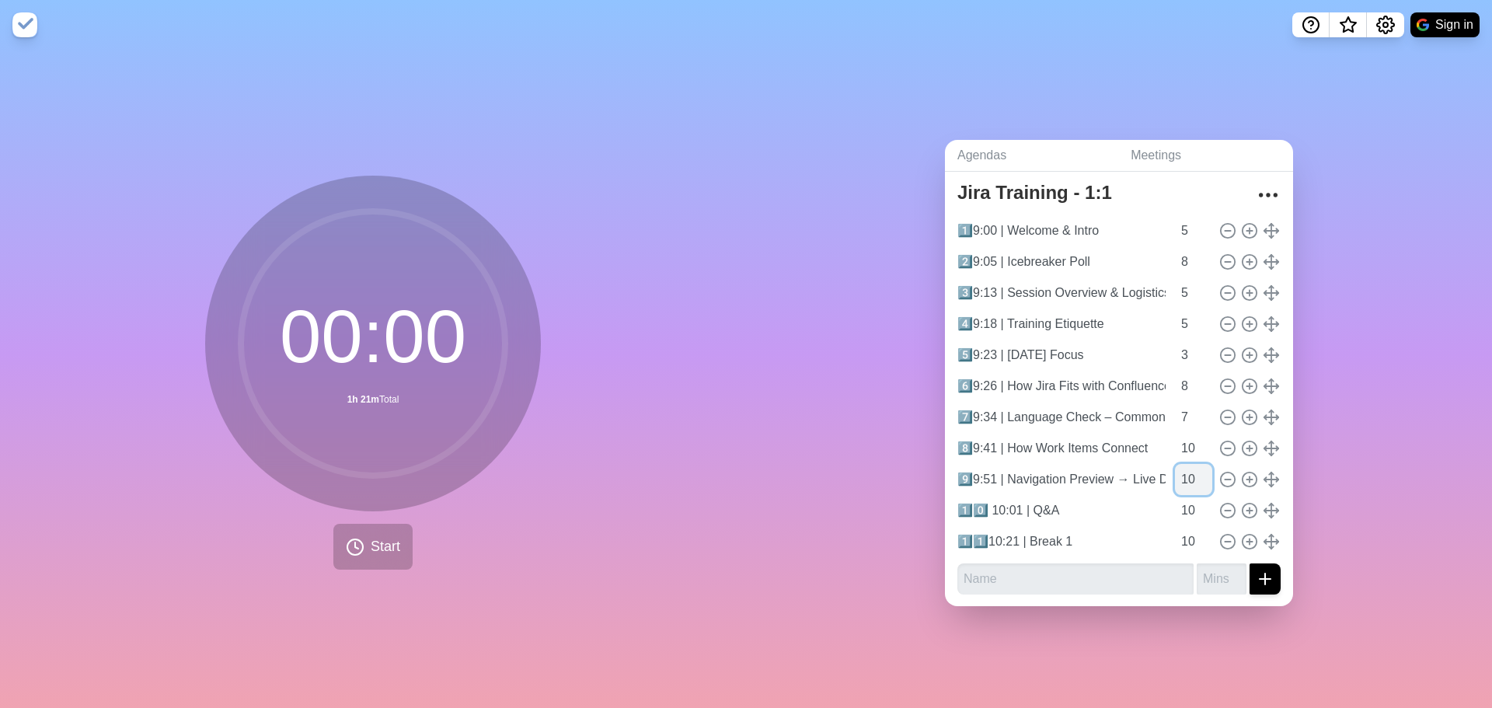
click at [1175, 473] on input "10" at bounding box center [1193, 479] width 37 height 31
type input "15"
drag, startPoint x: 1175, startPoint y: 440, endPoint x: 1165, endPoint y: 438, distance: 10.2
click at [1175, 438] on input "10" at bounding box center [1193, 448] width 37 height 31
type input "5"
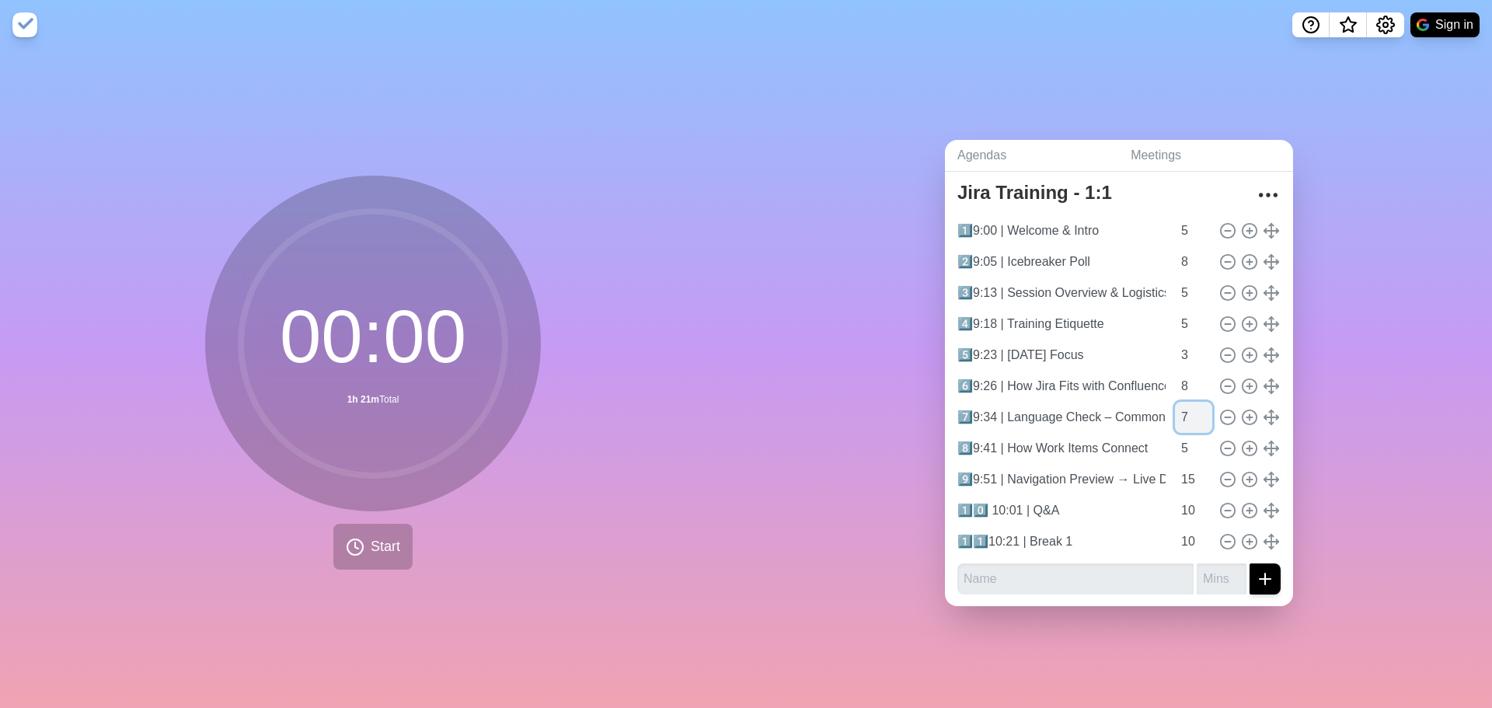
click at [1175, 413] on input "7" at bounding box center [1193, 417] width 37 height 31
type input "5"
drag, startPoint x: 1173, startPoint y: 377, endPoint x: 1165, endPoint y: 374, distance: 8.9
click at [1175, 374] on input "8" at bounding box center [1193, 386] width 37 height 31
type input "5"
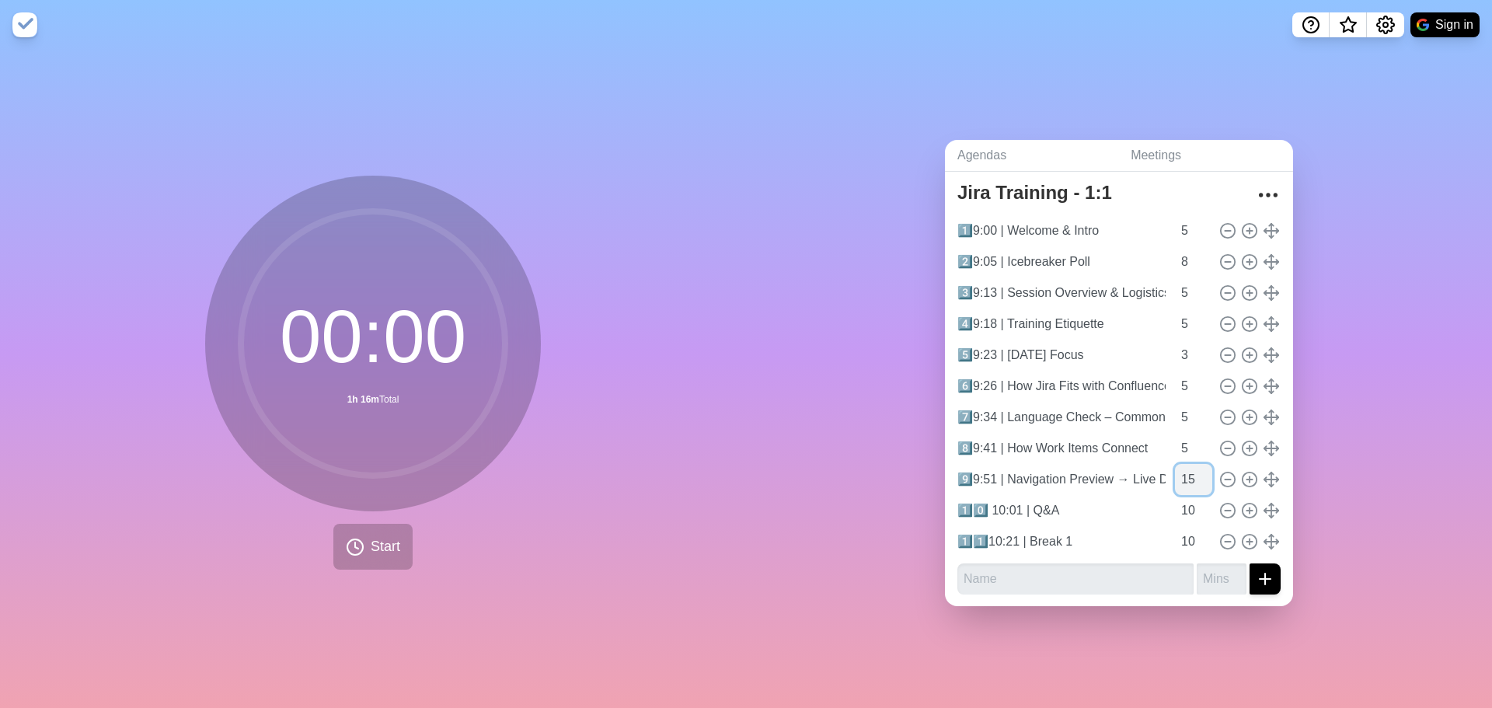
drag, startPoint x: 1176, startPoint y: 475, endPoint x: 1161, endPoint y: 470, distance: 16.5
click at [1175, 470] on input "15" at bounding box center [1193, 479] width 37 height 31
type input "20"
click at [1175, 350] on input "3" at bounding box center [1193, 354] width 37 height 31
type input "6"
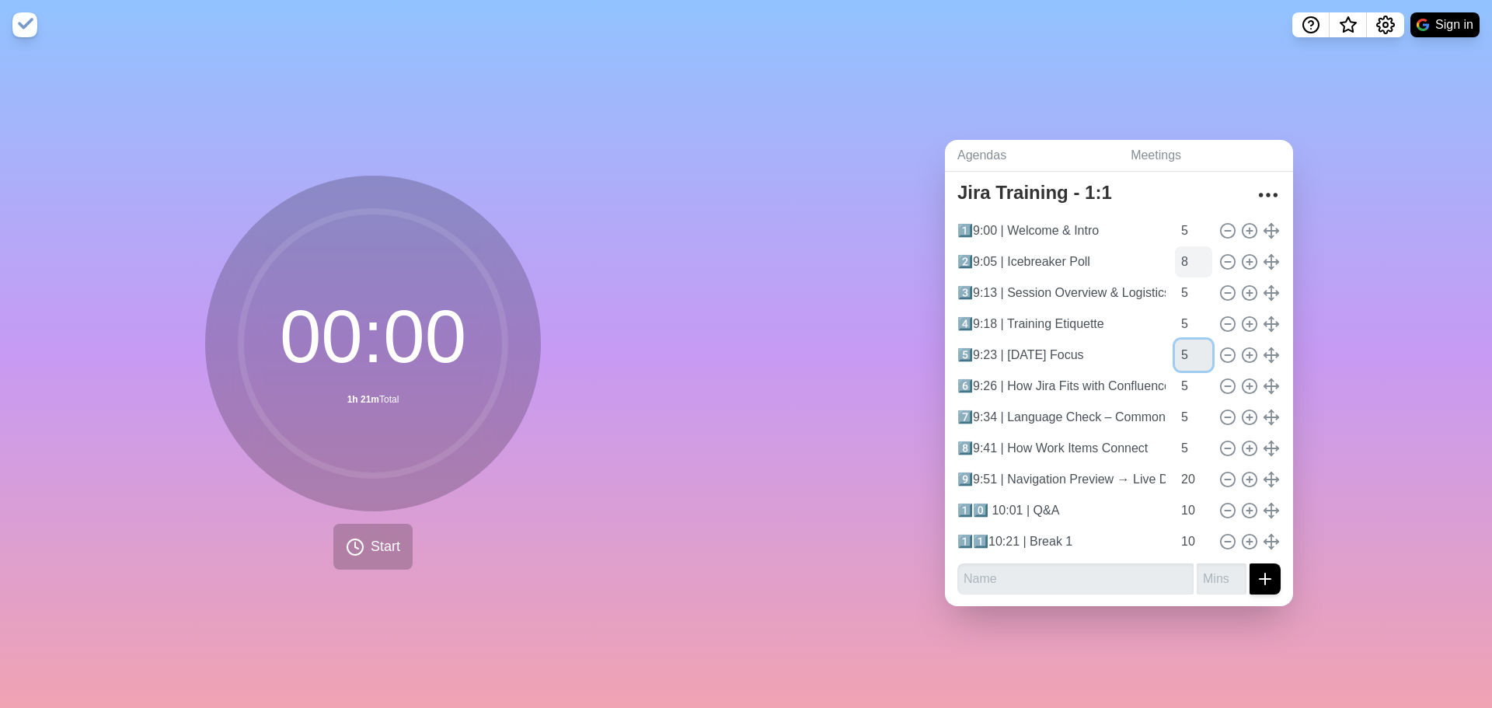
type input "5"
click at [1175, 259] on input "8" at bounding box center [1193, 261] width 37 height 31
click at [1189, 246] on input "9" at bounding box center [1193, 261] width 37 height 31
type input "10"
click at [1189, 246] on input "10" at bounding box center [1193, 261] width 37 height 31
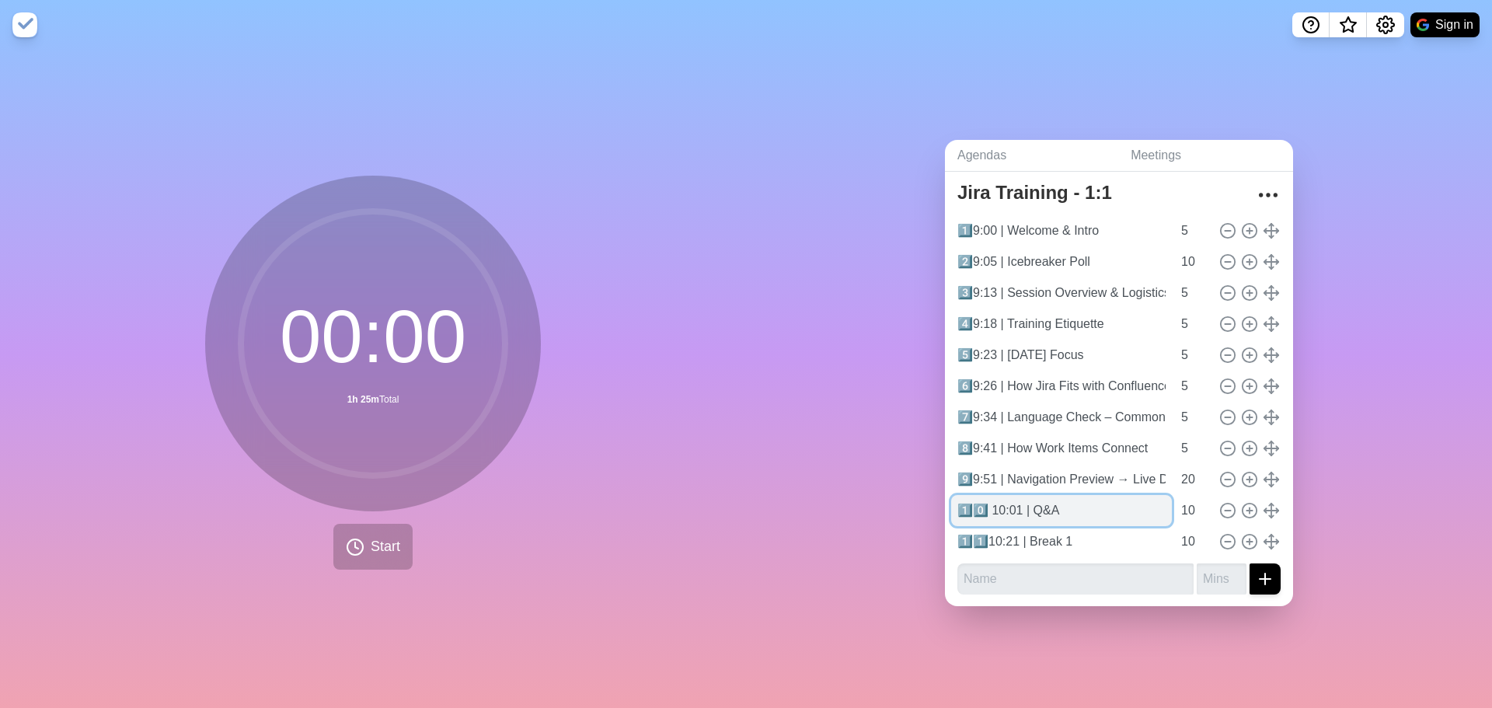
click at [1015, 503] on input "1️⃣0️⃣ 10:01 | Q&A" at bounding box center [1061, 510] width 221 height 31
type input "1️⃣0️⃣ 10:00 | Q&A"
click at [1012, 533] on input "1️⃣1️⃣10:21 | Break 1" at bounding box center [1061, 541] width 221 height 31
type input "1️⃣1️⃣10:20 | Break 1"
